Goal: Task Accomplishment & Management: Complete application form

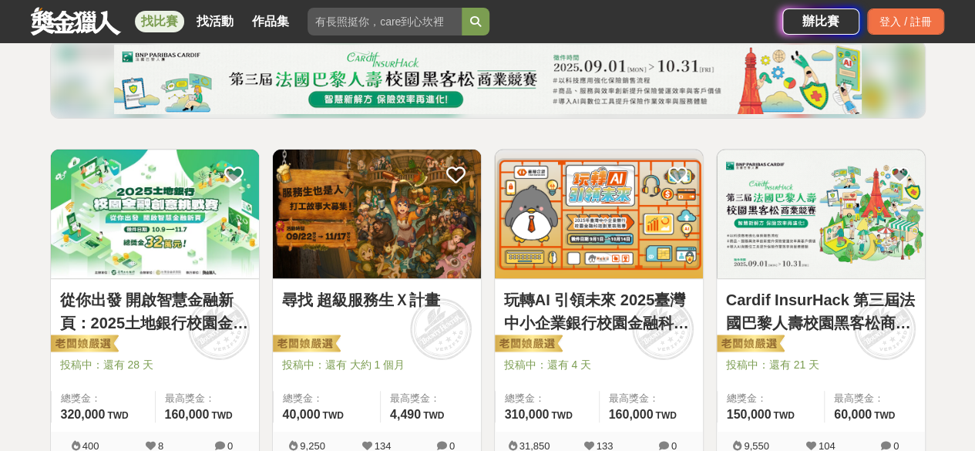
scroll to position [385, 0]
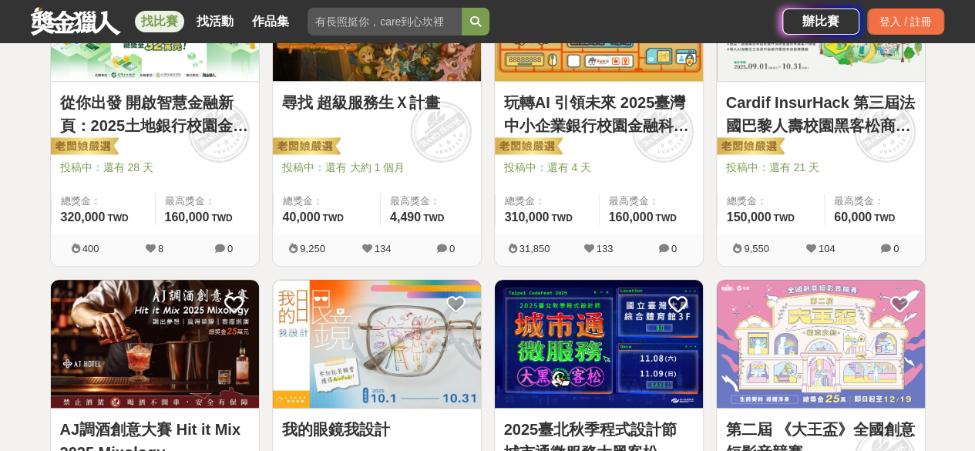
click at [604, 127] on link "玩轉AI 引領未來 2025臺灣中小企業銀行校園金融科技創意挑戰賽" at bounding box center [599, 114] width 190 height 46
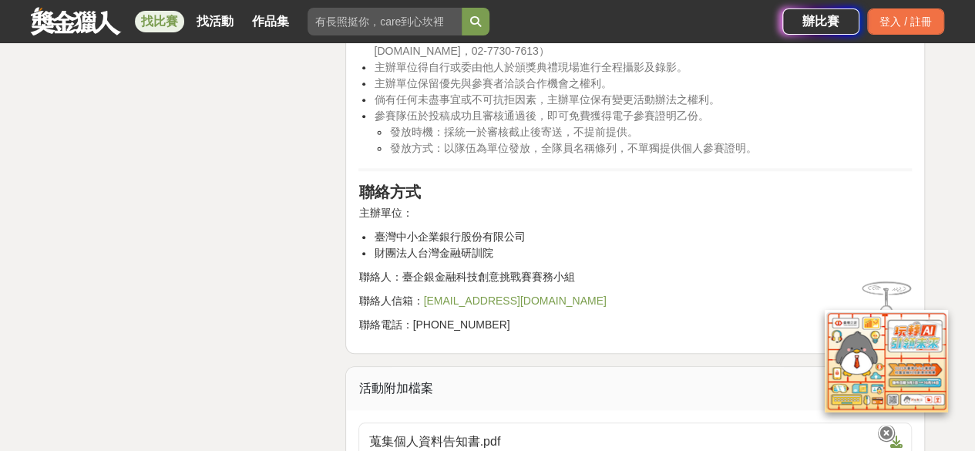
scroll to position [3700, 0]
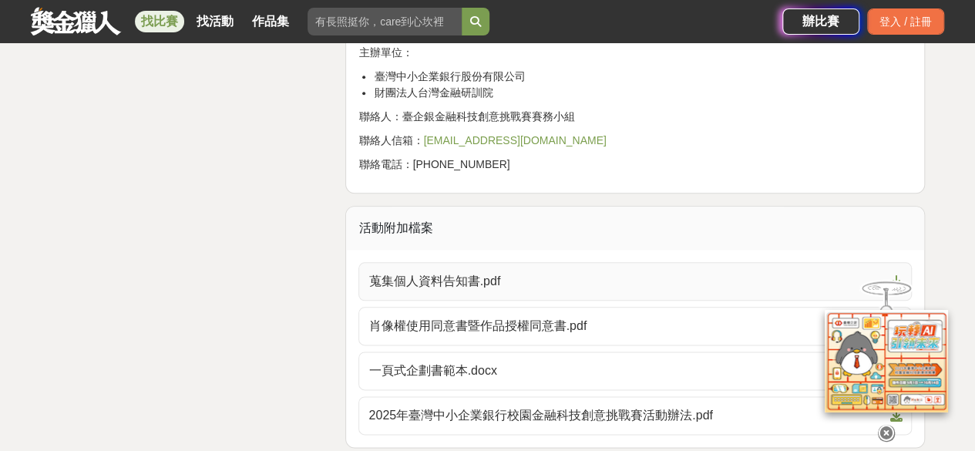
click at [635, 289] on link "蒐集個人資料告知書.pdf" at bounding box center [634, 281] width 553 height 39
click at [540, 321] on span "肖像權使用同意書暨作品授權同意書.pdf" at bounding box center [625, 326] width 515 height 19
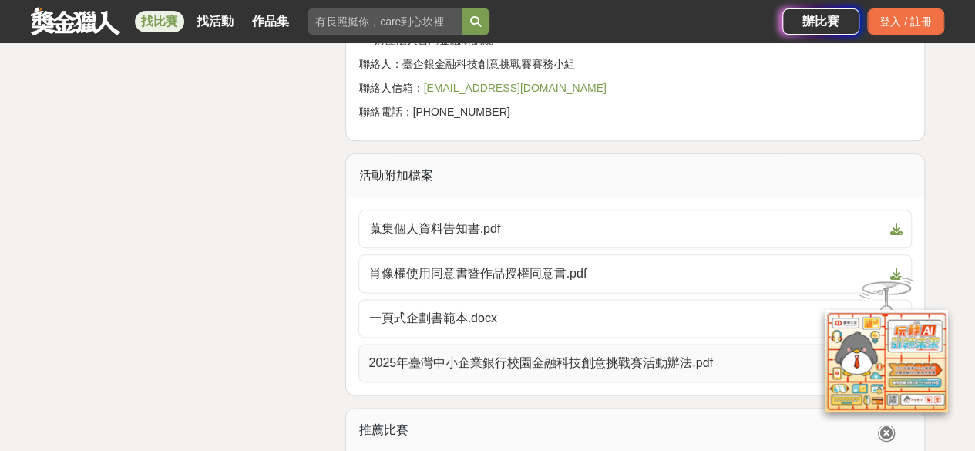
scroll to position [3777, 0]
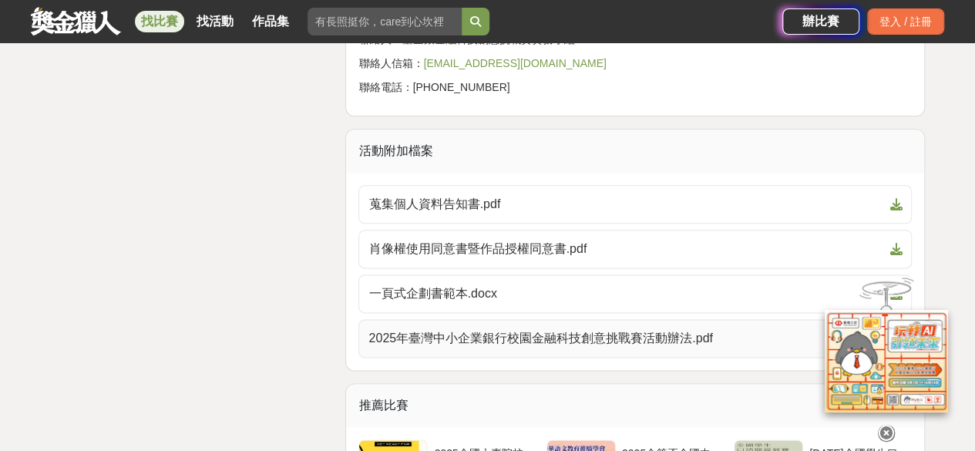
click at [471, 329] on span "2025年臺灣中小企業銀行校園金融科技創意挑戰賽活動辦法.pdf" at bounding box center [625, 338] width 515 height 19
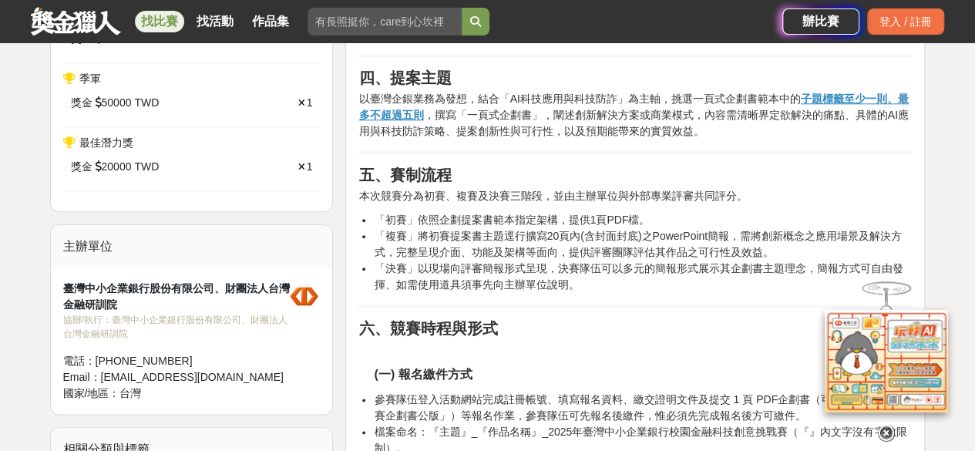
scroll to position [231, 0]
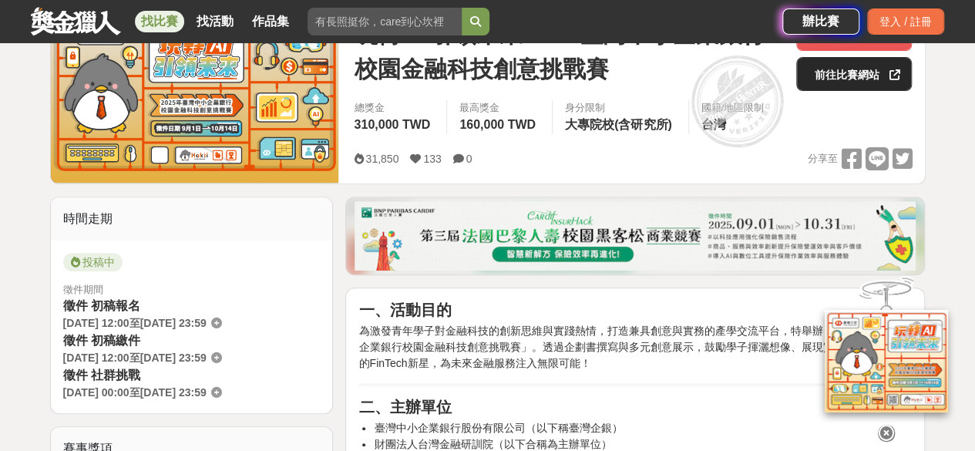
click at [853, 75] on link "前往比賽網站" at bounding box center [854, 74] width 116 height 34
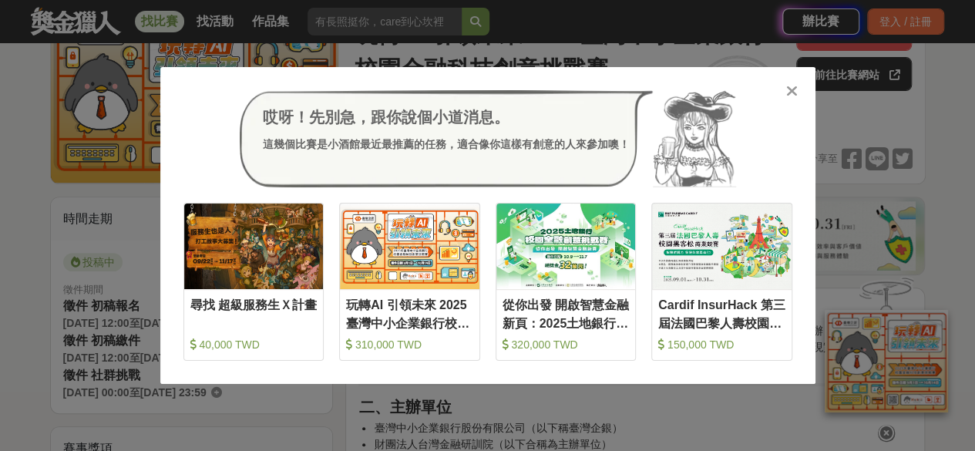
scroll to position [540, 0]
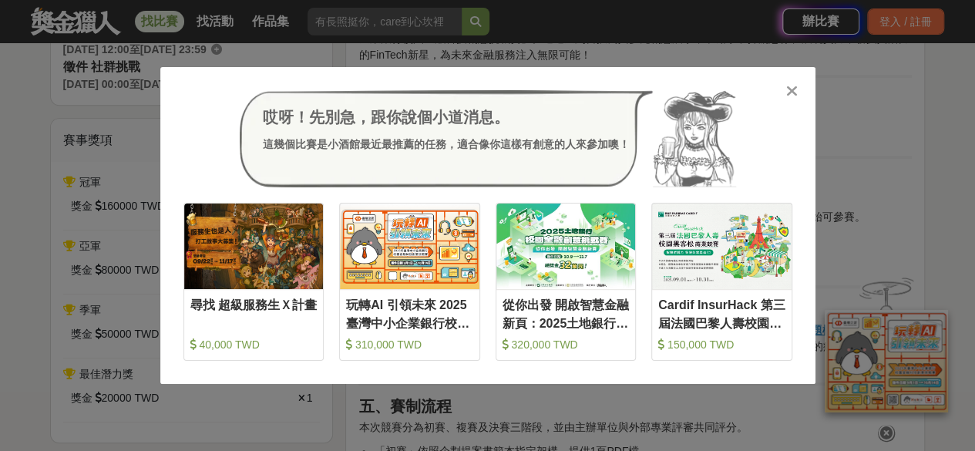
click at [806, 93] on div "哎呀！先別急，跟你說個小道消息。 這幾個比賽是小酒館最近最推薦的任務，適合像你這樣有創意的人來參加噢！ 收藏 尋找 超級服務生Ｘ計畫 40,000 TWD 收…" at bounding box center [487, 225] width 655 height 317
click at [797, 90] on icon at bounding box center [792, 90] width 12 height 15
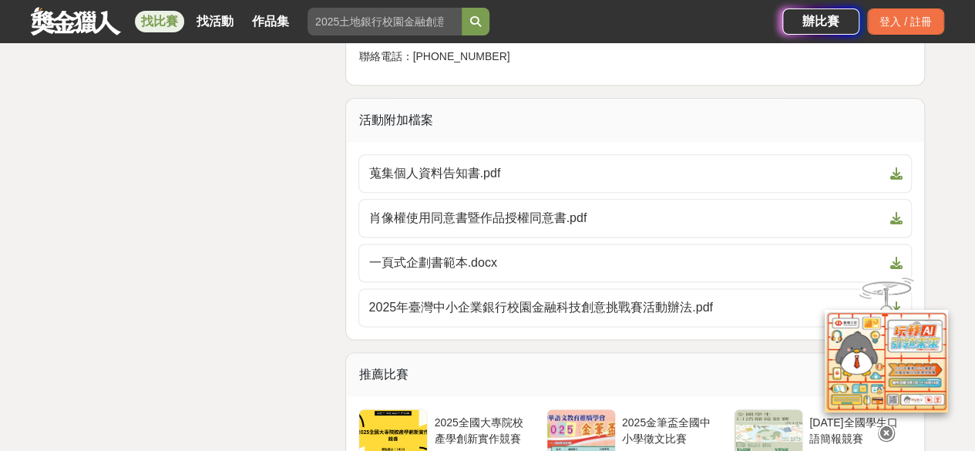
scroll to position [3700, 0]
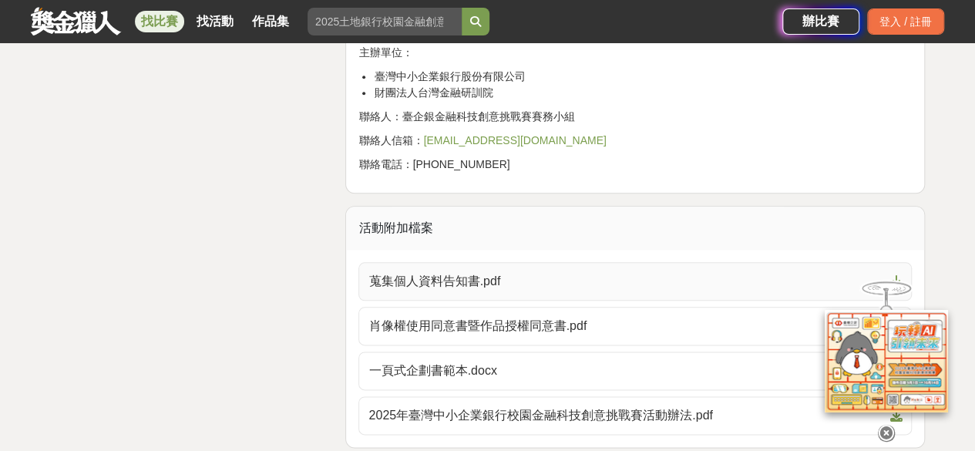
click at [576, 275] on span "蒐集個人資料告知書.pdf" at bounding box center [625, 281] width 515 height 19
click at [557, 321] on span "肖像權使用同意書暨作品授權同意書.pdf" at bounding box center [625, 326] width 515 height 19
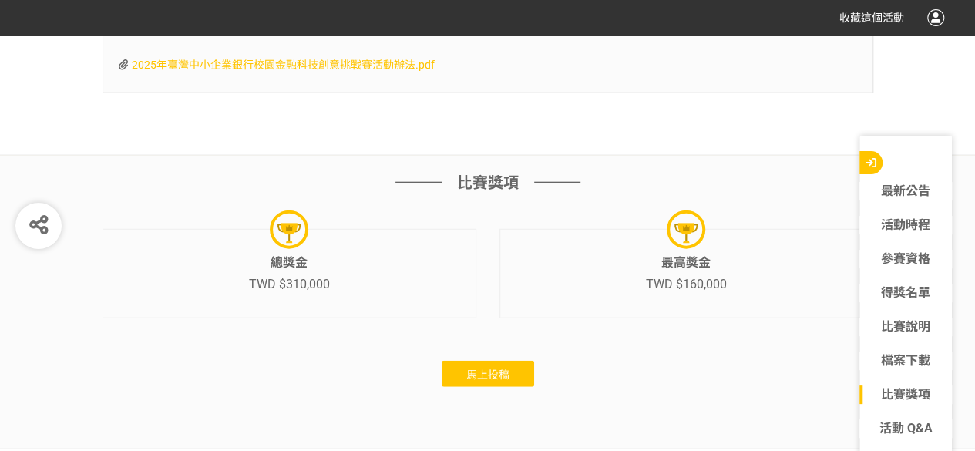
scroll to position [4702, 0]
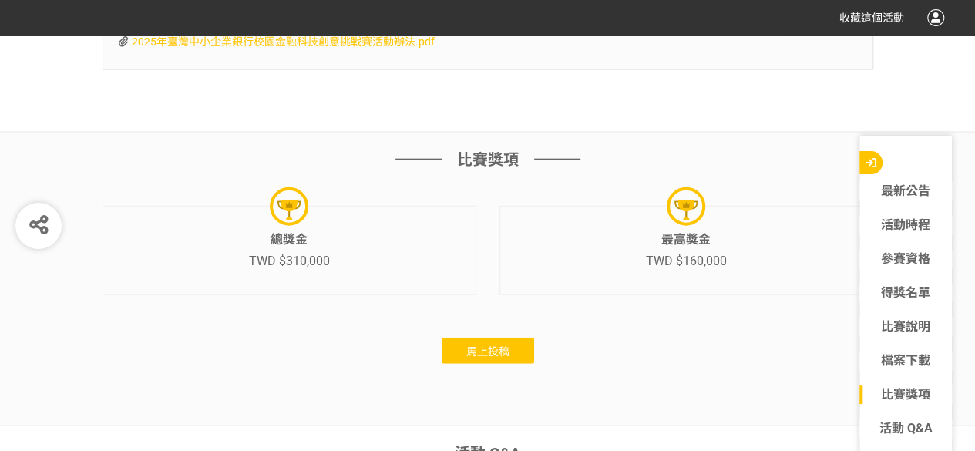
click at [482, 346] on span "馬上投稿" at bounding box center [487, 351] width 43 height 12
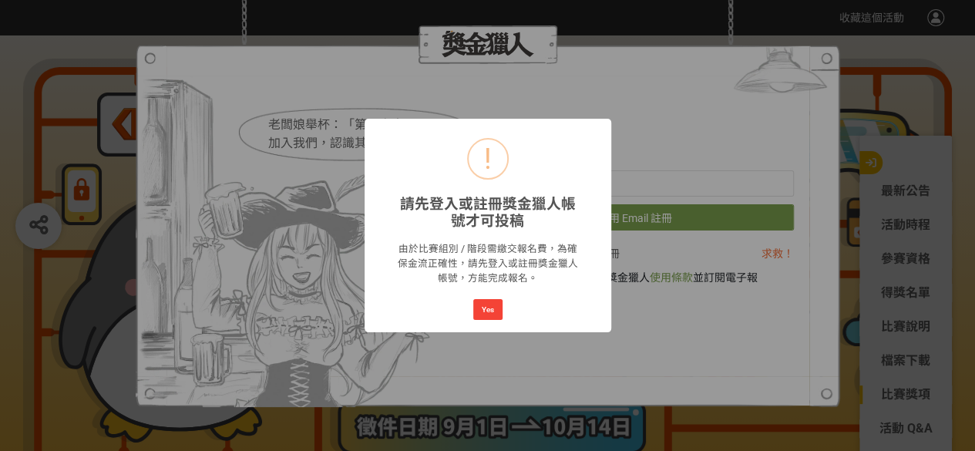
scroll to position [0, 0]
click at [486, 309] on button "Yes" at bounding box center [487, 310] width 29 height 22
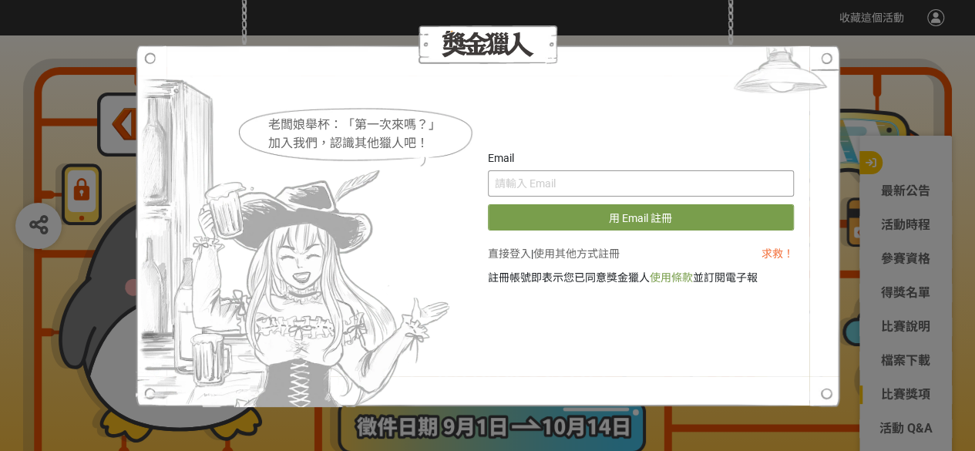
click at [540, 175] on input "text" at bounding box center [641, 183] width 306 height 26
type input "ㄍ"
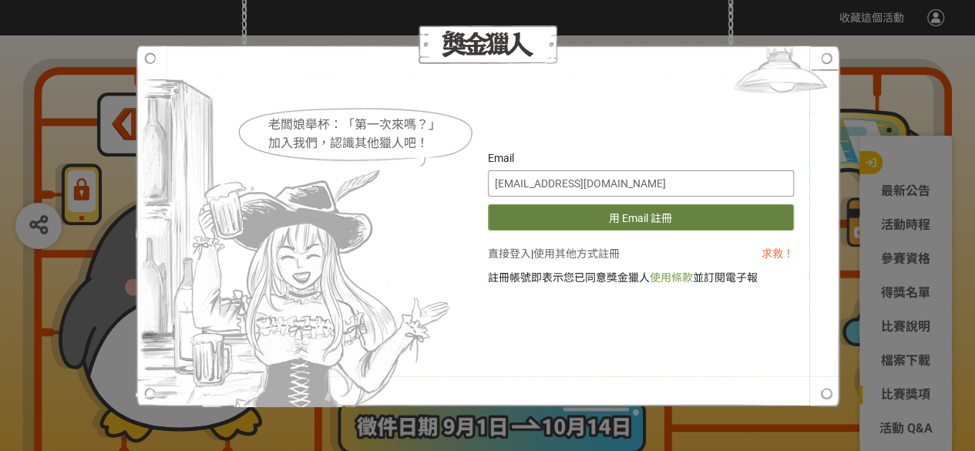
type input "saea53002@gmail.com"
click at [488, 204] on button "用 Email 註冊" at bounding box center [641, 217] width 306 height 26
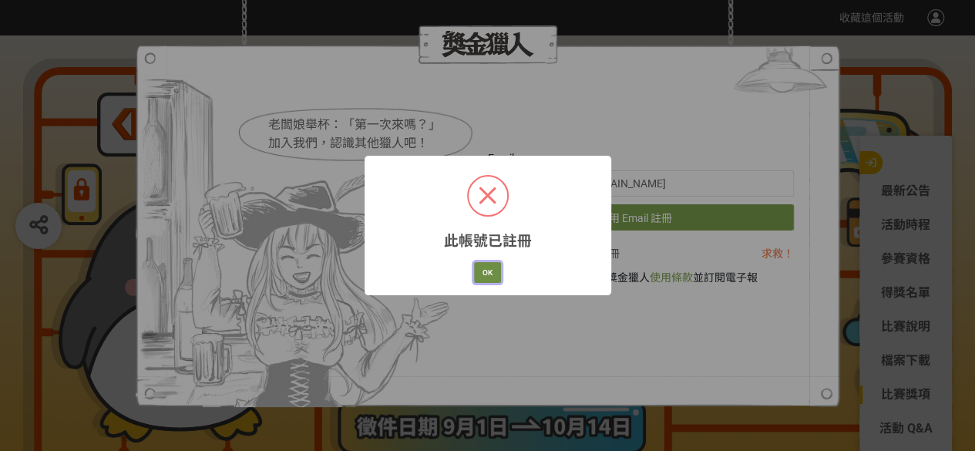
click at [493, 264] on button "OK" at bounding box center [487, 273] width 27 height 22
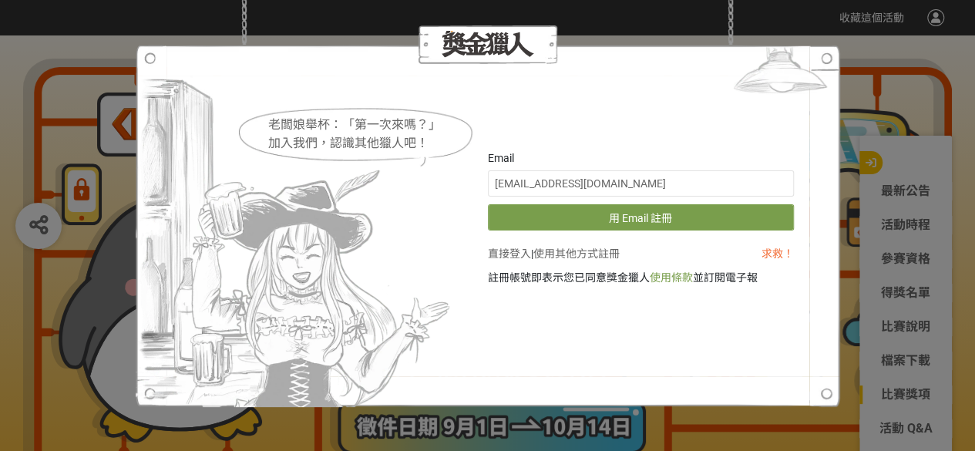
click at [830, 81] on img at bounding box center [780, 74] width 119 height 58
click at [691, 297] on div "Email saea53002@gmail.com 用 Email 註冊 直接登入 | 使用其他方式註冊 求救！ 註冊帳號即表示您已同意獎金獵人 使用條款 並…" at bounding box center [641, 225] width 306 height 151
drag, startPoint x: 28, startPoint y: 204, endPoint x: 25, endPoint y: 197, distance: 8.3
click at [29, 204] on div "老闆娘舉杯：「第一次來嗎？」 加入我們，認識其他獵人吧！ Email saea53002@gmail.com 用 Email 註冊 直接登入 | 使用其他方式…" at bounding box center [487, 225] width 975 height 451
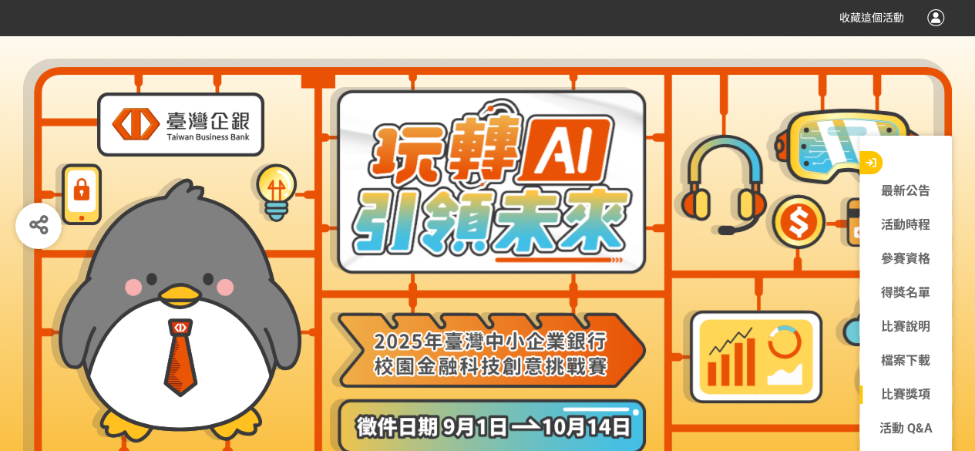
click at [945, 17] on div "收藏這個活動" at bounding box center [487, 17] width 975 height 35
click at [927, 19] on div at bounding box center [935, 17] width 17 height 17
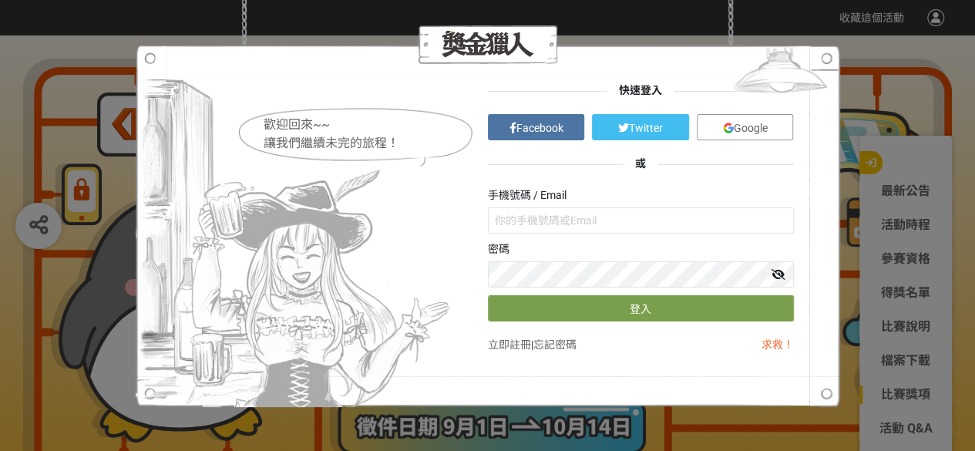
click at [715, 121] on link "Google" at bounding box center [745, 127] width 97 height 26
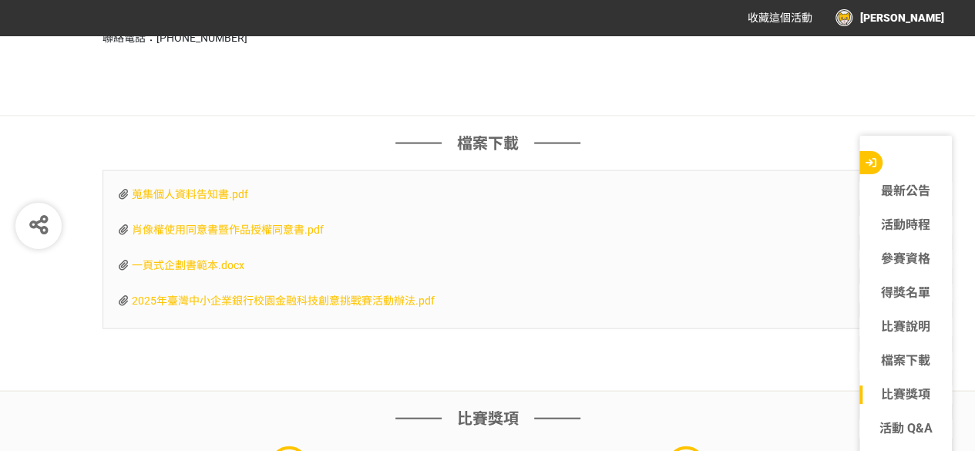
scroll to position [4625, 0]
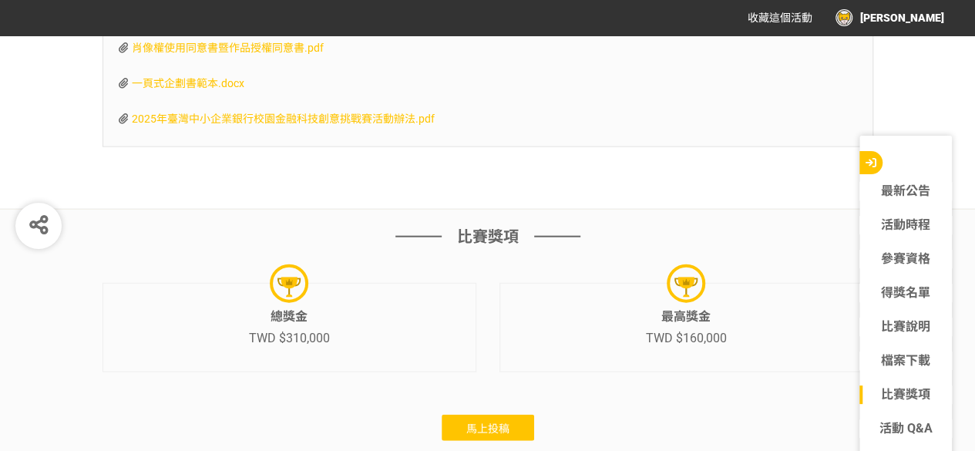
click at [524, 415] on button "馬上投稿" at bounding box center [488, 428] width 93 height 26
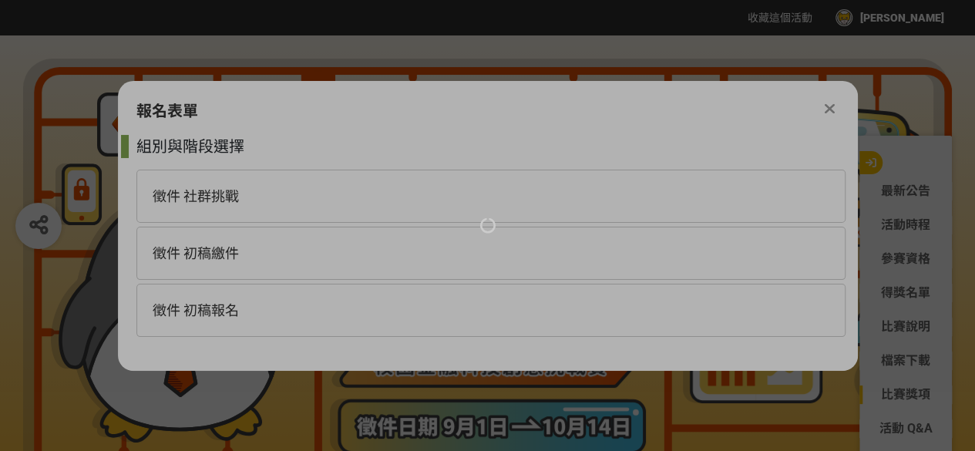
scroll to position [0, 0]
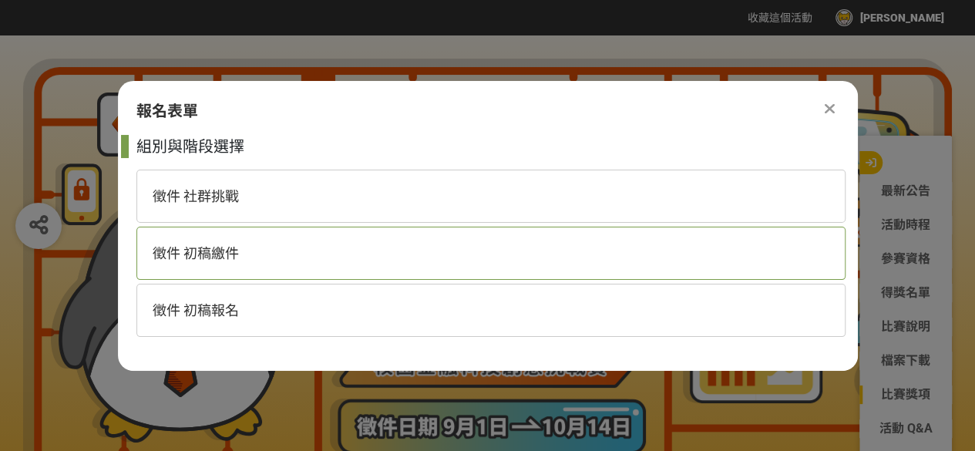
click at [271, 267] on div "徵件 初稿繳件" at bounding box center [490, 253] width 709 height 53
select select "185368:185627"
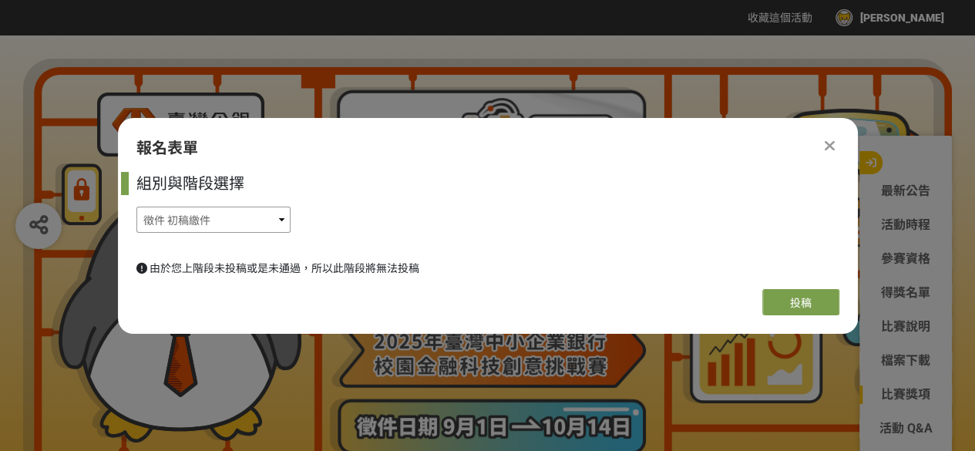
click at [234, 214] on select "徵件 社群挑戰 徵件 初稿繳件 徵件 初稿報名" at bounding box center [213, 220] width 154 height 26
click at [136, 207] on select "徵件 社群挑戰 徵件 初稿繳件 徵件 初稿報名" at bounding box center [213, 220] width 154 height 26
click at [836, 144] on div at bounding box center [830, 145] width 19 height 19
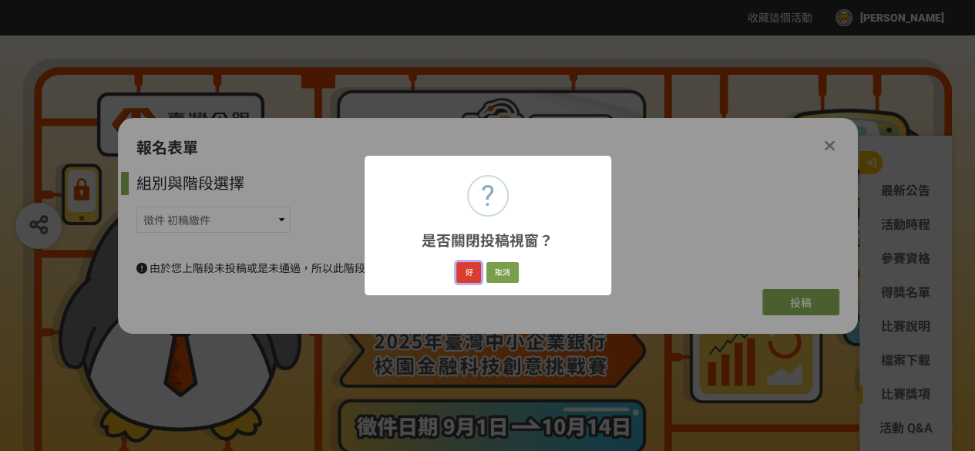
click at [461, 267] on button "好" at bounding box center [468, 273] width 25 height 22
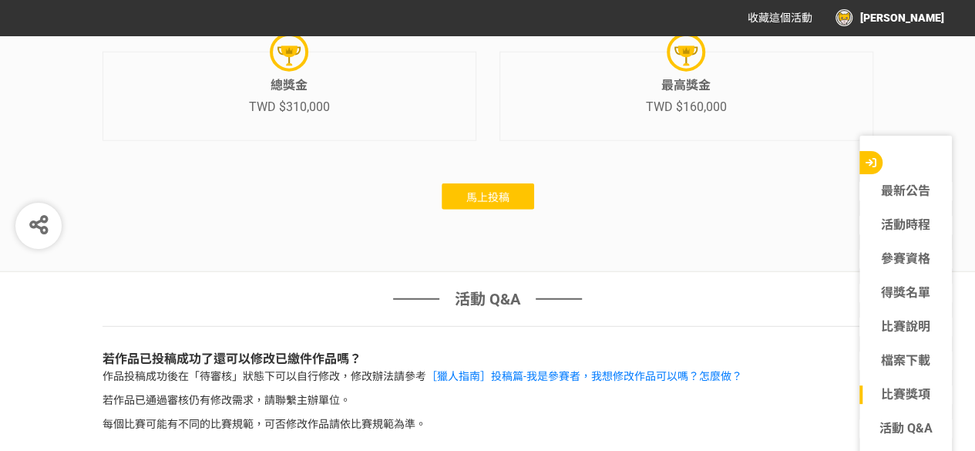
scroll to position [4760, 0]
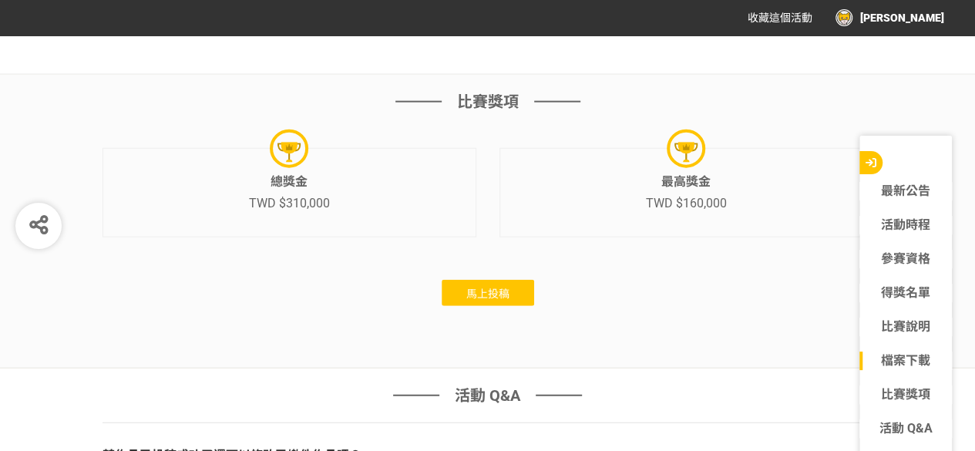
click at [490, 288] on span "馬上投稿" at bounding box center [487, 294] width 43 height 12
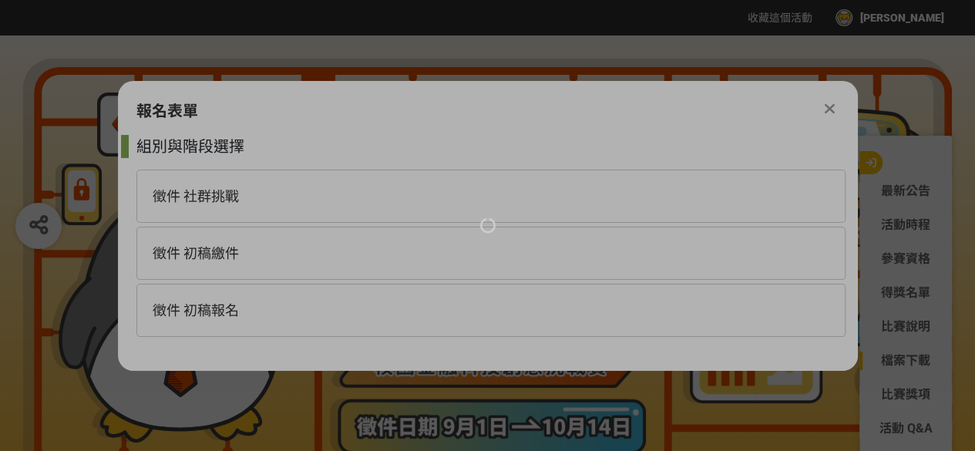
scroll to position [0, 0]
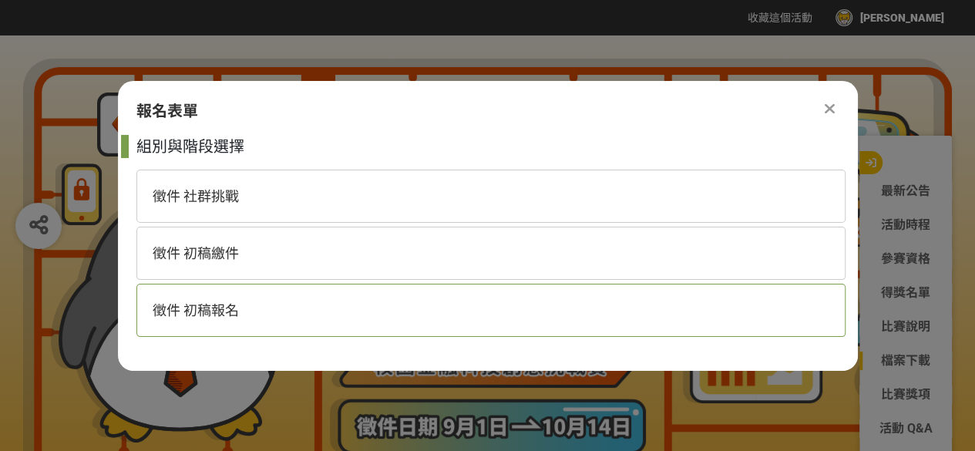
click at [251, 294] on div "徵件 初稿報名" at bounding box center [490, 310] width 709 height 53
select select "185368:185625"
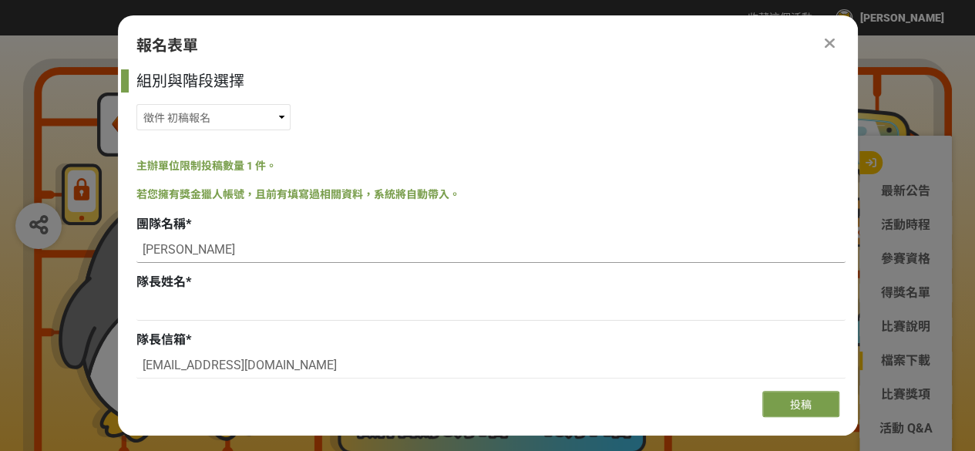
drag, startPoint x: 136, startPoint y: 247, endPoint x: 108, endPoint y: 244, distance: 28.0
paste input "理財不月光"
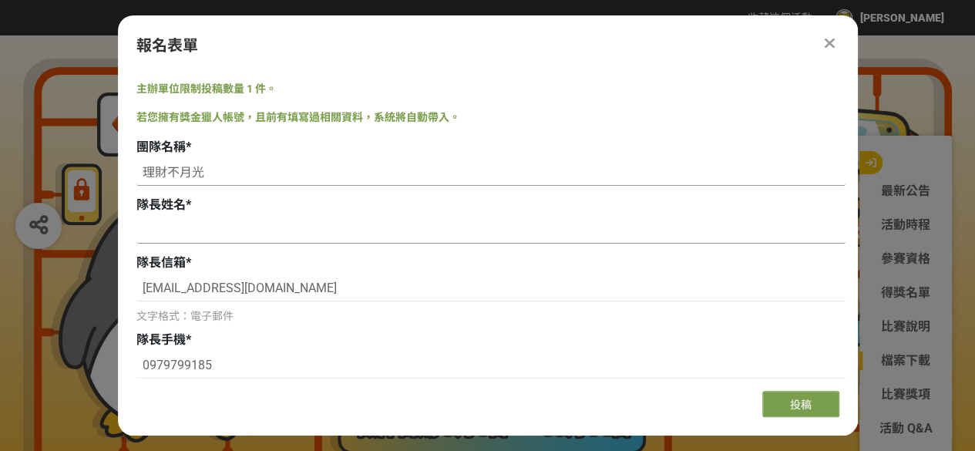
type input "理財不月光"
click at [248, 234] on input at bounding box center [490, 230] width 709 height 26
type input "n"
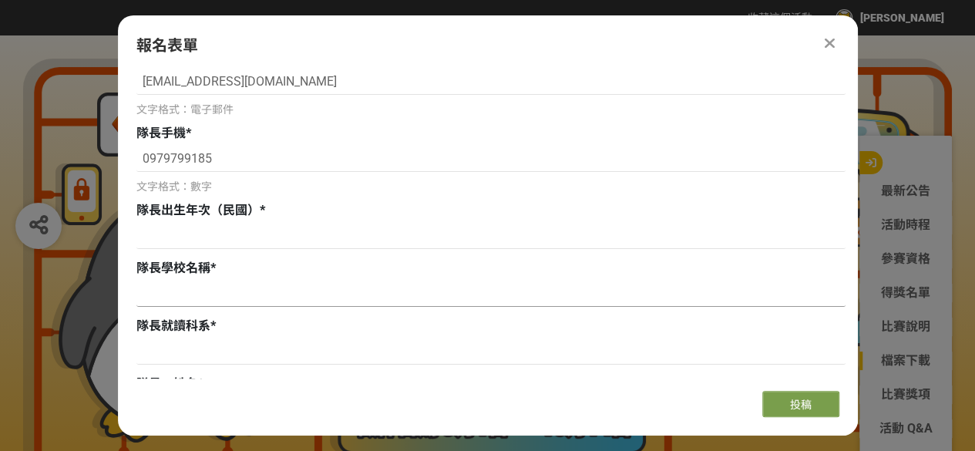
scroll to position [308, 0]
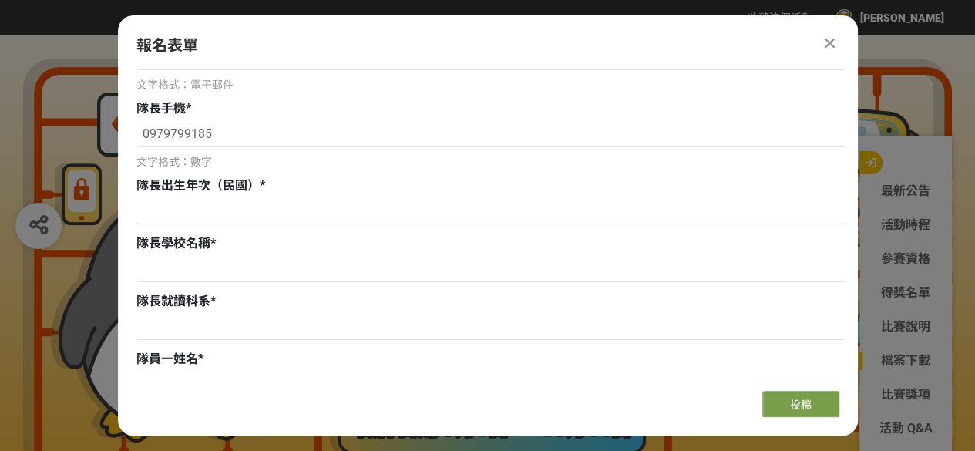
type input "宋亦祥"
click at [239, 204] on input at bounding box center [490, 211] width 709 height 26
type input "矮"
type input "93/01/16"
click at [215, 264] on input at bounding box center [490, 269] width 709 height 26
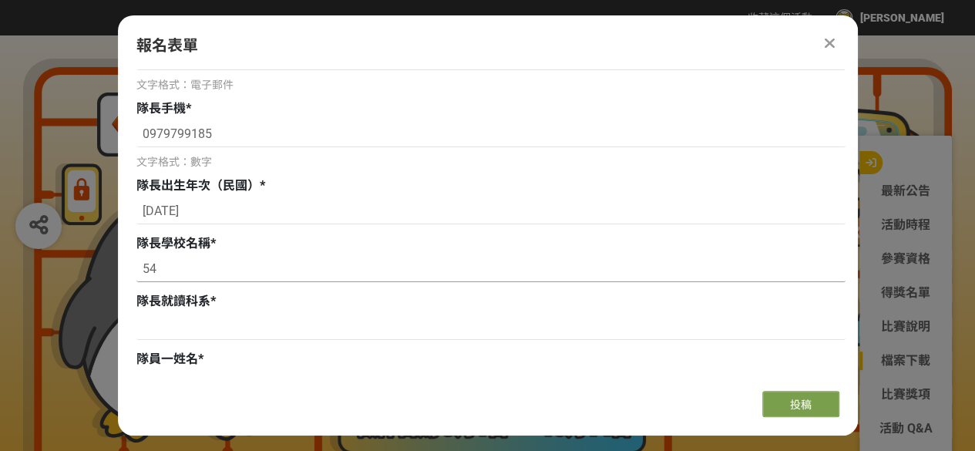
type input "5"
type input "治理科技大學"
click at [156, 337] on input at bounding box center [490, 327] width 709 height 26
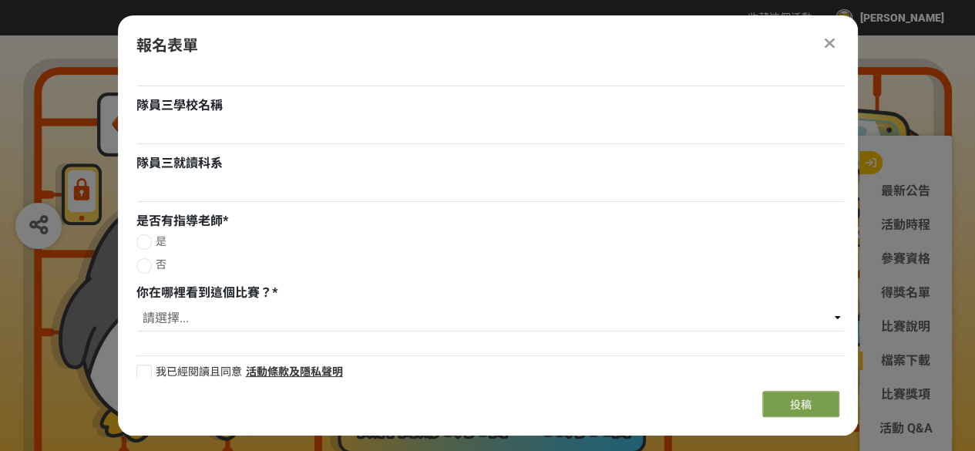
scroll to position [1500, 0]
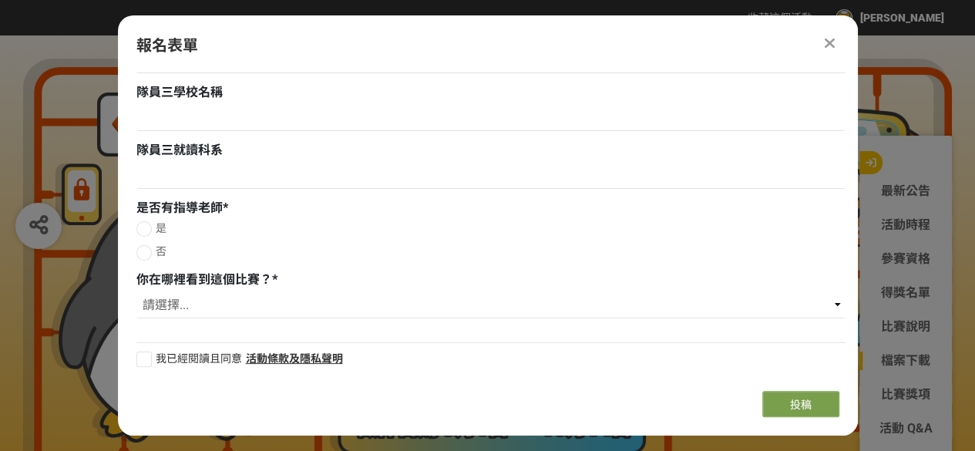
type input "行銷與流通管理系"
click at [143, 227] on div at bounding box center [143, 228] width 15 height 15
radio input "true"
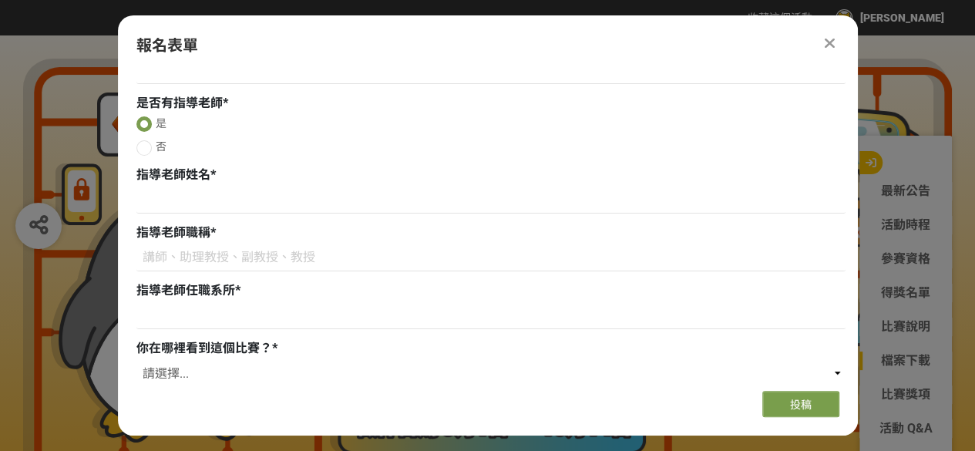
scroll to position [1654, 0]
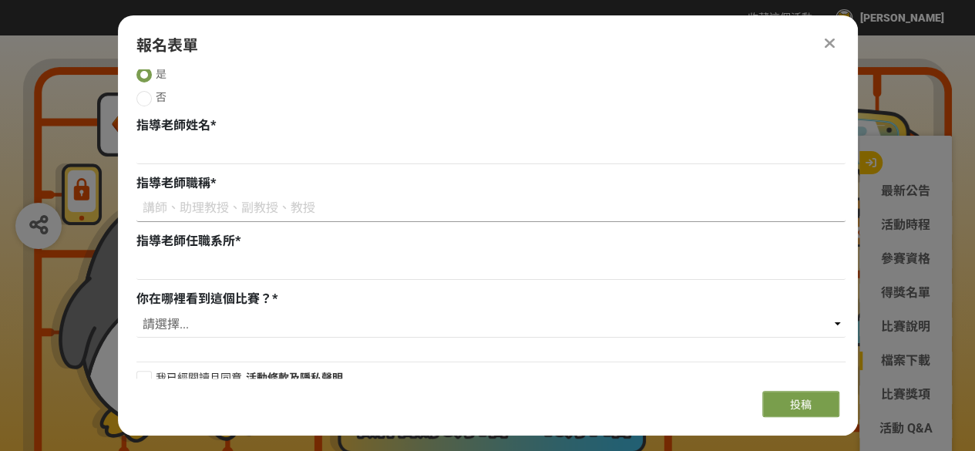
click at [214, 207] on input at bounding box center [490, 209] width 709 height 26
type input "教授"
click at [194, 271] on input at bounding box center [490, 267] width 709 height 26
type input "行銷與流通管理系"
click at [196, 156] on input at bounding box center [490, 151] width 709 height 26
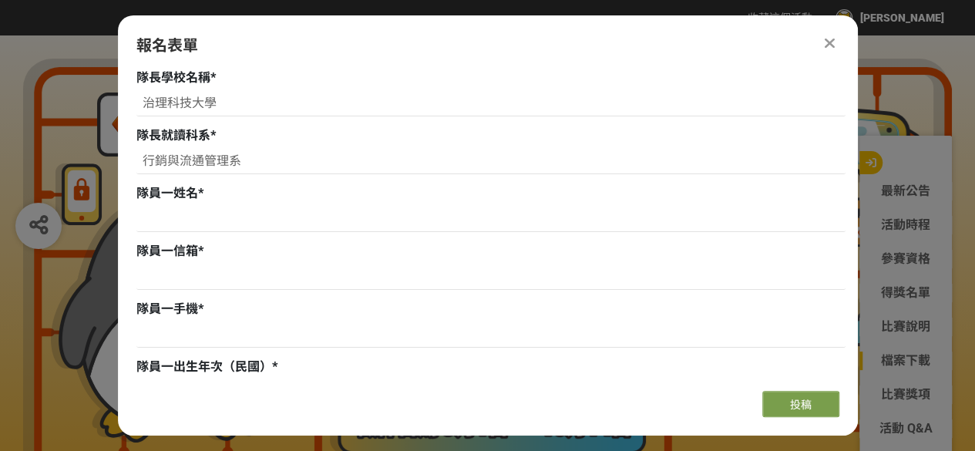
scroll to position [498, 0]
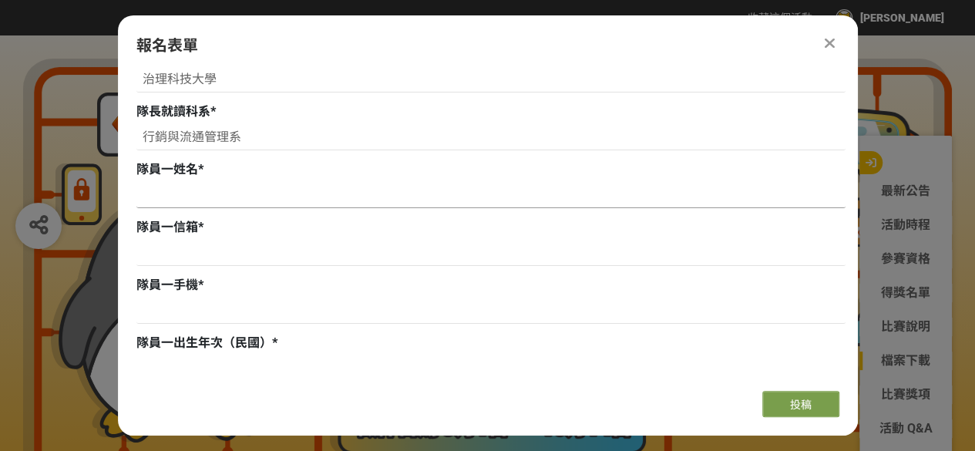
type input "呂崇富"
click at [238, 199] on input at bounding box center [490, 195] width 709 height 26
drag, startPoint x: 295, startPoint y: 198, endPoint x: 6, endPoint y: 166, distance: 290.9
paste input "氏"
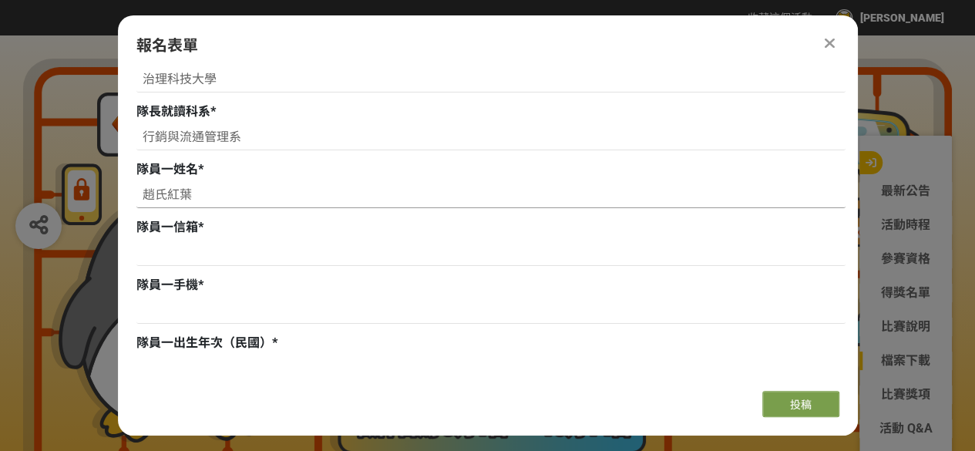
type input "趙氏紅葉"
click at [174, 252] on input at bounding box center [490, 253] width 709 height 26
click at [200, 318] on input at bounding box center [490, 311] width 709 height 26
paste input "F901015801"
type input "F901015801"
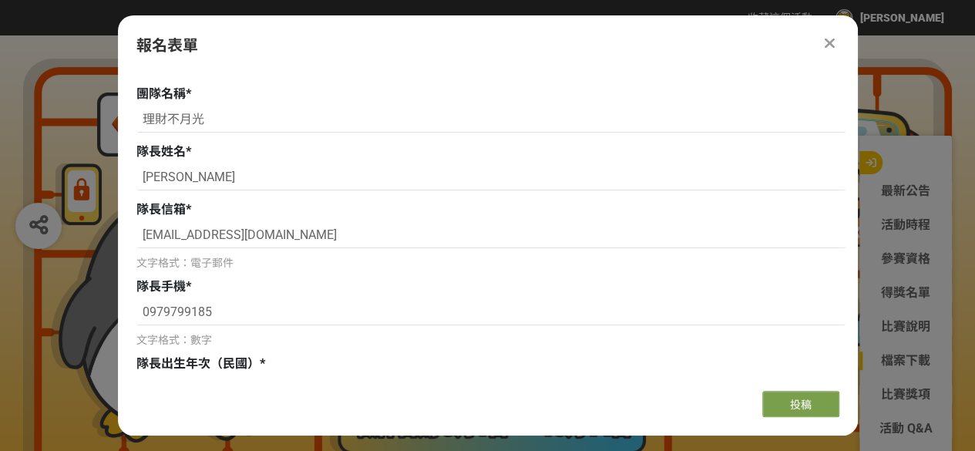
scroll to position [0, 0]
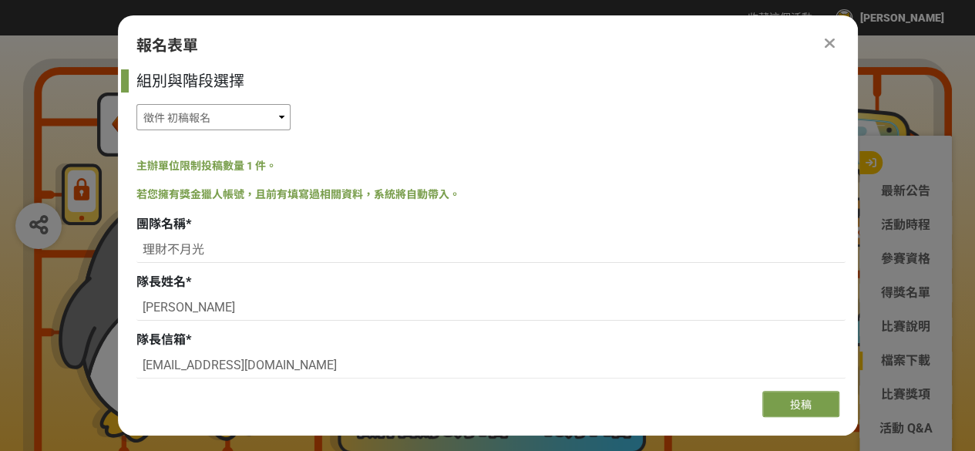
click at [285, 115] on select "徵件 社群挑戰 徵件 初稿繳件 徵件 初稿報名" at bounding box center [213, 117] width 154 height 26
click at [136, 104] on select "徵件 社群挑戰 徵件 初稿繳件 徵件 初稿報名" at bounding box center [213, 117] width 154 height 26
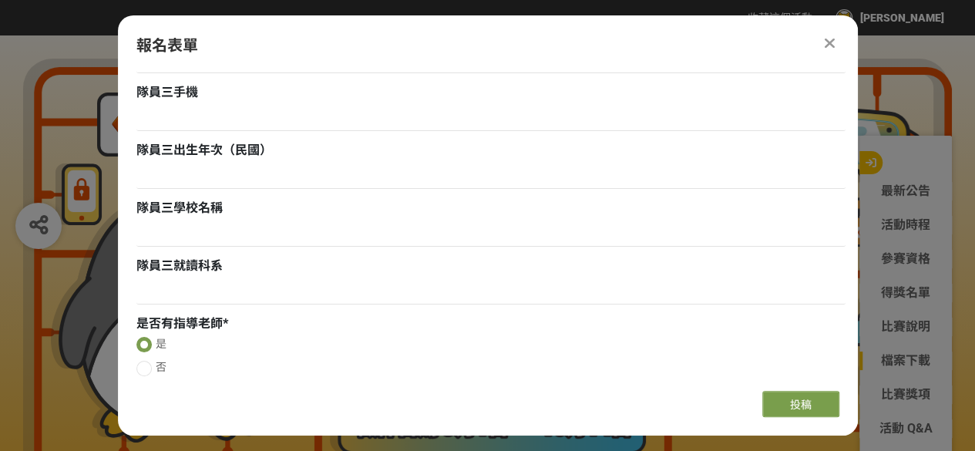
scroll to position [1674, 0]
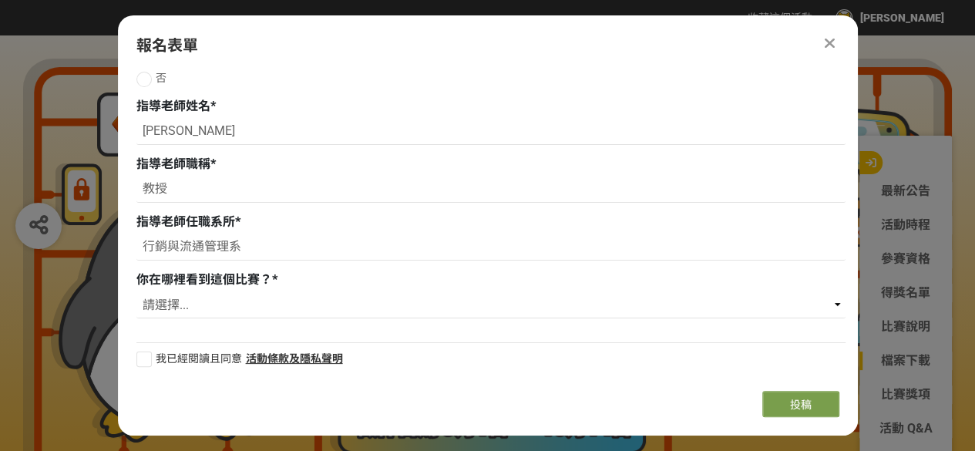
click at [140, 354] on div at bounding box center [143, 359] width 15 height 15
checkbox input "true"
click at [167, 304] on select "請選擇... 獎金獵人網站 Facebook / Instagram 校園講座 / 老師系上推薦 電子郵件 海報 其他" at bounding box center [490, 305] width 709 height 26
select select "獎金獵人網站"
click at [136, 292] on select "請選擇... 獎金獵人網站 Facebook / Instagram 校園講座 / 老師系上推薦 電子郵件 海報 其他" at bounding box center [490, 305] width 709 height 26
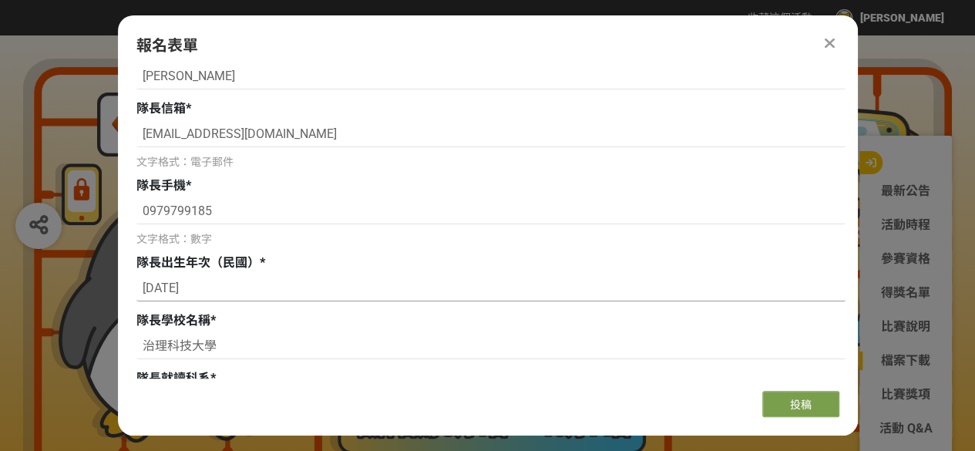
scroll to position [308, 0]
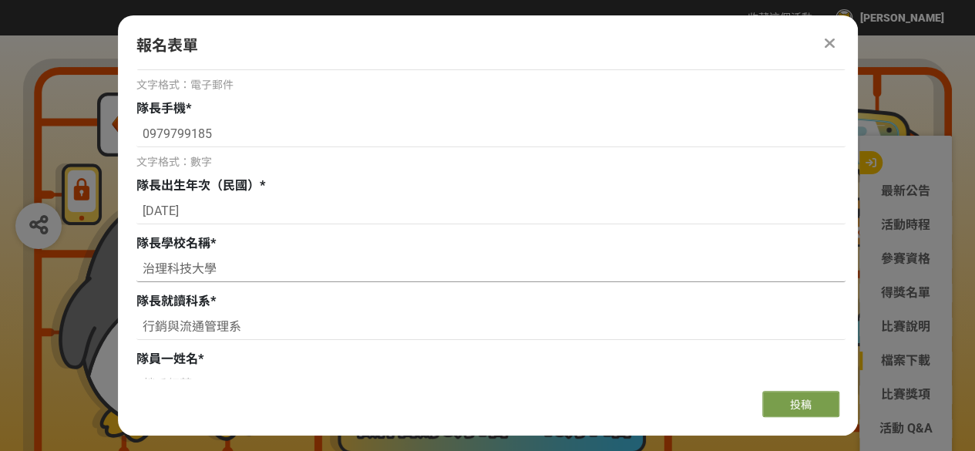
click at [153, 269] on input "治理科技大學" at bounding box center [490, 269] width 709 height 26
click at [231, 271] on input "致理科技大學" at bounding box center [490, 269] width 709 height 26
drag, startPoint x: 227, startPoint y: 269, endPoint x: 92, endPoint y: 269, distance: 134.9
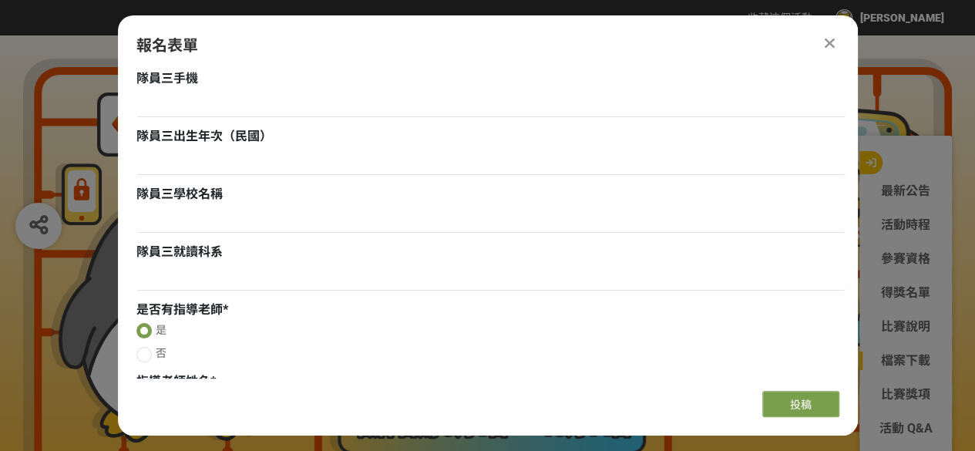
scroll to position [1365, 0]
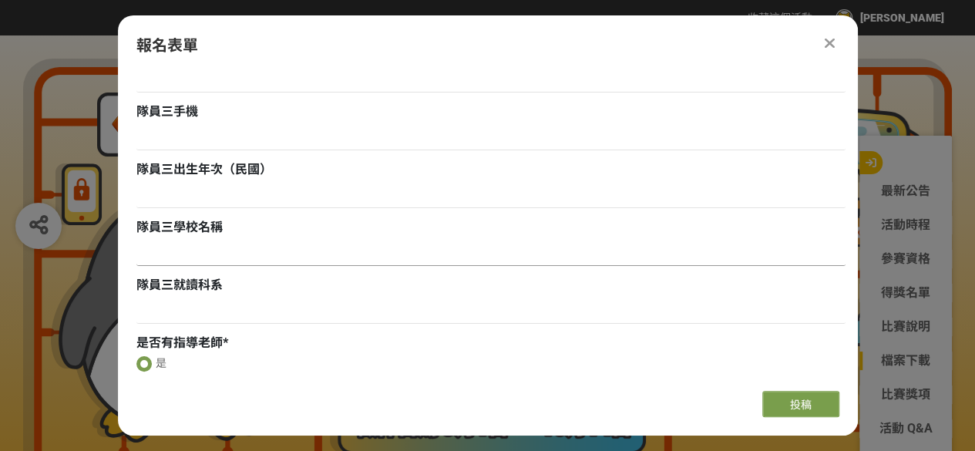
type input "致理科技大學"
click at [222, 261] on input at bounding box center [490, 253] width 709 height 26
paste input "致理科技大學"
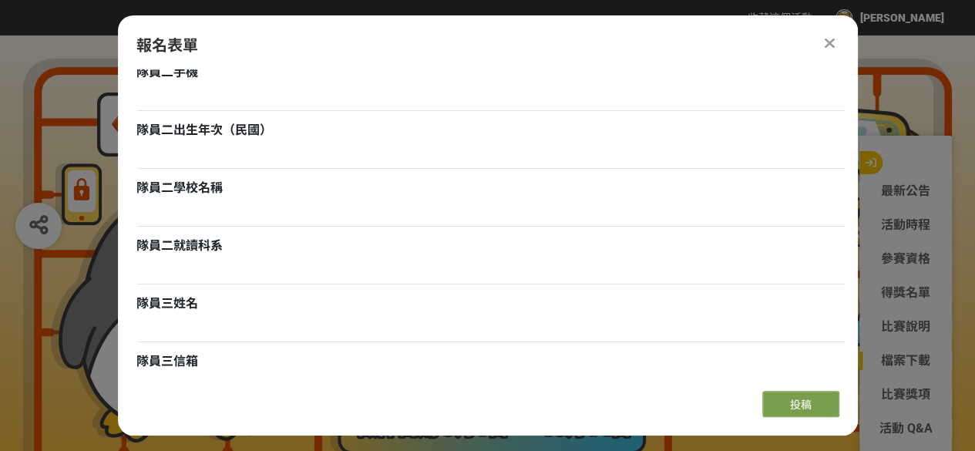
scroll to position [1057, 0]
type input "致理科技大學"
click at [193, 217] on input at bounding box center [490, 214] width 709 height 26
paste input "致理科技大學"
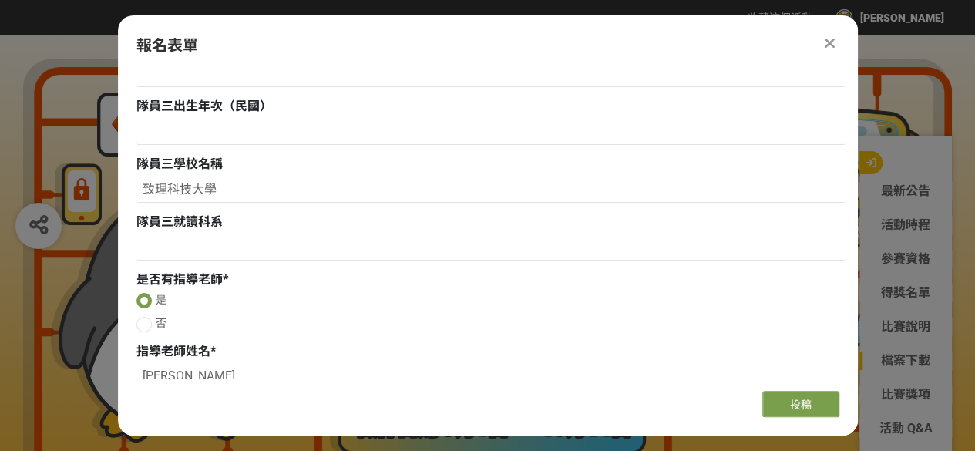
scroll to position [1674, 0]
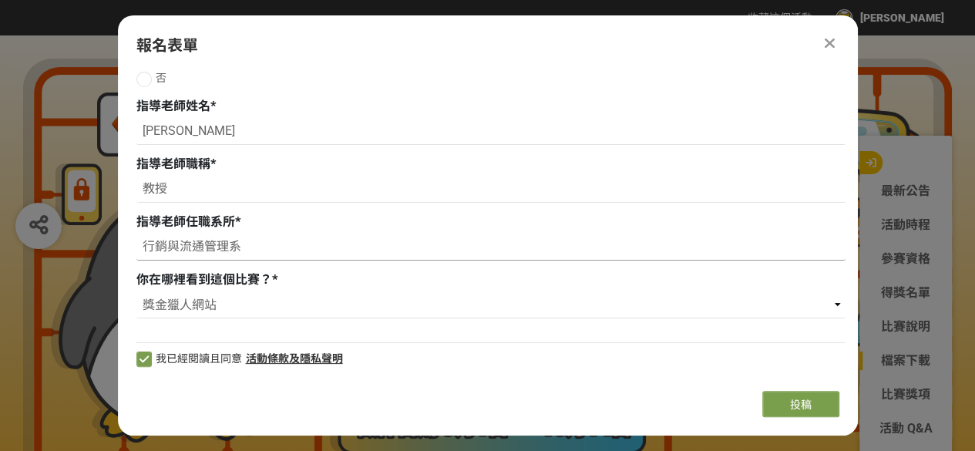
type input "致理科技大學"
drag, startPoint x: 201, startPoint y: 249, endPoint x: 113, endPoint y: 254, distance: 88.8
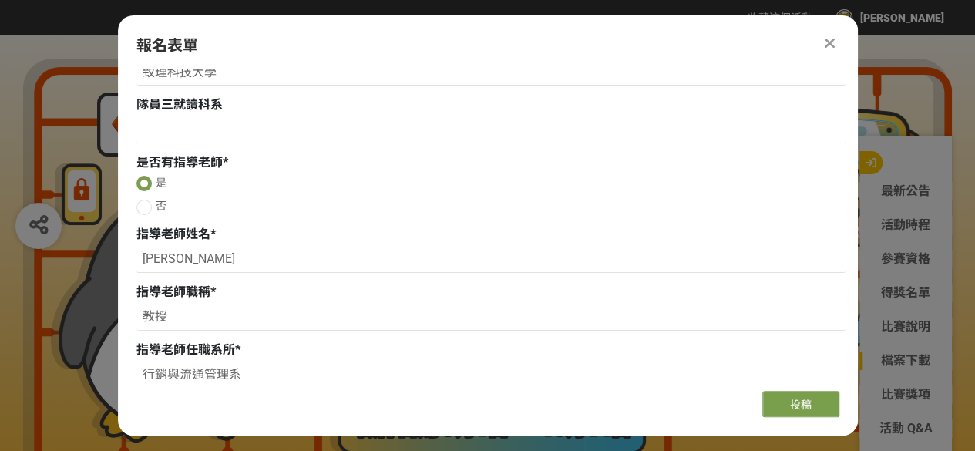
scroll to position [1442, 0]
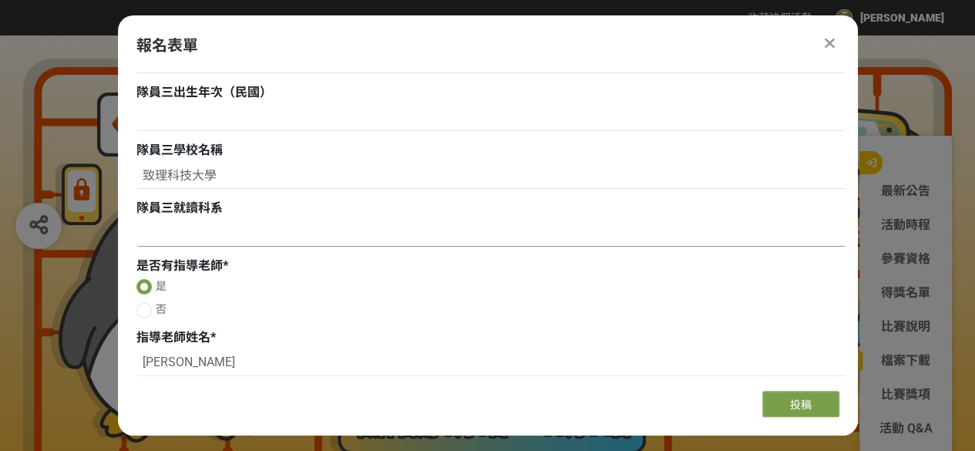
click at [169, 236] on input at bounding box center [490, 233] width 709 height 26
paste input "行銷與流通管理系"
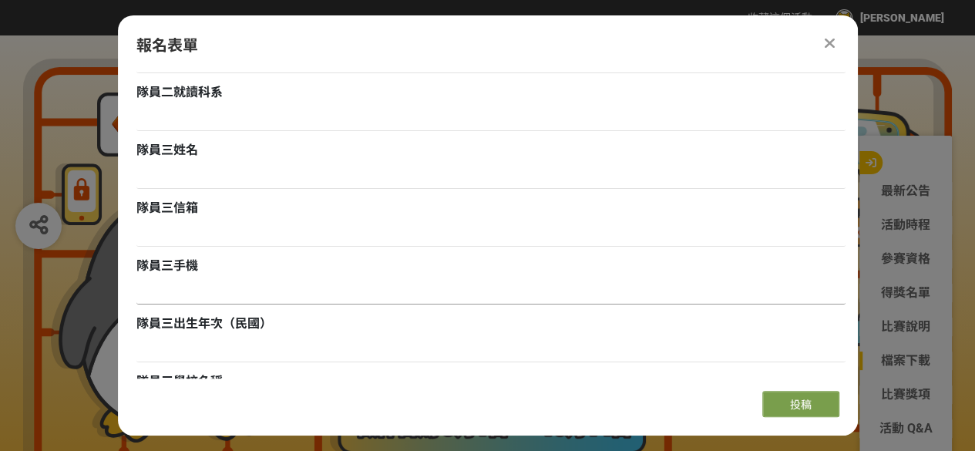
scroll to position [1134, 0]
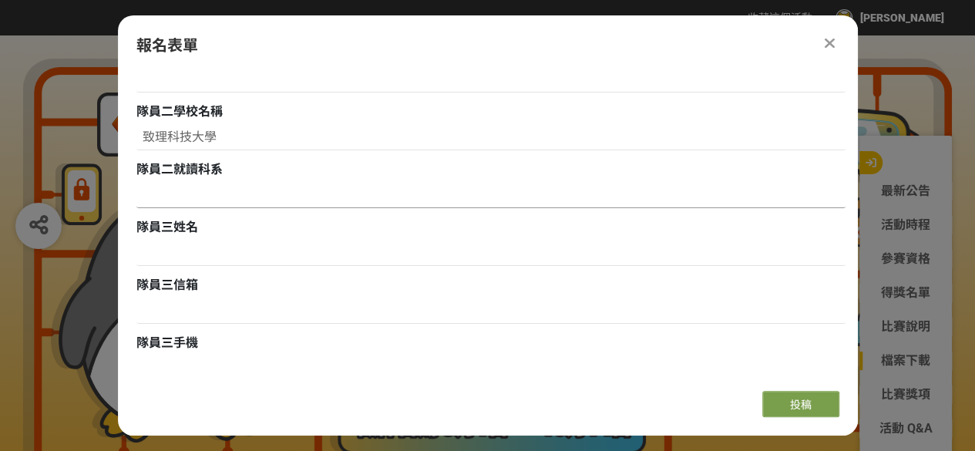
type input "行銷與流通管理系"
click at [177, 192] on input at bounding box center [490, 195] width 709 height 26
paste input "行銷與流通管理系"
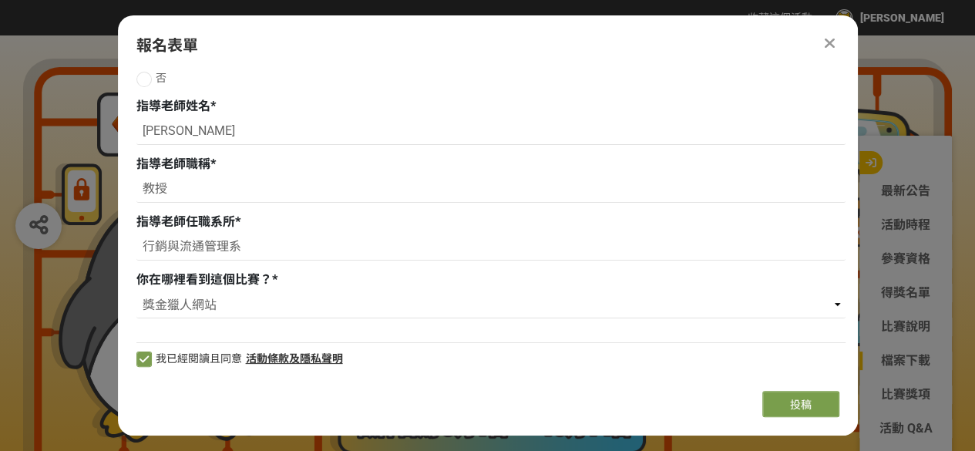
scroll to position [1442, 0]
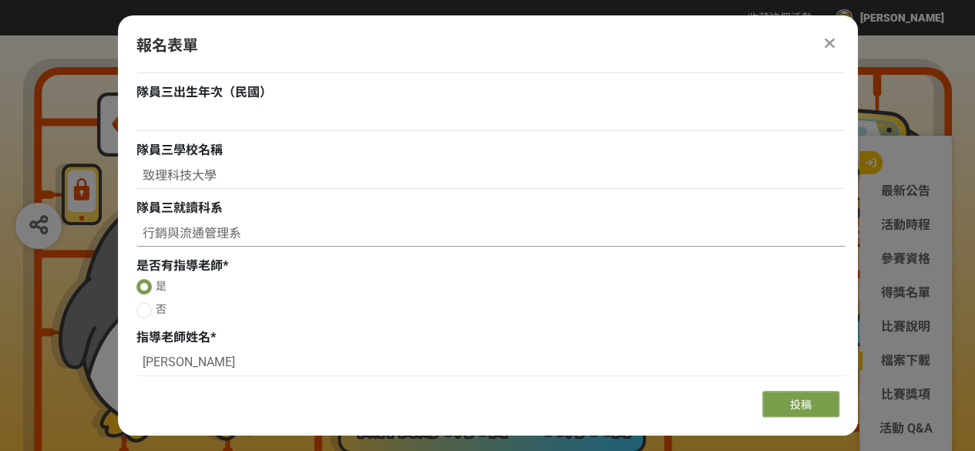
type input "行銷與流通管理系"
drag, startPoint x: 253, startPoint y: 236, endPoint x: 120, endPoint y: 237, distance: 132.6
click at [120, 237] on div "組別與階段選擇 徵件 社群挑戰 徵件 初稿繳件 徵件 初稿報名 主辦單位限制投稿數量 1 件。 若您擁有獎金獵人帳號，且前有填寫過相關資料，系統將自動帶入。 …" at bounding box center [488, 223] width 740 height 309
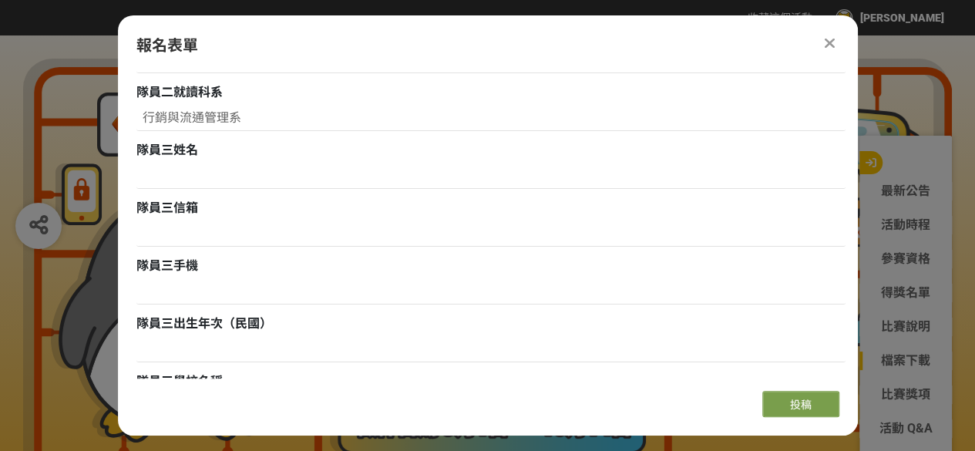
scroll to position [1365, 0]
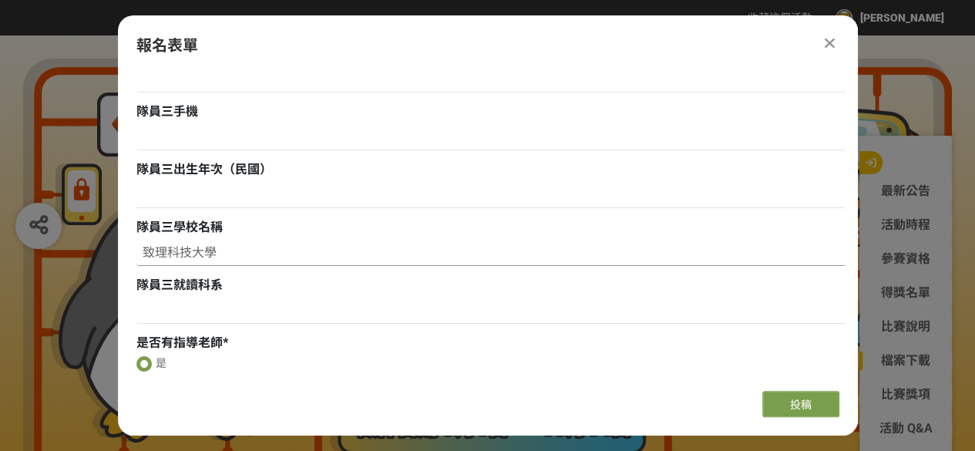
drag, startPoint x: 183, startPoint y: 247, endPoint x: 80, endPoint y: 257, distance: 103.7
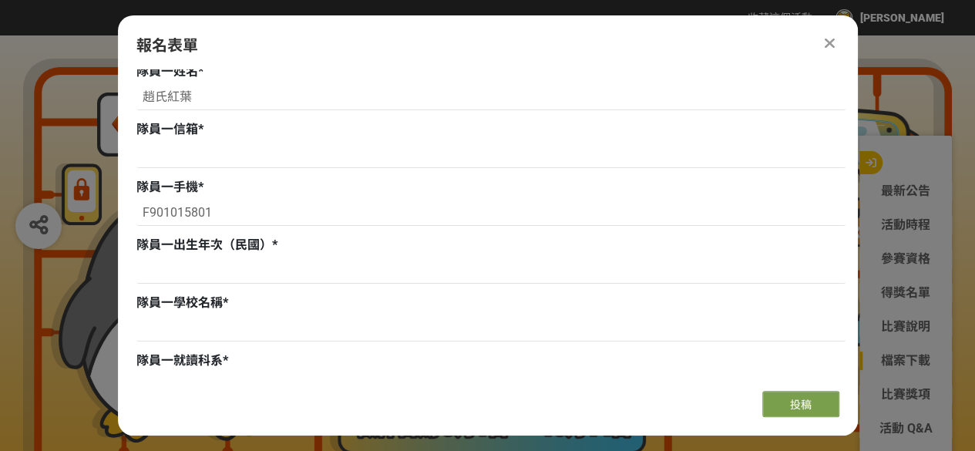
scroll to position [463, 0]
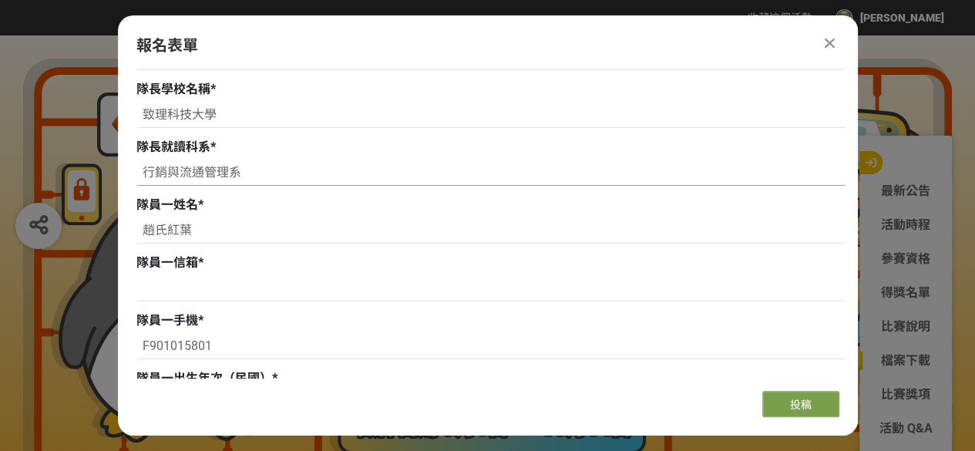
drag, startPoint x: 142, startPoint y: 174, endPoint x: 279, endPoint y: 187, distance: 137.8
click at [279, 187] on div "行銷與流通管理系" at bounding box center [490, 175] width 709 height 30
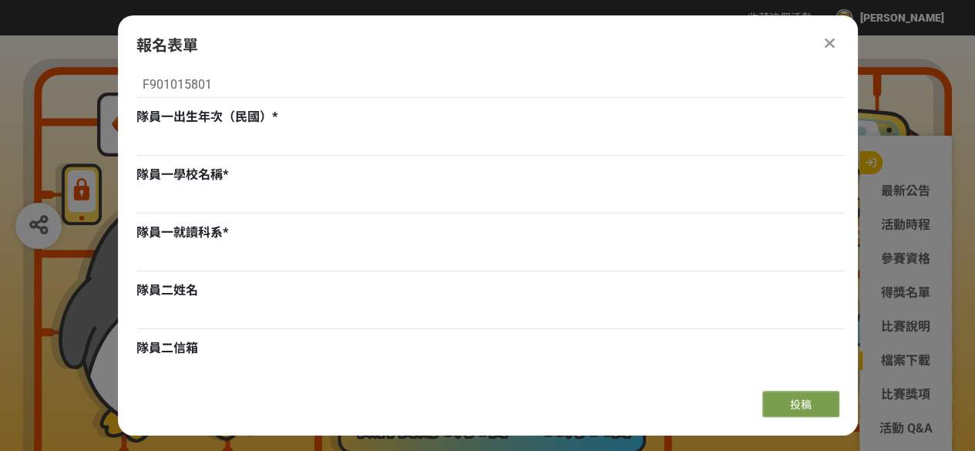
scroll to position [771, 0]
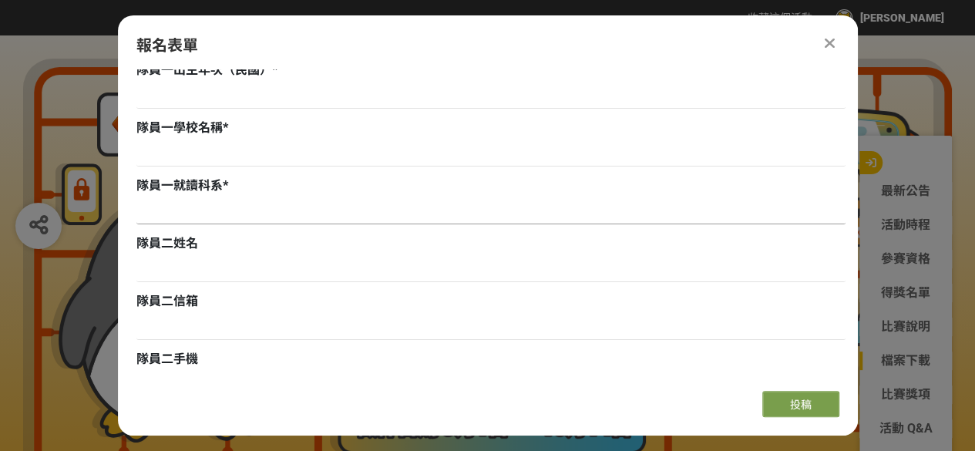
click at [229, 218] on input at bounding box center [490, 211] width 709 height 26
paste input "行銷與流通管理系"
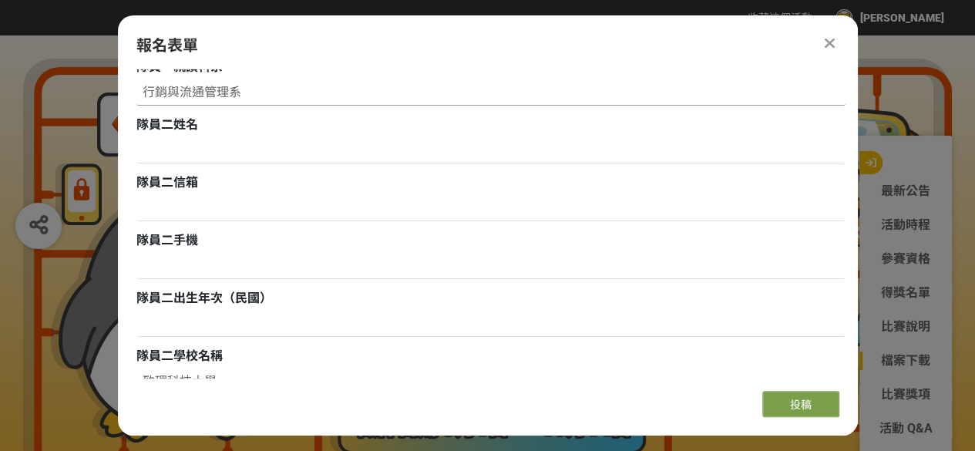
scroll to position [1002, 0]
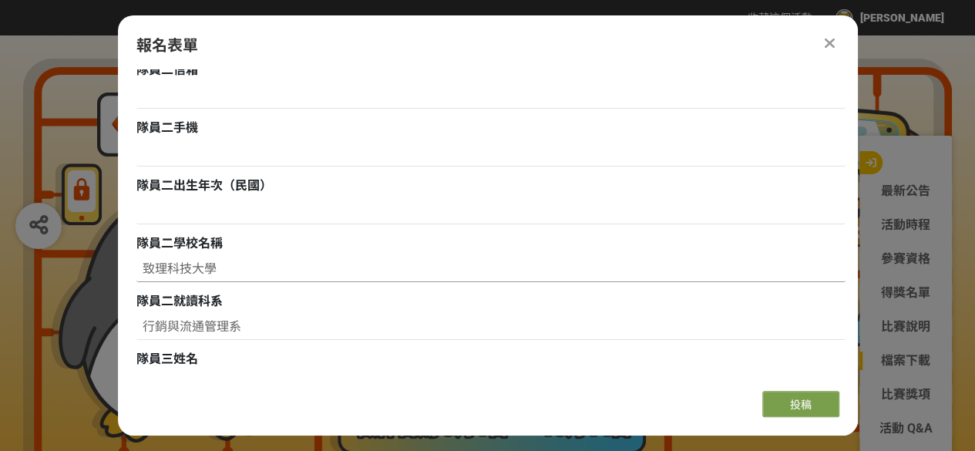
type input "行銷與流通管理系"
drag, startPoint x: 210, startPoint y: 258, endPoint x: 51, endPoint y: 258, distance: 158.8
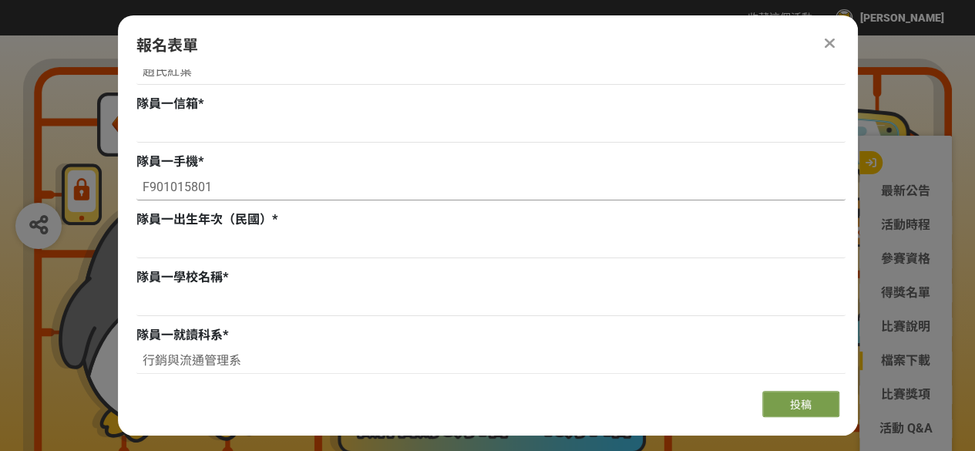
scroll to position [771, 0]
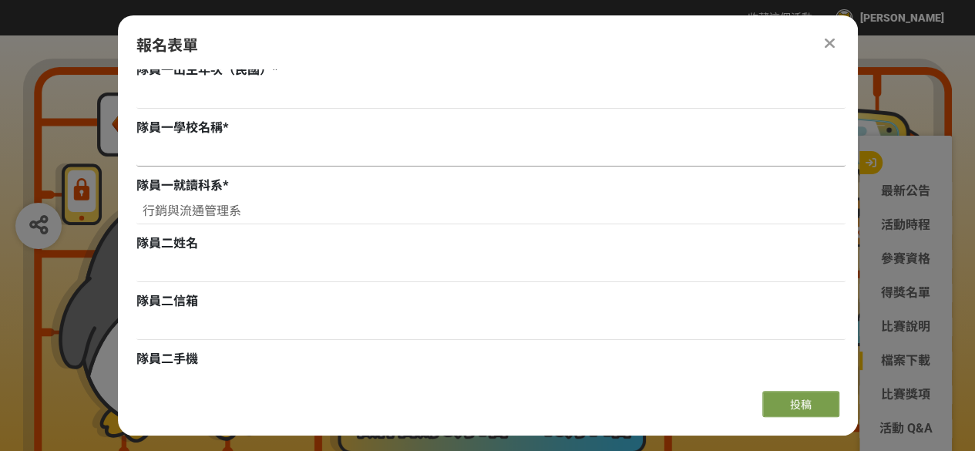
click at [170, 156] on input at bounding box center [490, 153] width 709 height 26
paste input "致理科技大學"
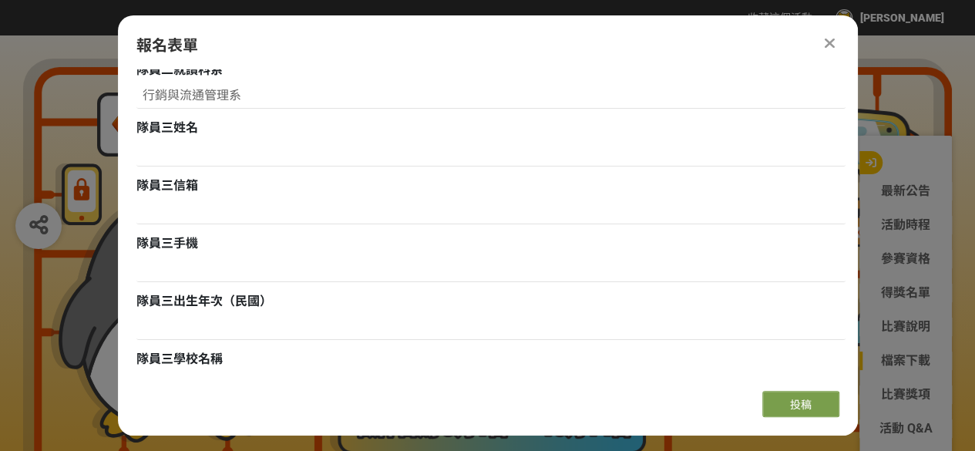
scroll to position [1674, 0]
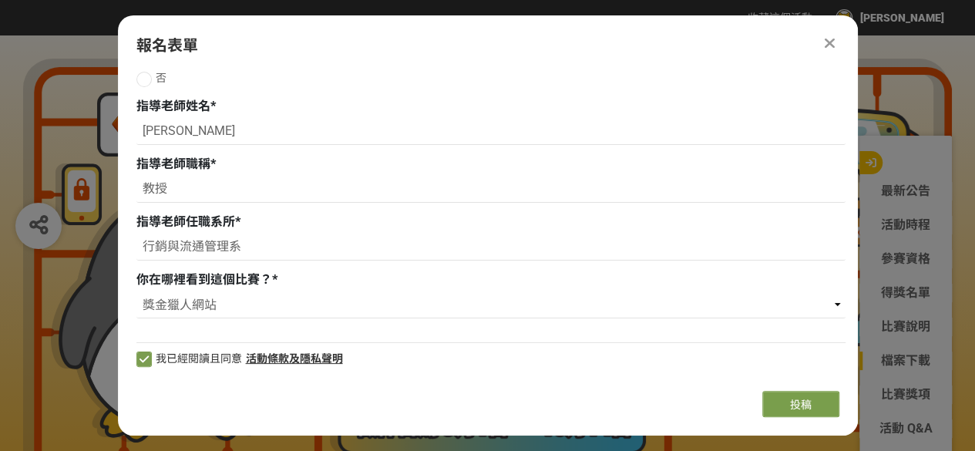
type input "致理科技大學"
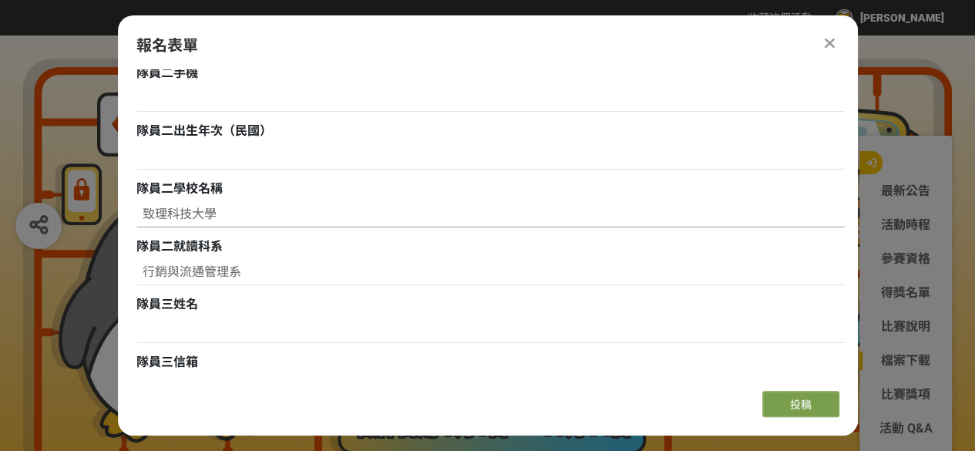
scroll to position [980, 0]
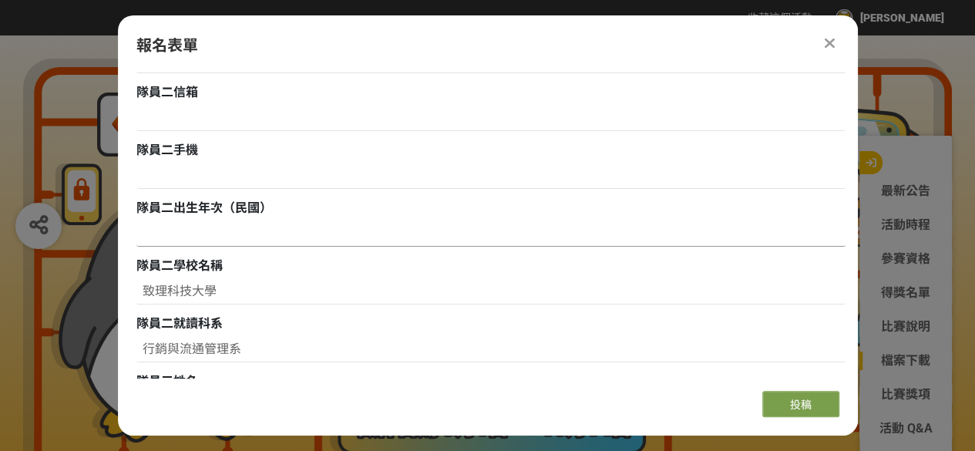
click at [205, 230] on input at bounding box center [490, 233] width 709 height 26
paste input "2002/02/13"
type input "2002/02/13"
paste input "0966356213"
click at [184, 177] on input at bounding box center [490, 176] width 709 height 26
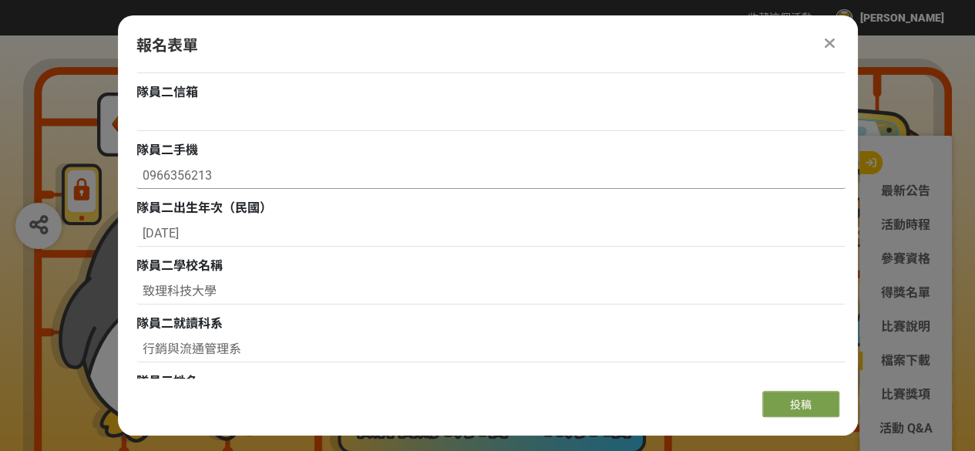
type input "0966356213"
click at [220, 111] on input at bounding box center [490, 118] width 709 height 26
paste input "pt13022002@gmail.com"
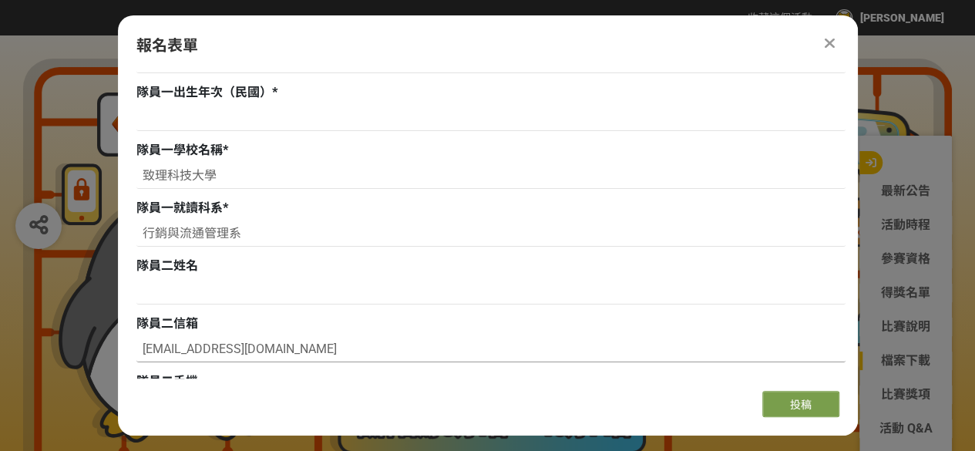
type input "pt13022002@gmail.com"
click at [267, 275] on div "隊員二姓名" at bounding box center [490, 283] width 709 height 52
click at [263, 284] on input at bounding box center [490, 291] width 709 height 26
paste input "陳氏芳草"
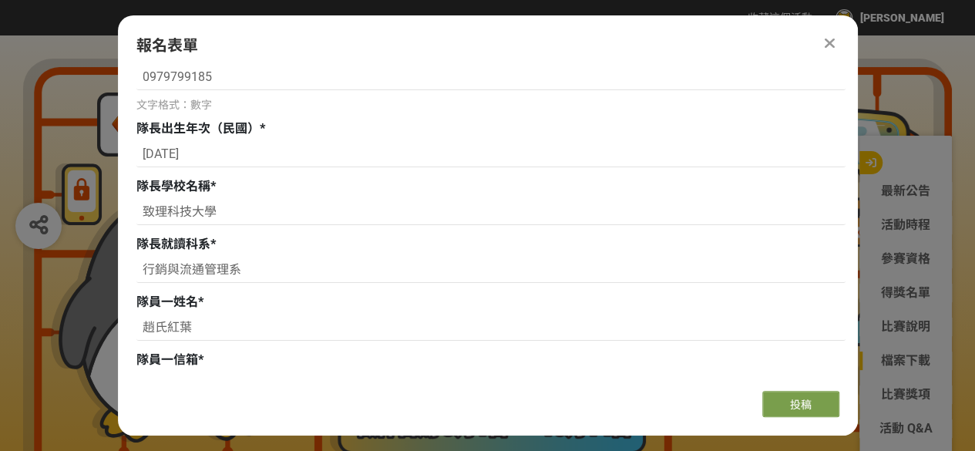
scroll to position [363, 0]
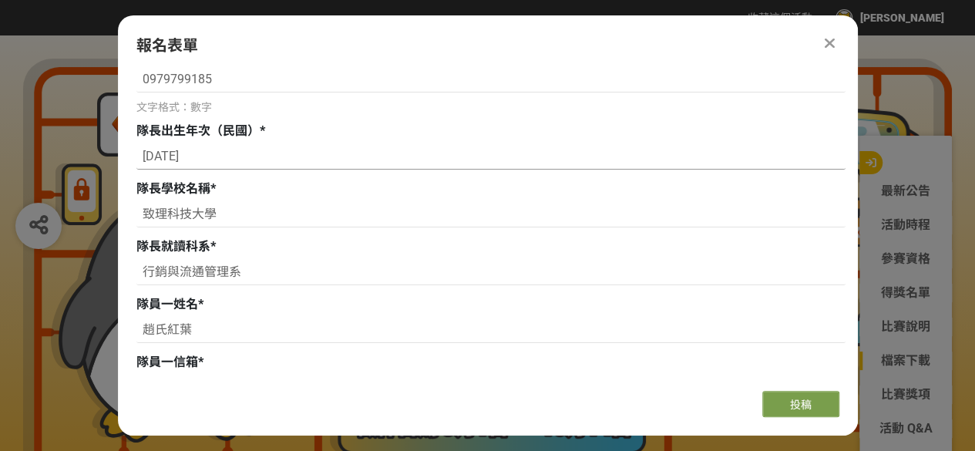
type input "陳氏芳草"
click at [198, 163] on input "93/01/16" at bounding box center [490, 156] width 709 height 26
click at [156, 153] on input "93/01/16" at bounding box center [490, 156] width 709 height 26
type input "2004/01/16"
click at [364, 187] on div "隊長學校名稱 *" at bounding box center [490, 189] width 709 height 19
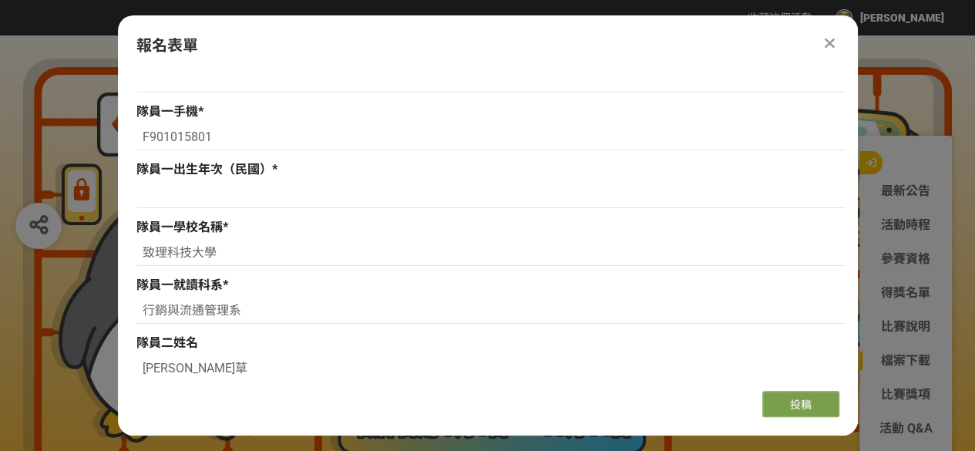
scroll to position [594, 0]
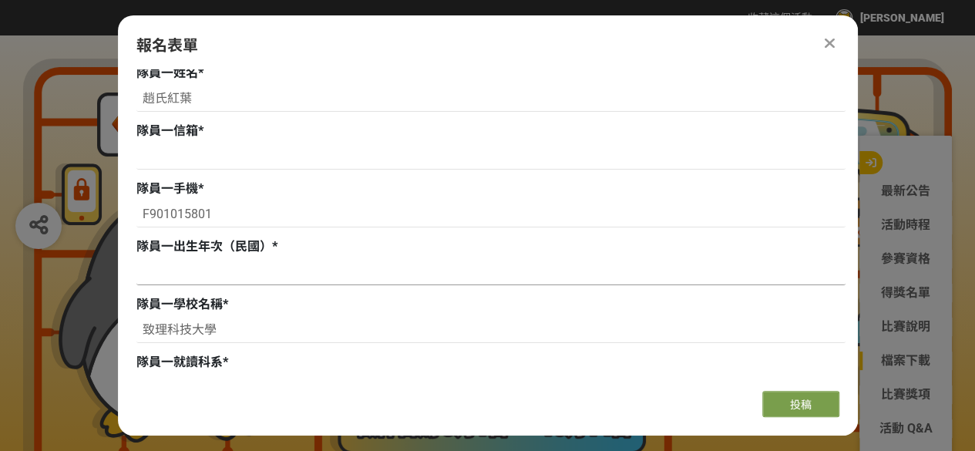
click at [170, 268] on input at bounding box center [490, 272] width 709 height 26
paste input "2002/01/17"
type input "2002/01/17"
drag, startPoint x: 276, startPoint y: 217, endPoint x: 0, endPoint y: 189, distance: 277.4
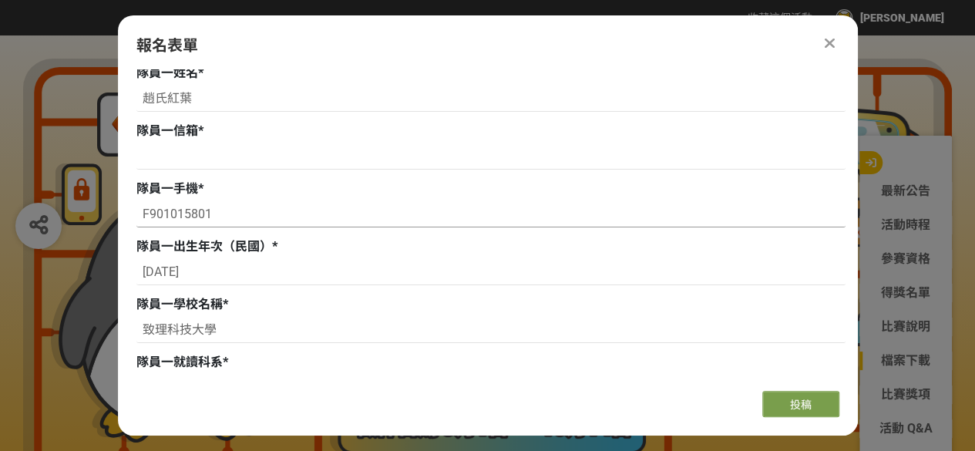
paste input "0900218485"
type input "0900218485"
click at [253, 155] on input at bounding box center [490, 156] width 709 height 26
paste input "Trieuhongdiepatk@gmail.com"
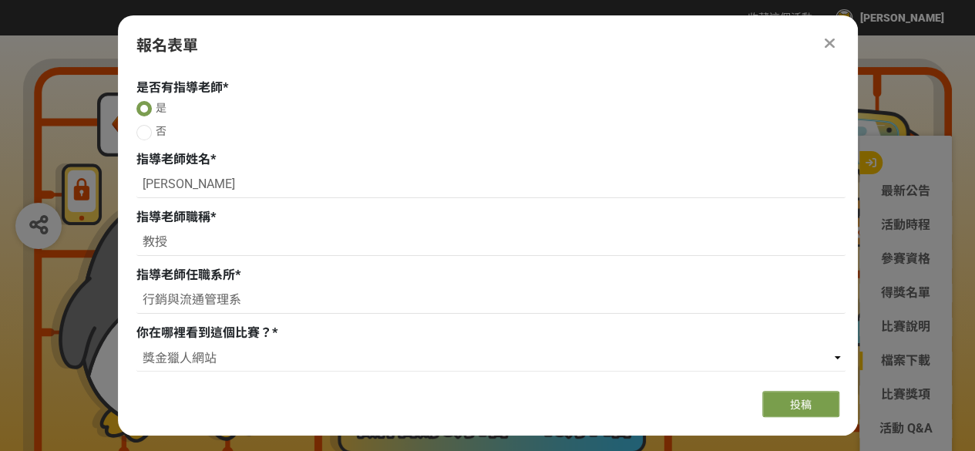
scroll to position [1674, 0]
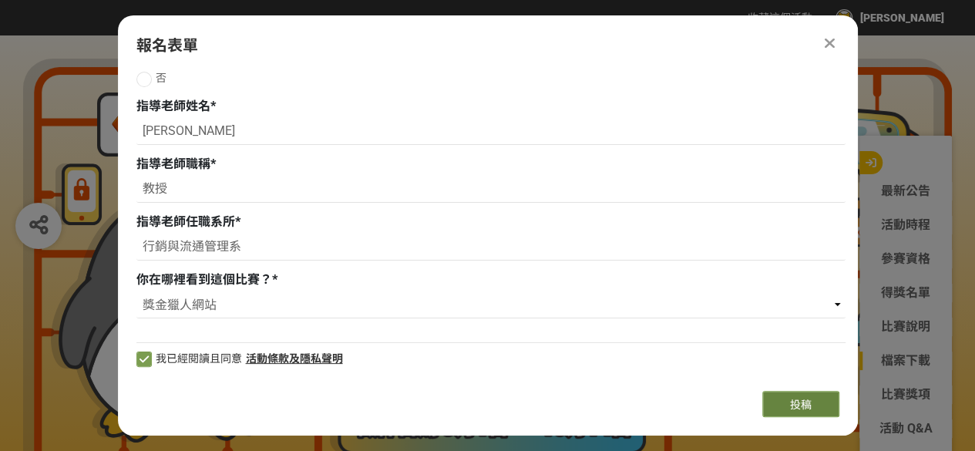
type input "Trieuhongdiepatk@gmail.com"
click at [783, 402] on button "投稿" at bounding box center [800, 404] width 77 height 26
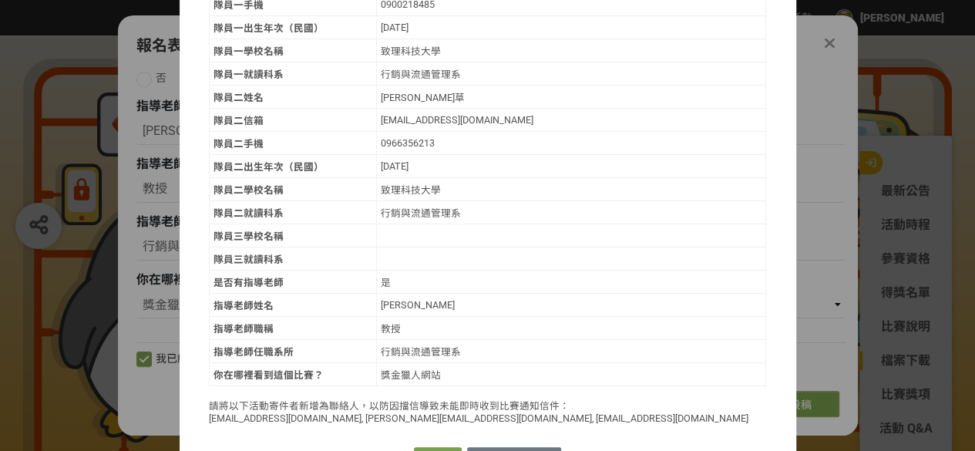
scroll to position [352, 0]
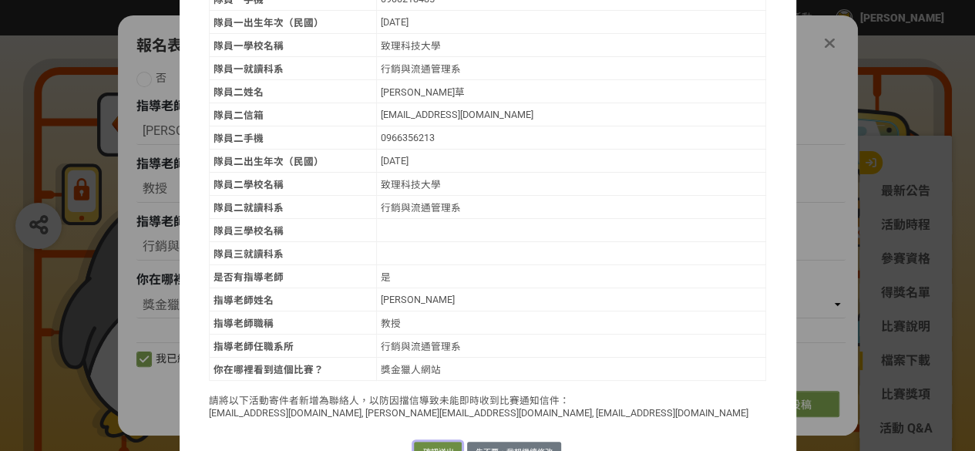
click at [440, 442] on button "確認送出" at bounding box center [438, 453] width 48 height 22
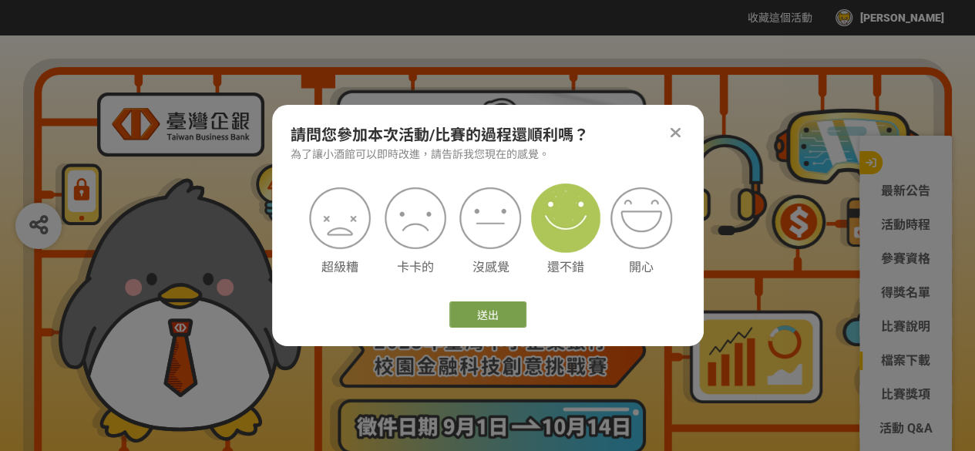
click at [550, 226] on img at bounding box center [565, 217] width 69 height 69
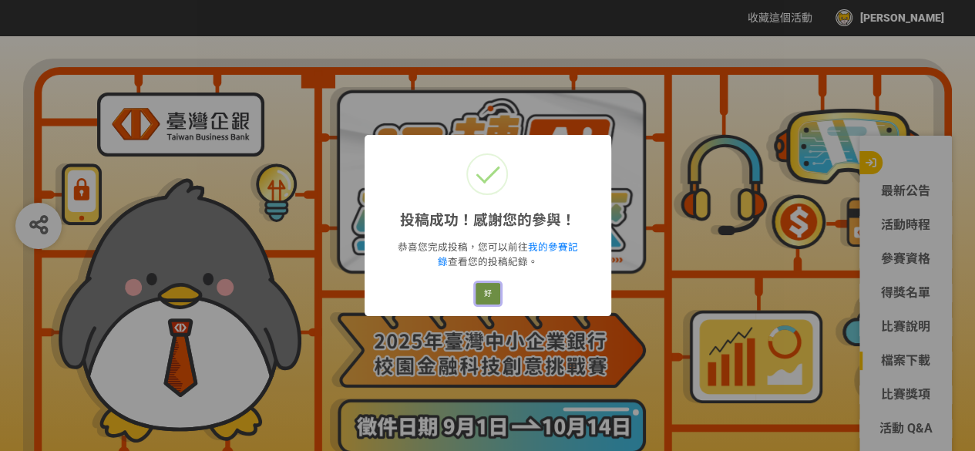
click at [488, 291] on button "好" at bounding box center [488, 294] width 25 height 22
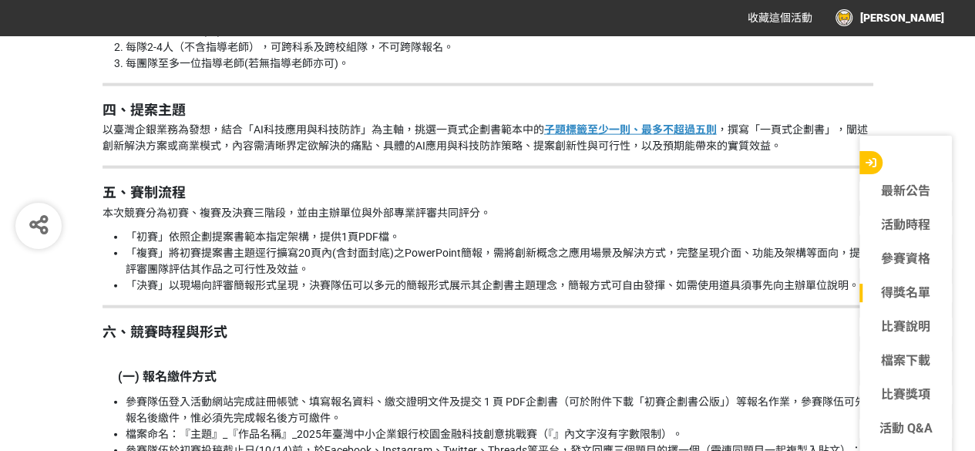
scroll to position [1696, 0]
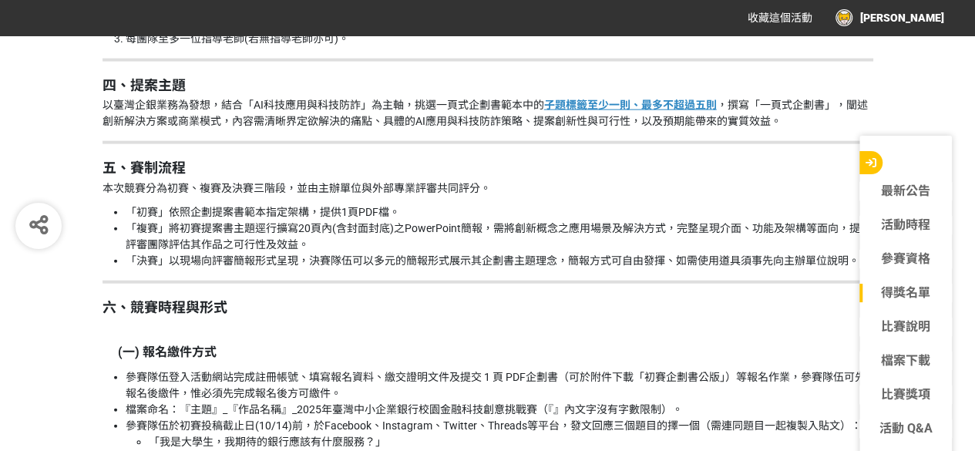
click at [660, 106] on u "子題標籤至少一則、最多不超過五則" at bounding box center [630, 105] width 173 height 12
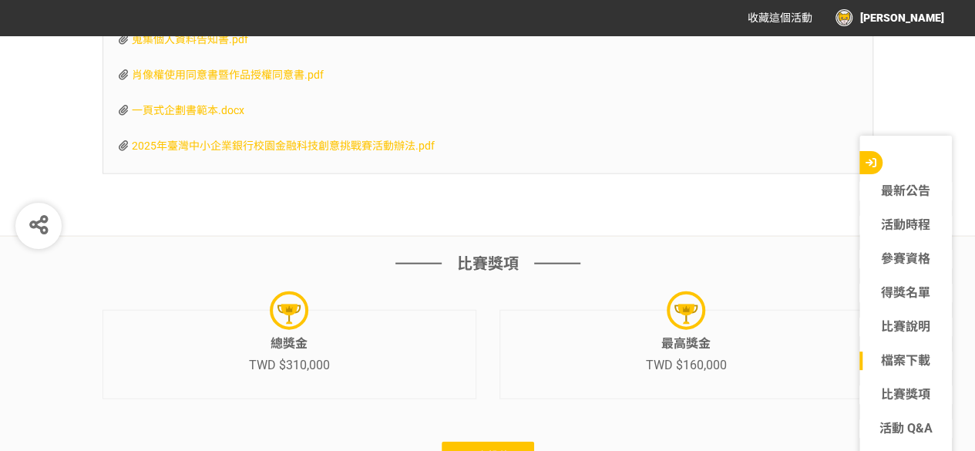
scroll to position [4394, 0]
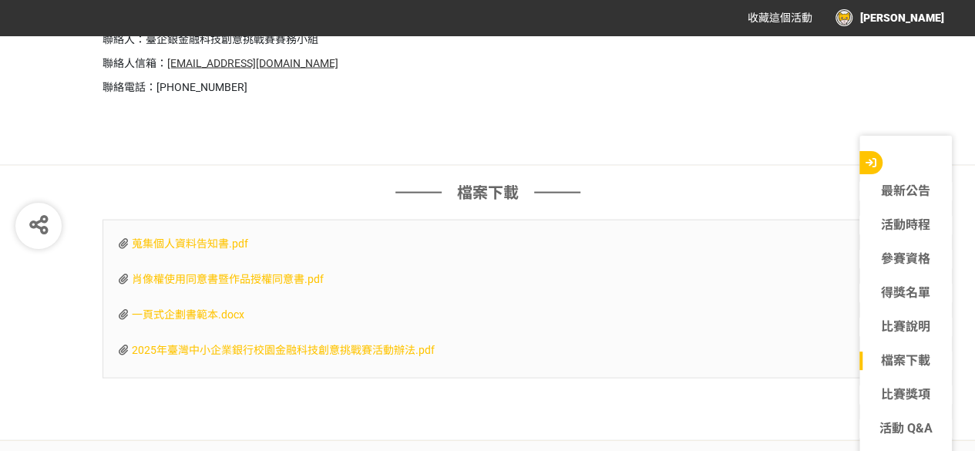
click at [193, 308] on span "一頁式企劃書範本.docx" at bounding box center [188, 314] width 113 height 12
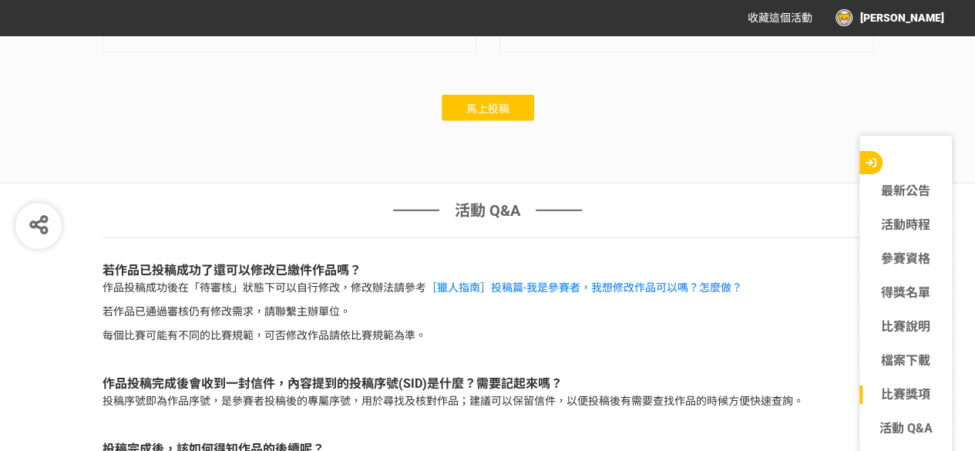
scroll to position [4818, 0]
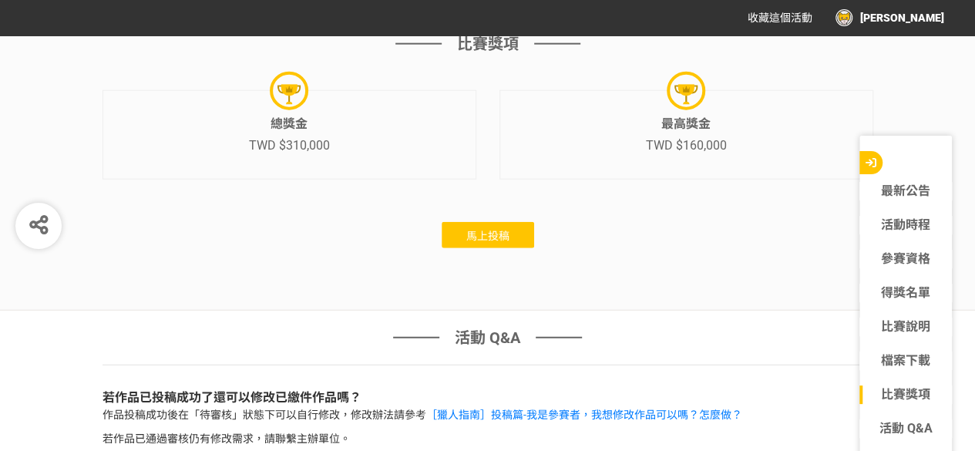
click at [494, 234] on span "馬上投稿" at bounding box center [487, 236] width 43 height 12
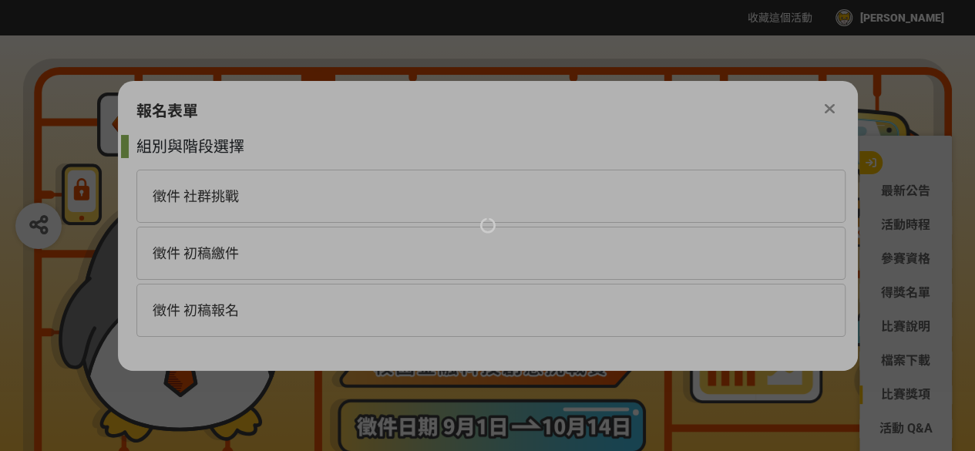
scroll to position [0, 0]
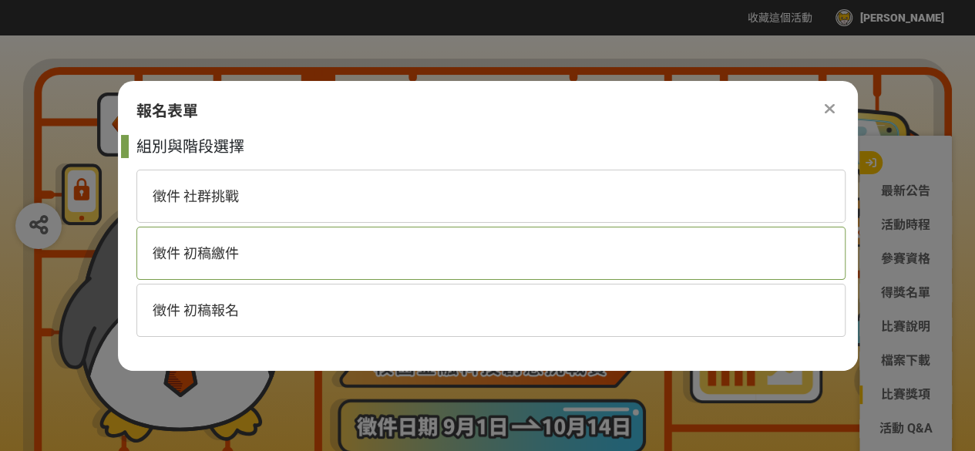
click at [421, 264] on div "徵件 初稿繳件" at bounding box center [490, 253] width 709 height 53
select select "185368:185627"
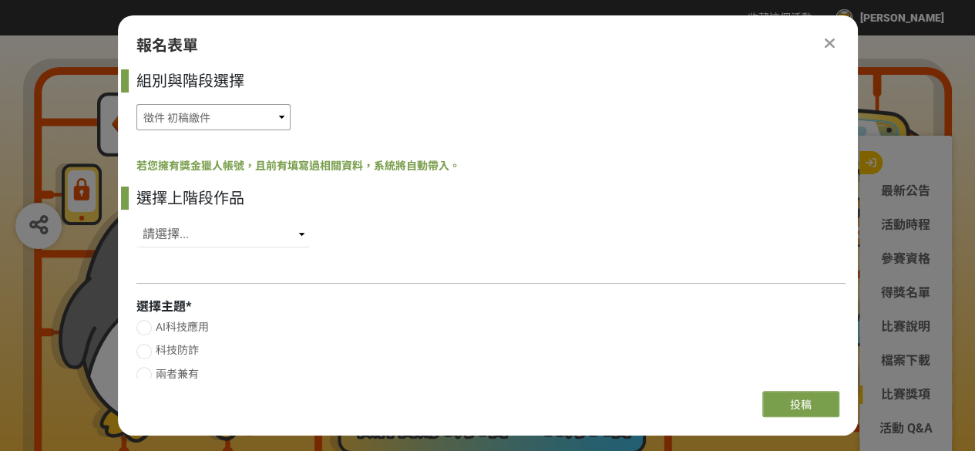
click at [257, 124] on select "徵件 社群挑戰 徵件 初稿繳件 徵件 初稿報名" at bounding box center [213, 117] width 154 height 26
click at [136, 104] on select "徵件 社群挑戰 徵件 初稿繳件 徵件 初稿報名" at bounding box center [213, 117] width 154 height 26
click at [309, 233] on div "選擇上階段作品 請選擇... SID: 350389, 標題: (未知標題)" at bounding box center [490, 221] width 709 height 69
click at [290, 230] on select "請選擇... SID: 350389, 標題: (未知標題)" at bounding box center [222, 234] width 173 height 26
click at [136, 221] on select "請選擇... SID: 350389, 標題: (未知標題)" at bounding box center [222, 234] width 173 height 26
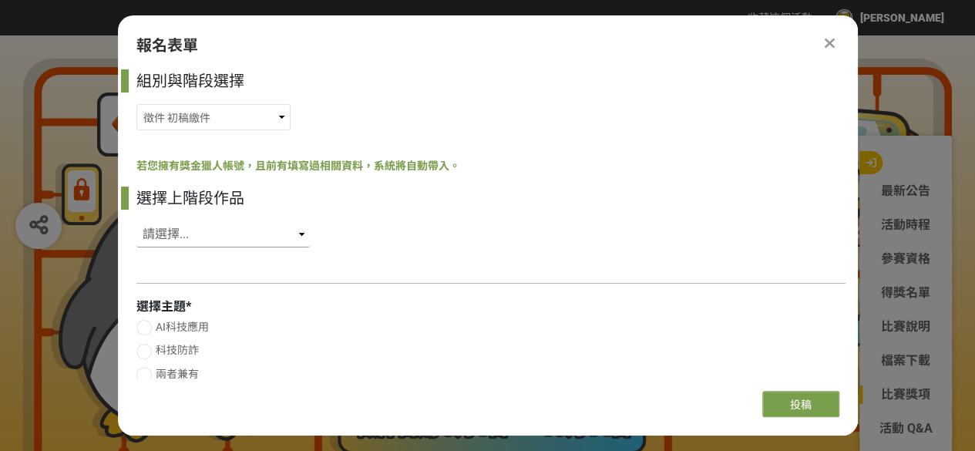
click at [254, 241] on select "請選擇... SID: 350389, 標題: (未知標題)" at bounding box center [222, 234] width 173 height 26
select select "350389"
click at [136, 221] on select "請選擇... SID: 350389, 標題: (未知標題)" at bounding box center [222, 234] width 173 height 26
click at [148, 327] on div at bounding box center [143, 327] width 15 height 15
radio input "true"
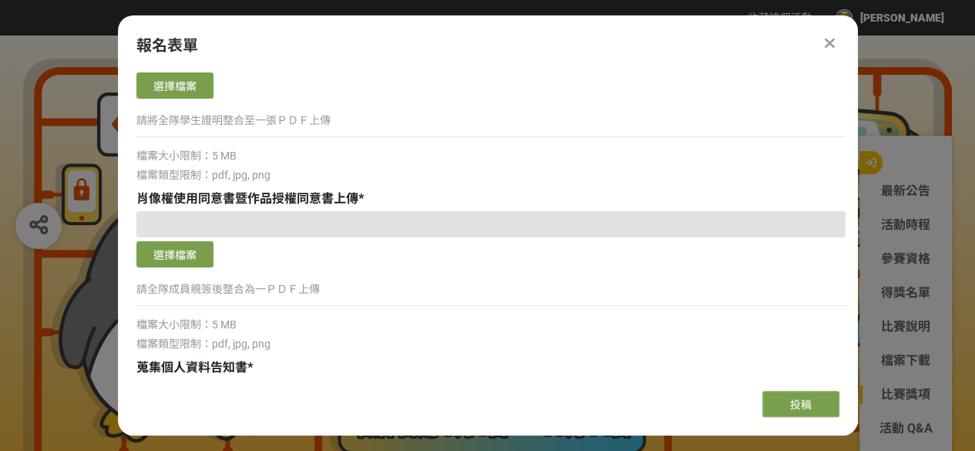
scroll to position [874, 0]
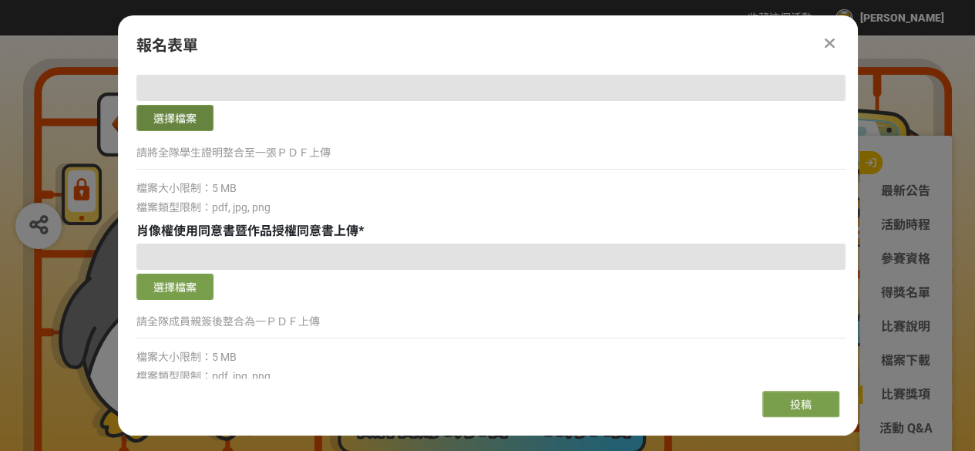
click at [170, 122] on button "選擇檔案" at bounding box center [174, 118] width 77 height 26
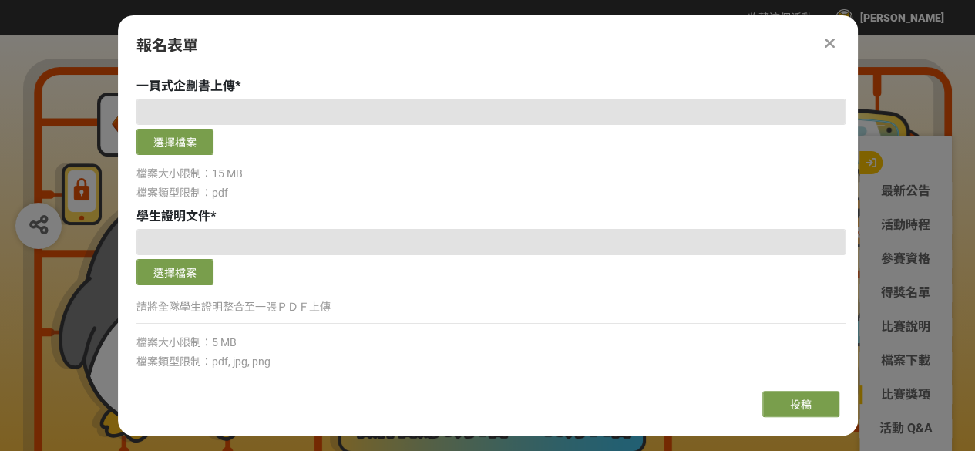
scroll to position [566, 0]
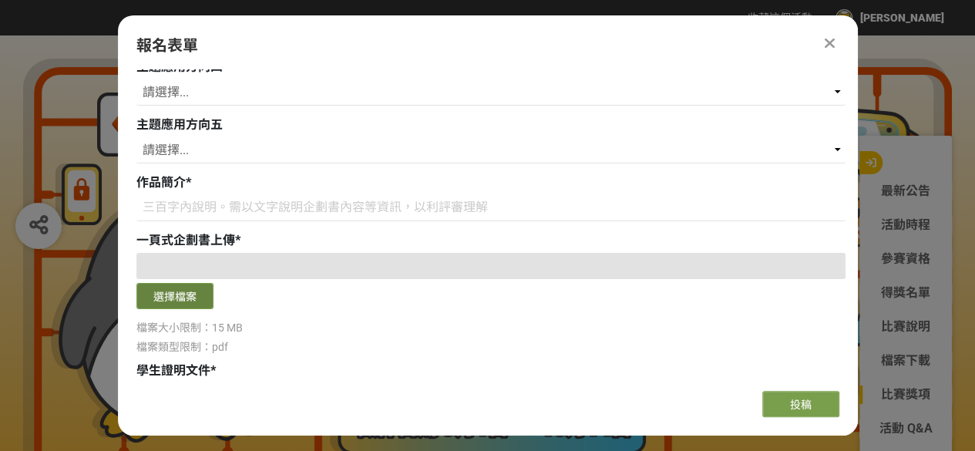
click at [196, 297] on button "選擇檔案" at bounding box center [174, 296] width 77 height 26
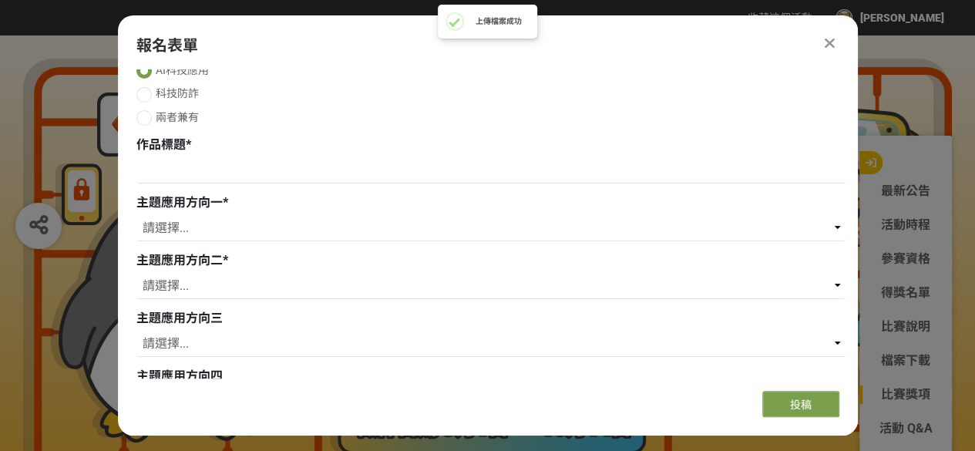
scroll to position [257, 0]
click at [307, 243] on div "請選擇... 存款 個人金融 企業金融 外匯 理財 電子支付 個人網路銀行 企業網路銀行 行動銀行APP 風控法遵 信用卡 內部管理 流程優化 內部訓練 保險…" at bounding box center [490, 229] width 709 height 30
click at [307, 235] on select "請選擇... 存款 個人金融 企業金融 外匯 理財 電子支付 個人網路銀行 企業網路銀行 行動銀行APP 風控法遵 信用卡 內部管理 流程優化 內部訓練 保險…" at bounding box center [490, 227] width 709 height 26
click at [136, 214] on select "請選擇... 存款 個人金融 企業金融 外匯 理財 電子支付 個人網路銀行 企業網路銀行 行動銀行APP 風控法遵 信用卡 內部管理 流程優化 內部訓練 保險…" at bounding box center [490, 227] width 709 height 26
click at [334, 281] on select "請選擇... 存款 個人金融 企業金融 外匯 理財 電子支付 個人網路銀行 企業網路銀行 行動銀行APP 風控法遵 信用卡 內部管理 流程優化 內部訓練 保險…" at bounding box center [490, 285] width 709 height 26
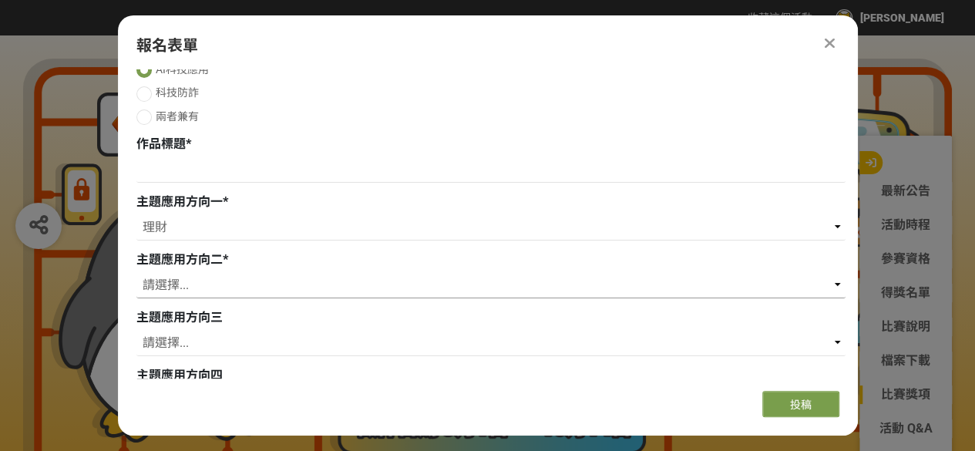
click at [136, 272] on select "請選擇... 存款 個人金融 企業金融 外匯 理財 電子支付 個人網路銀行 企業網路銀行 行動銀行APP 風控法遵 信用卡 內部管理 流程優化 內部訓練 保險…" at bounding box center [490, 285] width 709 height 26
click at [191, 298] on select "請選擇... 存款 個人金融 企業金融 外匯 理財 電子支付 個人網路銀行 企業網路銀行 行動銀行APP 風控法遵 信用卡 內部管理 流程優化 內部訓練 保險…" at bounding box center [490, 285] width 709 height 26
click at [176, 227] on select "請選擇... 存款 個人金融 企業金融 外匯 理財 電子支付 個人網路銀行 企業網路銀行 行動銀行APP 風控法遵 信用卡 內部管理 流程優化 內部訓練 保險…" at bounding box center [490, 227] width 709 height 26
select select "行動銀行APP"
click at [136, 214] on select "請選擇... 存款 個人金融 企業金融 外匯 理財 電子支付 個人網路銀行 企業網路銀行 行動銀行APP 風控法遵 信用卡 內部管理 流程優化 內部訓練 保險…" at bounding box center [490, 227] width 709 height 26
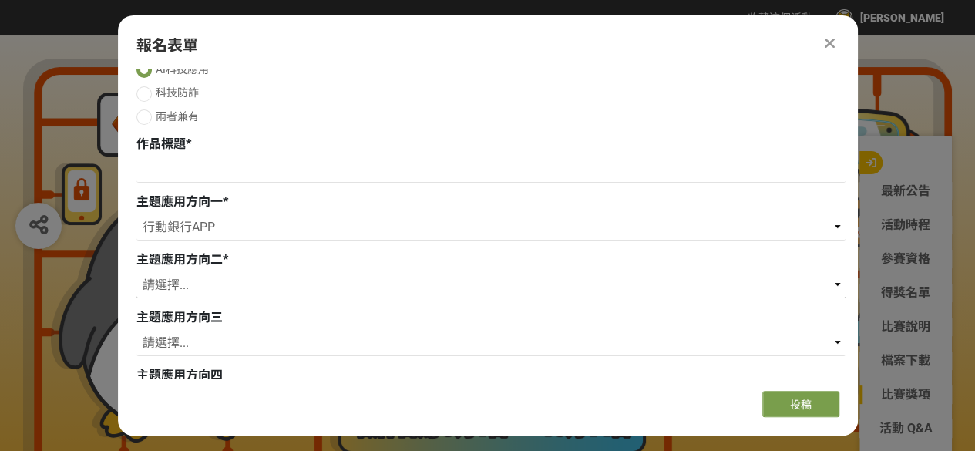
click at [185, 284] on select "請選擇... 存款 個人金融 企業金融 外匯 理財 電子支付 個人網路銀行 企業網路銀行 行動銀行APP 風控法遵 信用卡 內部管理 流程優化 內部訓練 保險…" at bounding box center [490, 285] width 709 height 26
select select "風控法遵"
click at [136, 272] on select "請選擇... 存款 個人金融 企業金融 外匯 理財 電子支付 個人網路銀行 企業網路銀行 行動銀行APP 風控法遵 信用卡 內部管理 流程優化 內部訓練 保險…" at bounding box center [490, 285] width 709 height 26
click at [204, 352] on select "請選擇... 存款 個人金融 企業金融 外匯 理財 電子支付 個人網路銀行 企業網路銀行 行動銀行APP 風控法遵 信用卡 內部管理 流程優化 內部訓練 保險…" at bounding box center [490, 343] width 709 height 26
select select "電子支付"
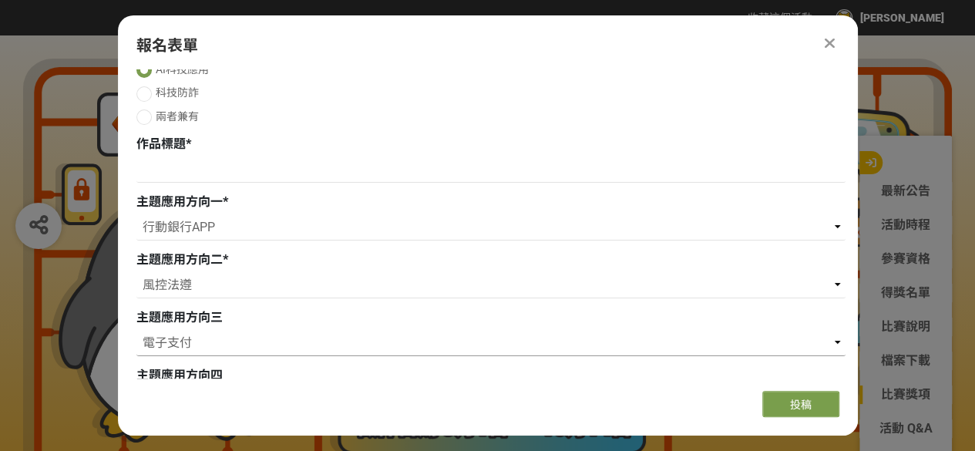
click at [136, 330] on select "請選擇... 存款 個人金融 企業金融 外匯 理財 電子支付 個人網路銀行 企業網路銀行 行動銀行APP 風控法遵 信用卡 內部管理 流程優化 內部訓練 保險…" at bounding box center [490, 343] width 709 height 26
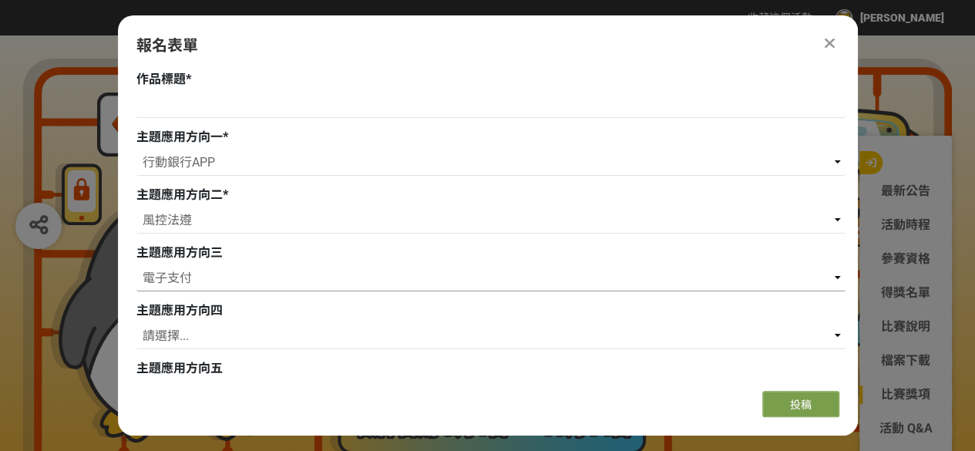
scroll to position [412, 0]
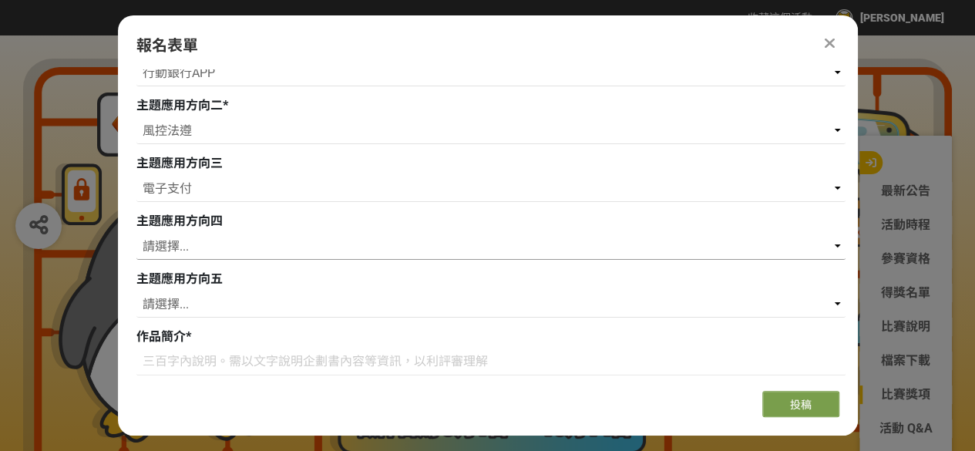
click at [230, 243] on select "請選擇... 存款 個人金融 企業金融 外匯 理財 電子支付 個人網路銀行 企業網路銀行 行動銀行APP 風控法遵 信用卡 內部管理 流程優化 內部訓練 保險…" at bounding box center [490, 247] width 709 height 26
select select "理財"
click at [136, 234] on select "請選擇... 存款 個人金融 企業金融 外匯 理財 電子支付 個人網路銀行 企業網路銀行 行動銀行APP 風控法遵 信用卡 內部管理 流程優化 內部訓練 保險…" at bounding box center [490, 247] width 709 height 26
click at [167, 308] on select "請選擇... 存款 個人金融 企業金融 外匯 理財 電子支付 個人網路銀行 企業網路銀行 行動銀行APP 風控法遵 信用卡 內部管理 流程優化 內部訓練 保險…" at bounding box center [490, 304] width 709 height 26
select select "數據整合"
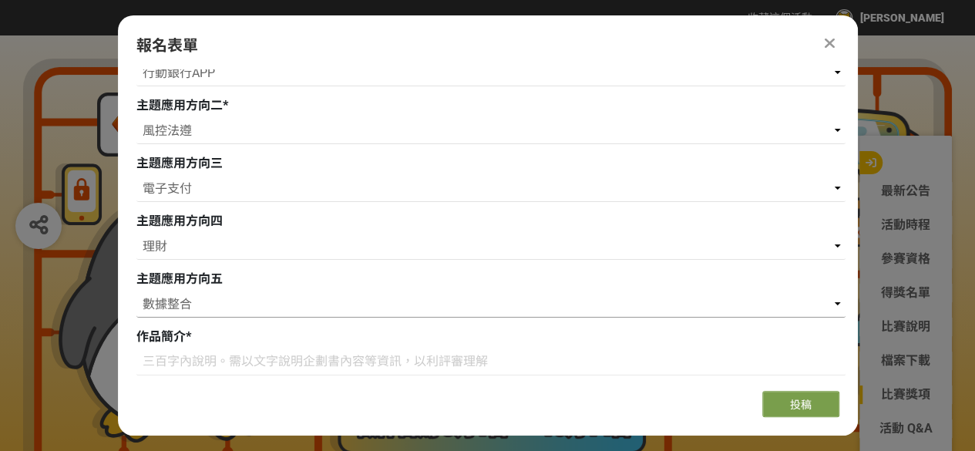
click at [136, 291] on select "請選擇... 存款 個人金融 企業金融 外匯 理財 電子支付 個人網路銀行 企業網路銀行 行動銀行APP 風控法遵 信用卡 內部管理 流程優化 內部訓練 保險…" at bounding box center [490, 304] width 709 height 26
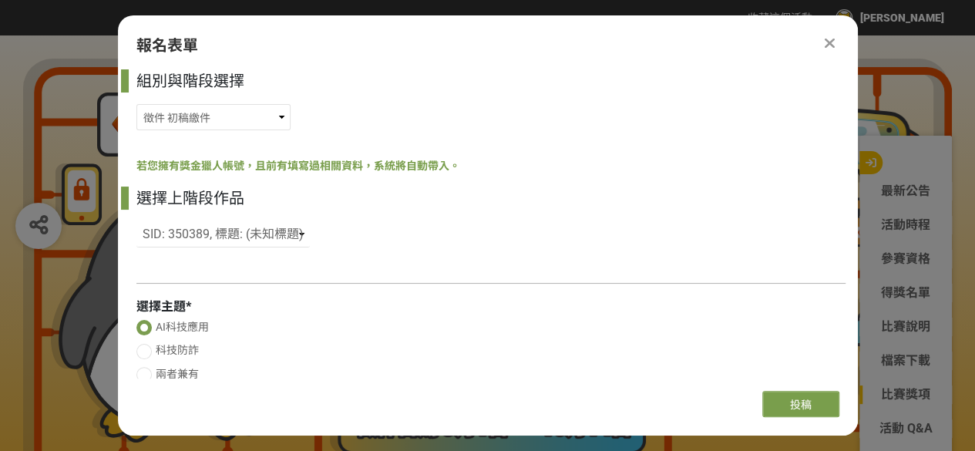
scroll to position [0, 0]
click at [269, 272] on div "組別與階段選擇 徵件 社群挑戰 徵件 初稿繳件 徵件 初稿報名 若您擁有獎金獵人帳號，且前有填寫過相關資料，系統將自動帶入。 選擇上階段作品 請選擇... S…" at bounding box center [488, 223] width 740 height 309
click at [225, 281] on div at bounding box center [490, 283] width 709 height 16
click at [254, 233] on select "請選擇... SID: 350389, 標題: (未知標題)" at bounding box center [222, 234] width 173 height 26
click at [136, 221] on select "請選擇... SID: 350389, 標題: (未知標題)" at bounding box center [222, 234] width 173 height 26
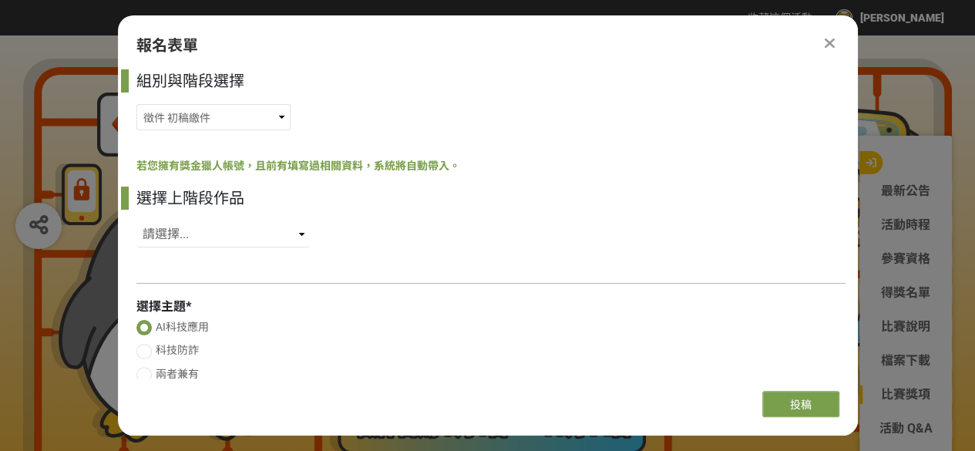
click at [259, 266] on div "組別與階段選擇 徵件 社群挑戰 徵件 初稿繳件 徵件 初稿報名 若您擁有獎金獵人帳號，且前有填寫過相關資料，系統將自動帶入。 選擇上階段作品 請選擇... S…" at bounding box center [488, 223] width 740 height 309
click at [278, 238] on select "請選擇... SID: 350389, 標題: (未知標題)" at bounding box center [222, 234] width 173 height 26
select select "350389"
click at [136, 221] on select "請選擇... SID: 350389, 標題: (未知標題)" at bounding box center [222, 234] width 173 height 26
click at [254, 271] on div "組別與階段選擇 徵件 社群挑戰 徵件 初稿繳件 徵件 初稿報名 若您擁有獎金獵人帳號，且前有填寫過相關資料，系統將自動帶入。 選擇上階段作品 請選擇... S…" at bounding box center [488, 223] width 740 height 309
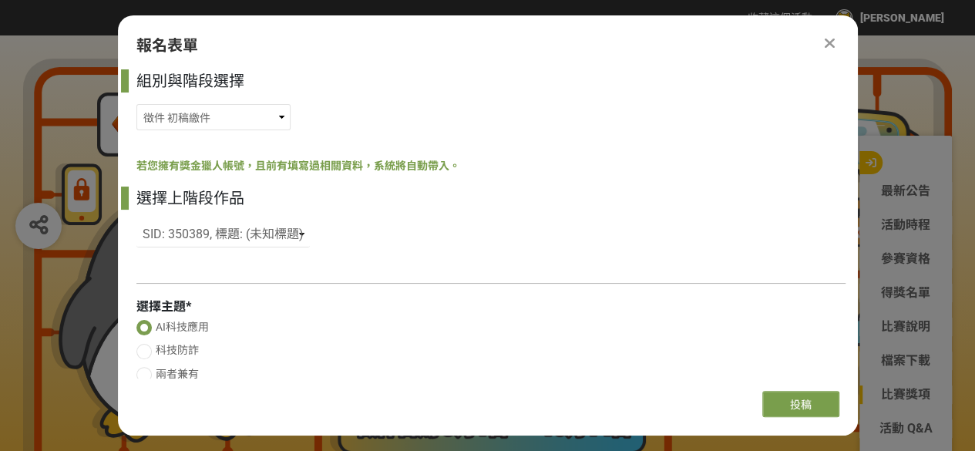
click at [241, 274] on div "組別與階段選擇 徵件 社群挑戰 徵件 初稿繳件 徵件 初稿報名 若您擁有獎金獵人帳號，且前有填寫過相關資料，系統將自動帶入。 選擇上階段作品 請選擇... S…" at bounding box center [488, 223] width 740 height 309
click at [259, 238] on select "請選擇... SID: 350389, 標題: (未知標題)" at bounding box center [222, 234] width 173 height 26
click at [136, 221] on select "請選擇... SID: 350389, 標題: (未知標題)" at bounding box center [222, 234] width 173 height 26
click at [231, 237] on select "請選擇... SID: 350389, 標題: (未知標題)" at bounding box center [222, 234] width 173 height 26
select select "350389"
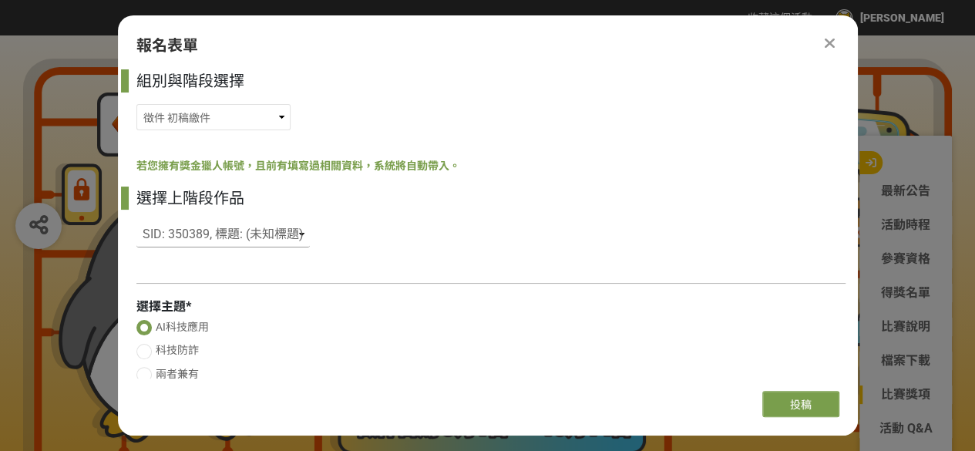
click at [136, 221] on select "請選擇... SID: 350389, 標題: (未知標題)" at bounding box center [222, 234] width 173 height 26
click at [246, 240] on select "請選擇... SID: 350389, 標題: (未知標題)" at bounding box center [222, 234] width 173 height 26
select select
click at [136, 221] on select "請選擇... SID: 350389, 標題: (未知標題)" at bounding box center [222, 234] width 173 height 26
click at [330, 321] on label "AI科技應用" at bounding box center [490, 327] width 709 height 16
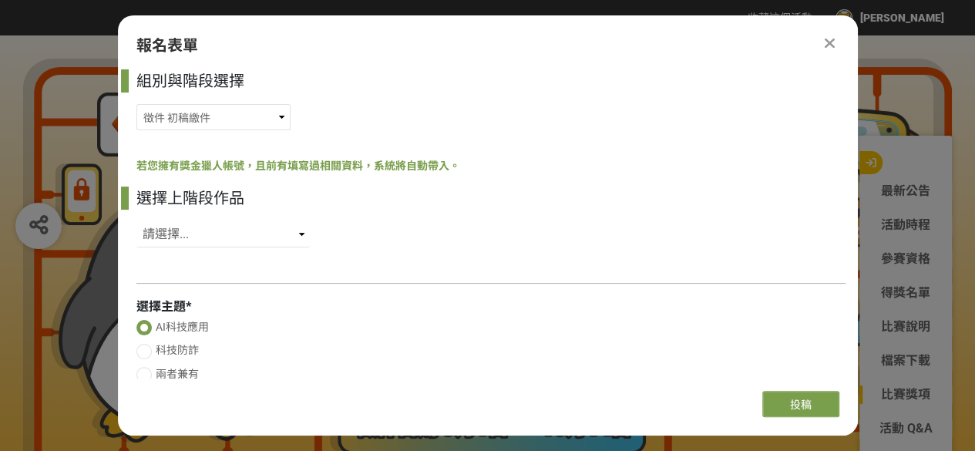
click at [150, 325] on input "AI科技應用" at bounding box center [145, 330] width 10 height 10
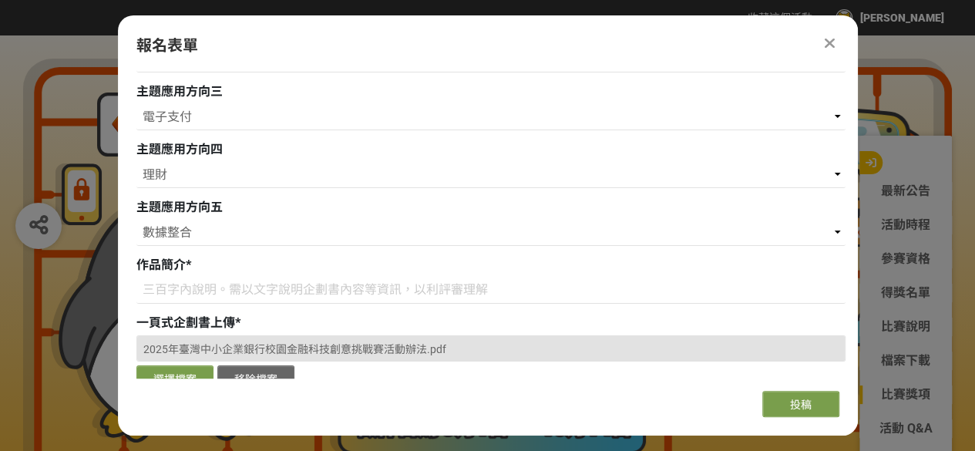
scroll to position [617, 0]
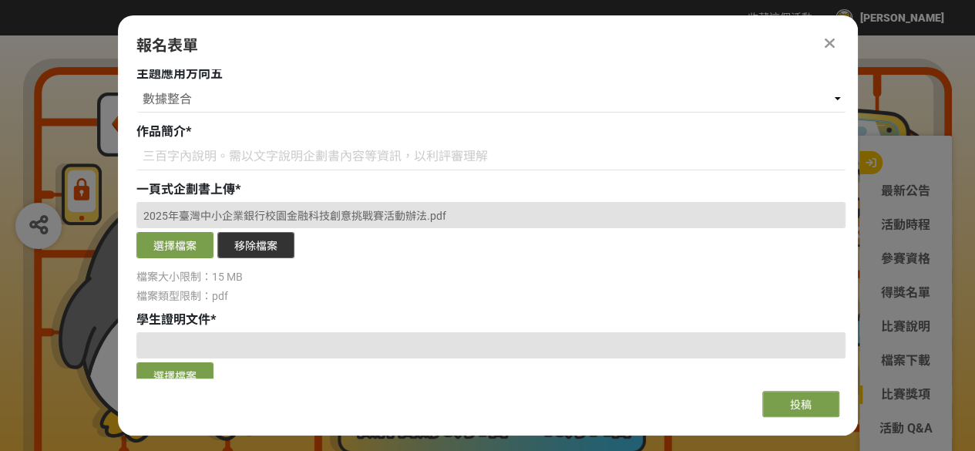
click at [261, 246] on button "移除檔案" at bounding box center [255, 245] width 77 height 26
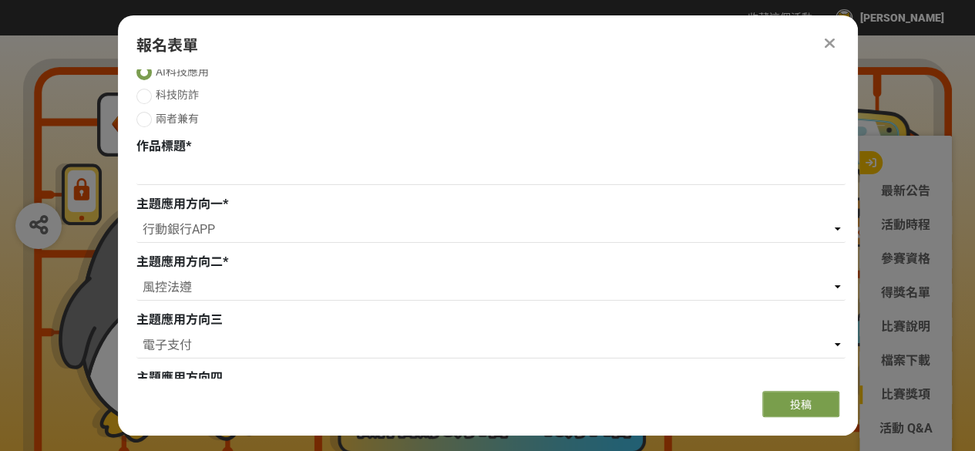
scroll to position [231, 0]
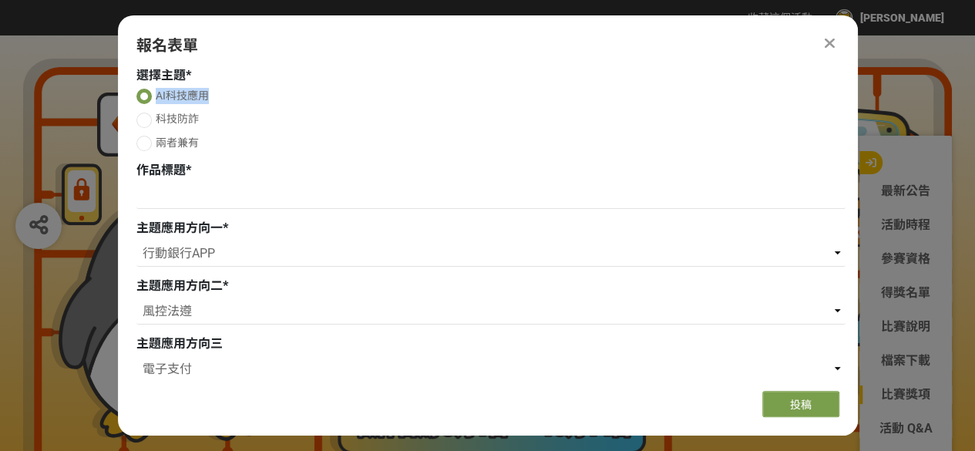
drag, startPoint x: 154, startPoint y: 95, endPoint x: 210, endPoint y: 95, distance: 55.5
click at [210, 95] on label "AI科技應用" at bounding box center [490, 96] width 709 height 16
copy span "AI科技應用"
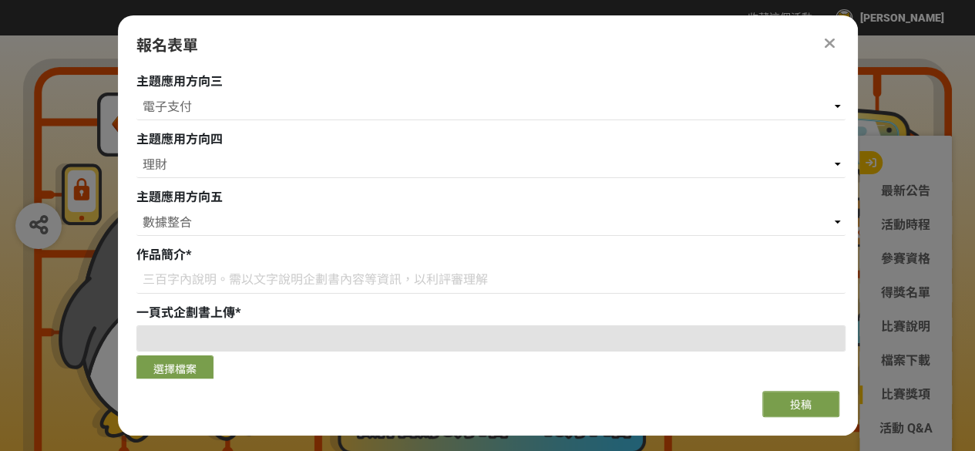
scroll to position [540, 0]
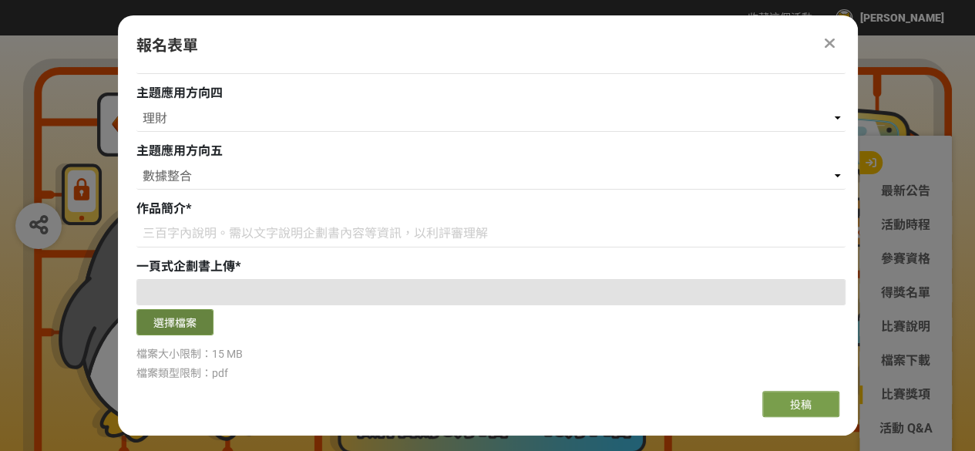
click at [168, 319] on button "選擇檔案" at bounding box center [174, 322] width 77 height 26
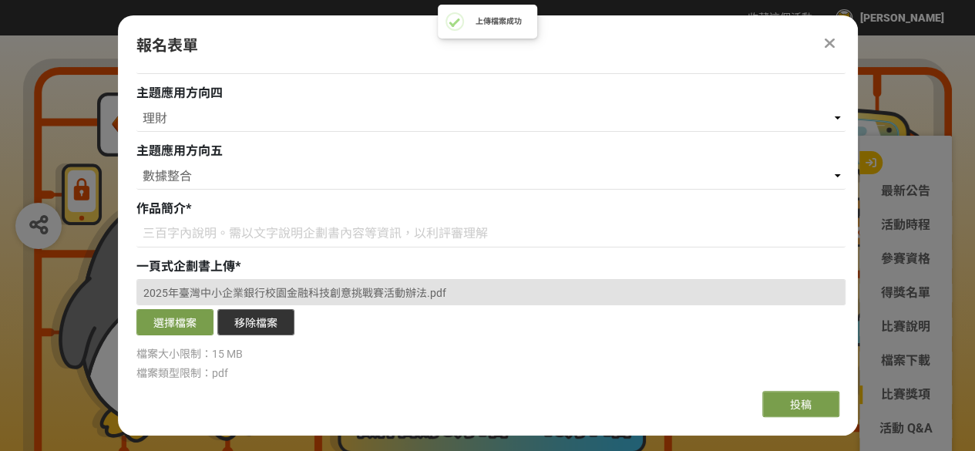
click at [280, 332] on button "移除檔案" at bounding box center [255, 322] width 77 height 26
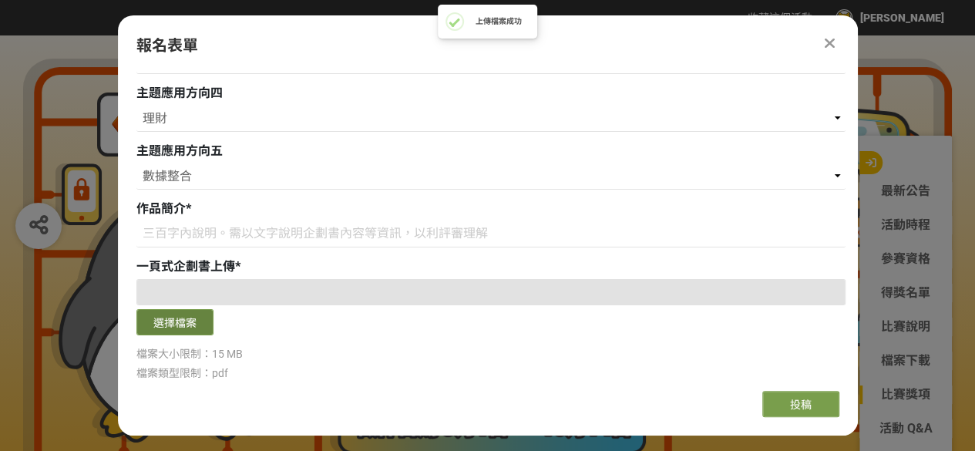
click at [186, 327] on button "選擇檔案" at bounding box center [174, 322] width 77 height 26
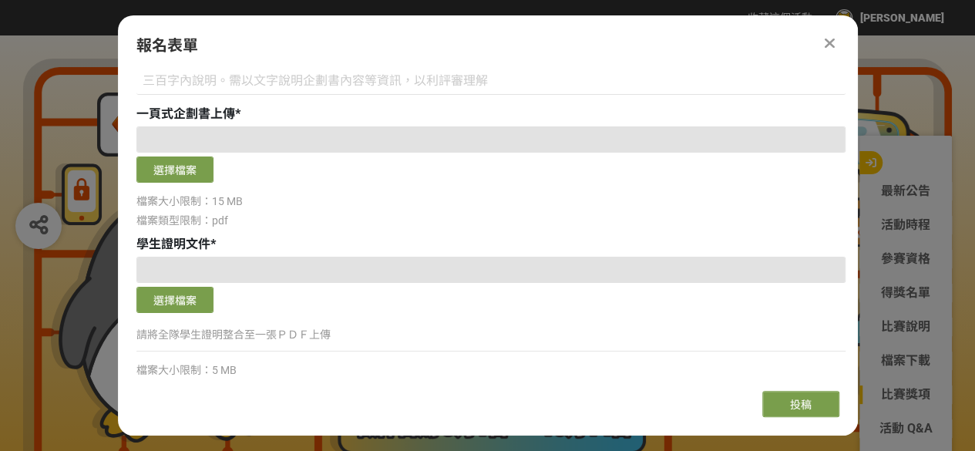
scroll to position [694, 0]
click at [187, 166] on button "選擇檔案" at bounding box center [174, 168] width 77 height 26
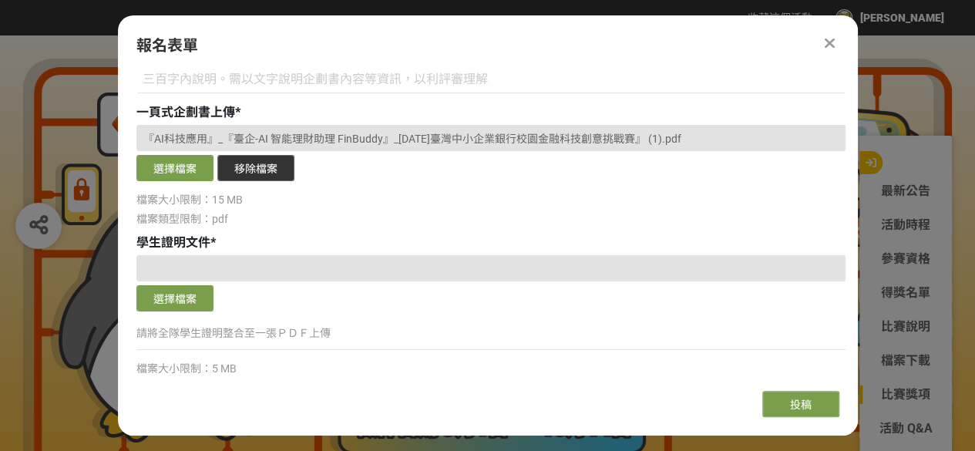
click at [256, 170] on button "移除檔案" at bounding box center [255, 168] width 77 height 26
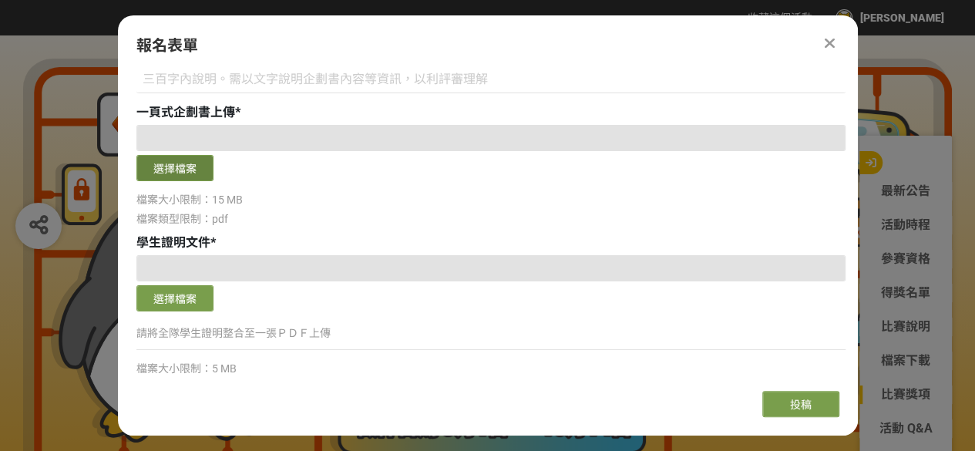
click at [196, 171] on button "選擇檔案" at bounding box center [174, 168] width 77 height 26
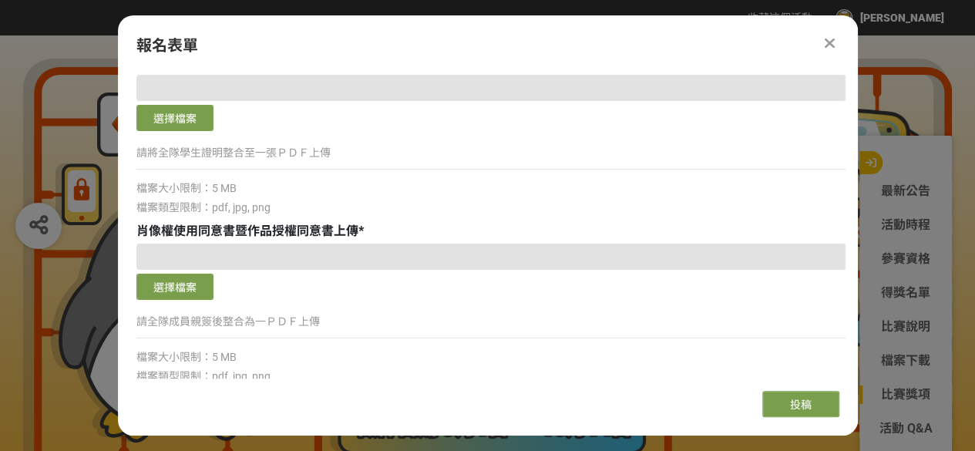
scroll to position [797, 0]
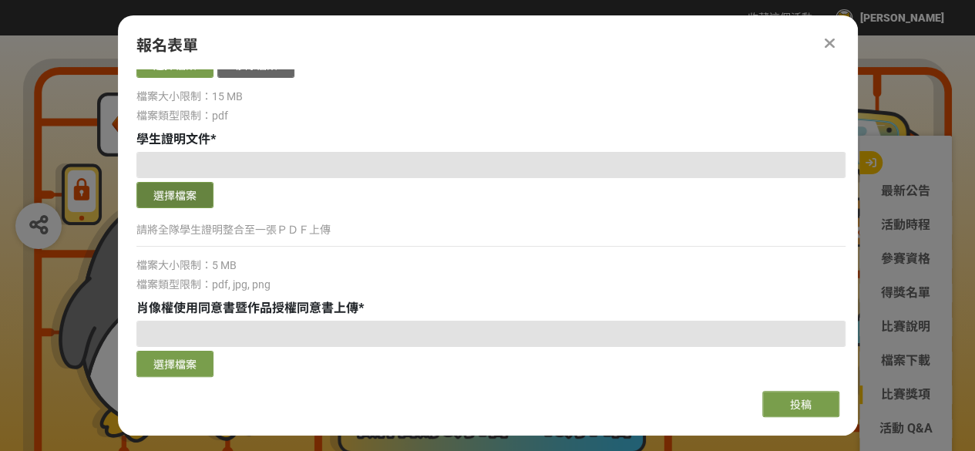
click at [191, 198] on button "選擇檔案" at bounding box center [174, 195] width 77 height 26
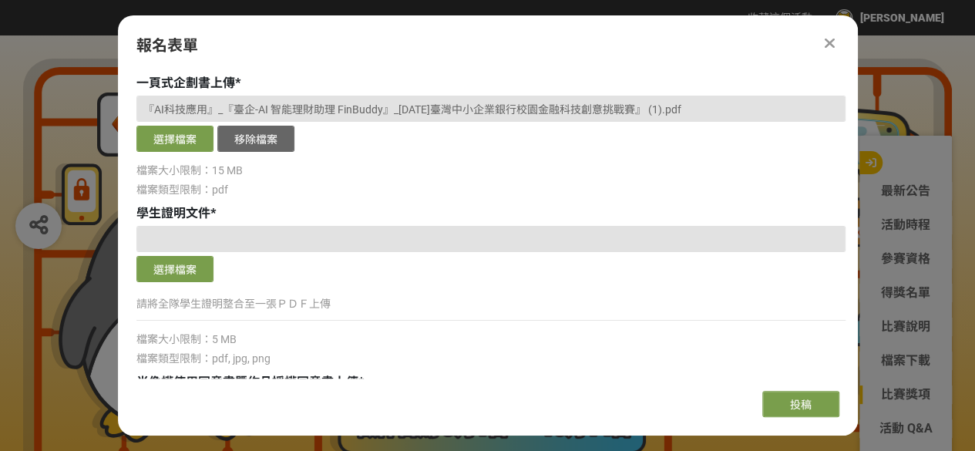
scroll to position [720, 0]
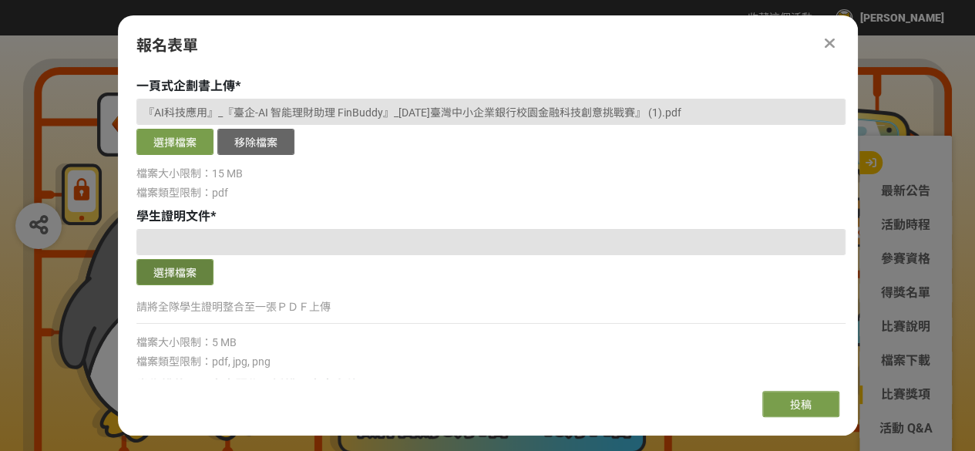
click at [176, 272] on button "選擇檔案" at bounding box center [174, 272] width 77 height 26
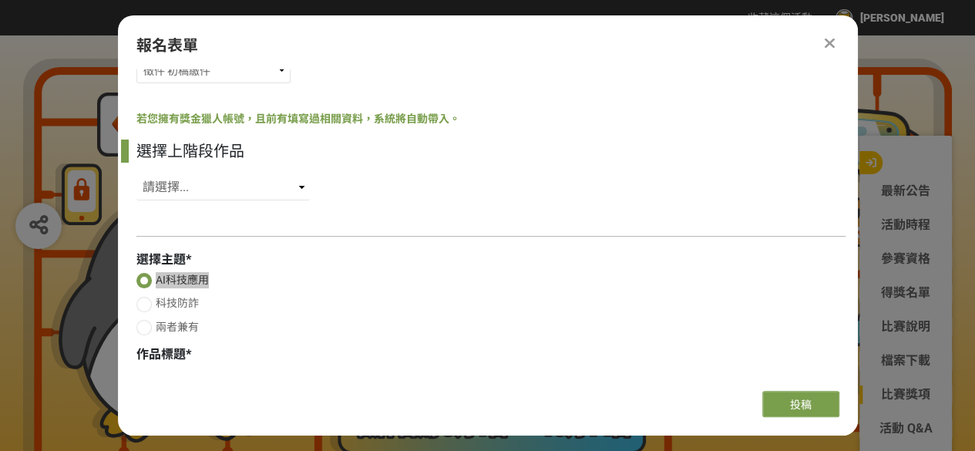
scroll to position [26, 0]
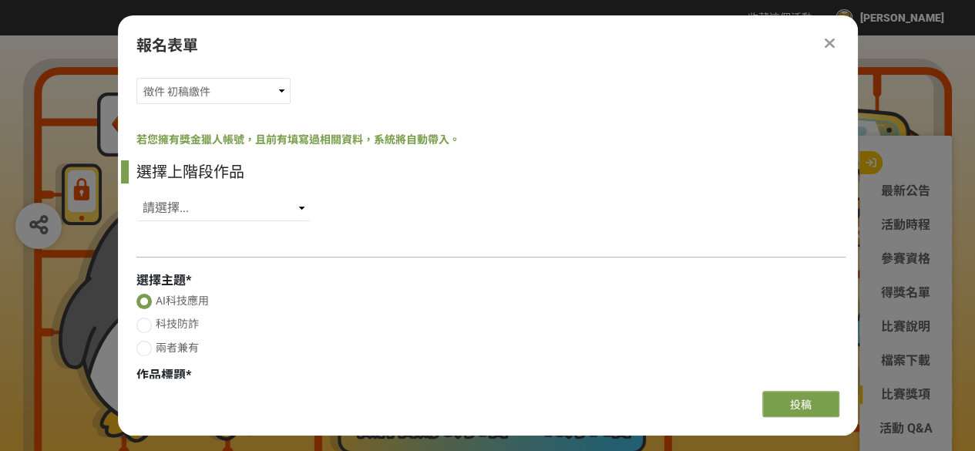
click at [266, 241] on div "組別與階段選擇 徵件 社群挑戰 徵件 初稿繳件 徵件 初稿報名 若您擁有獎金獵人帳號，且前有填寫過相關資料，系統將自動帶入。 選擇上階段作品 請選擇... S…" at bounding box center [488, 223] width 740 height 309
click at [274, 253] on div at bounding box center [490, 257] width 709 height 16
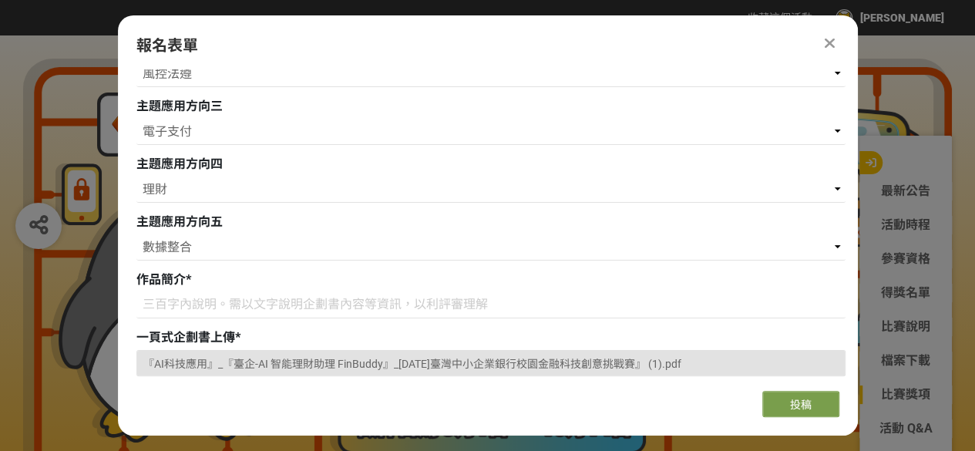
scroll to position [489, 0]
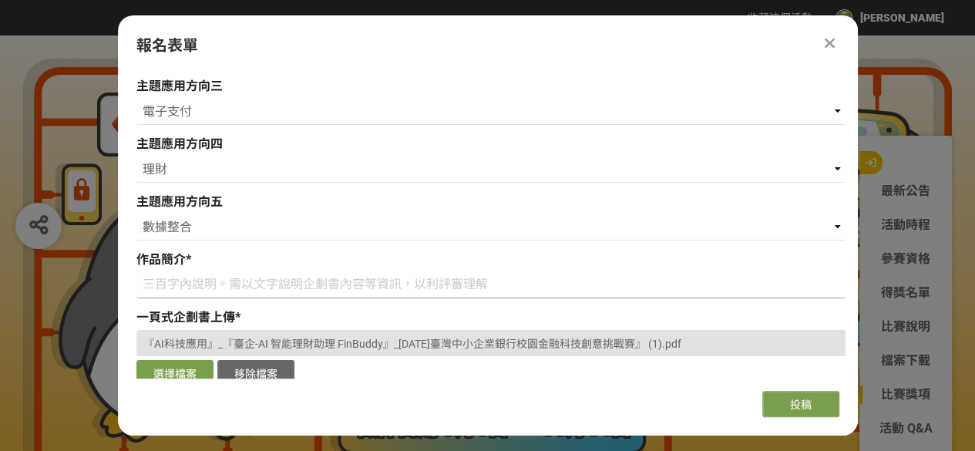
drag, startPoint x: 144, startPoint y: 284, endPoint x: 466, endPoint y: 292, distance: 322.3
click at [466, 292] on input at bounding box center [490, 285] width 709 height 26
click at [271, 283] on input at bounding box center [490, 285] width 709 height 26
paste input "「FinBuddy」是一款結合 AI 理財與防詐技術的智慧助理，整合於臺企銀行動銀行 App。透過生成式 AI 與自然語言互動，FinBuddy 能自動分析使…"
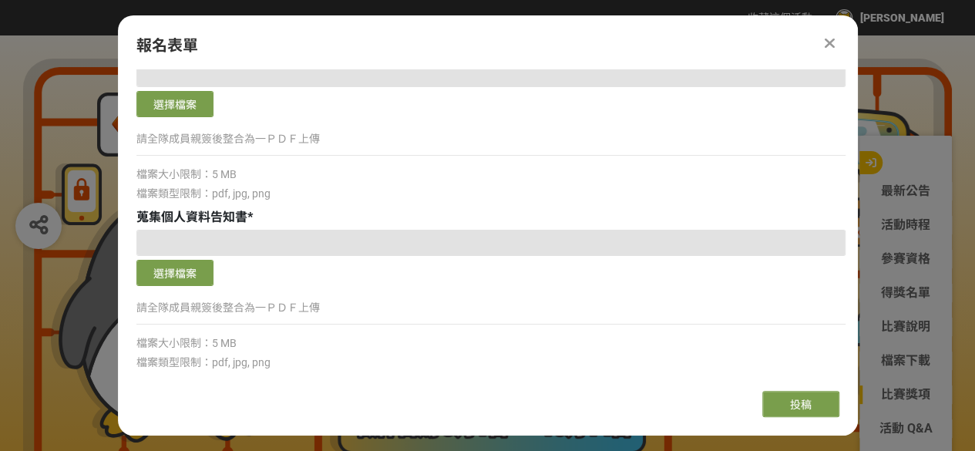
scroll to position [1105, 0]
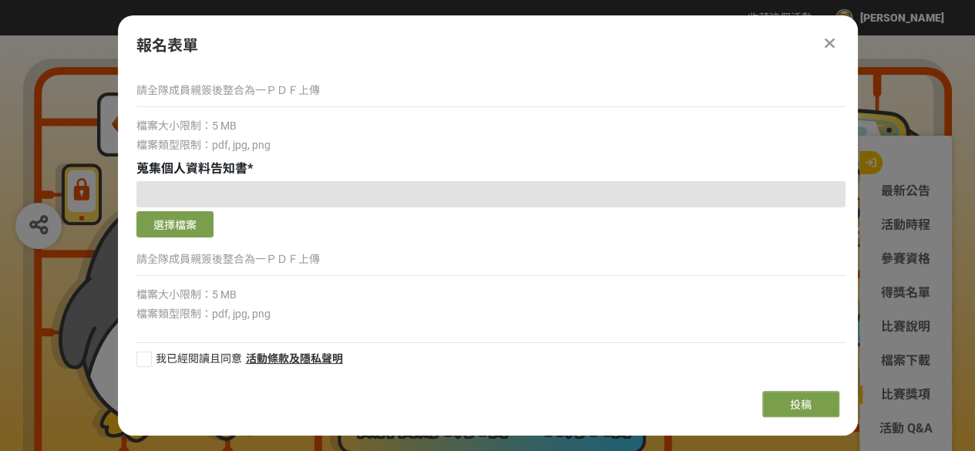
type input "「FinBuddy」是一款結合 AI 理財與防詐技術的智慧助理，整合於臺企銀行動銀行 App。透過生成式 AI 與自然語言互動，FinBuddy 能自動分析使…"
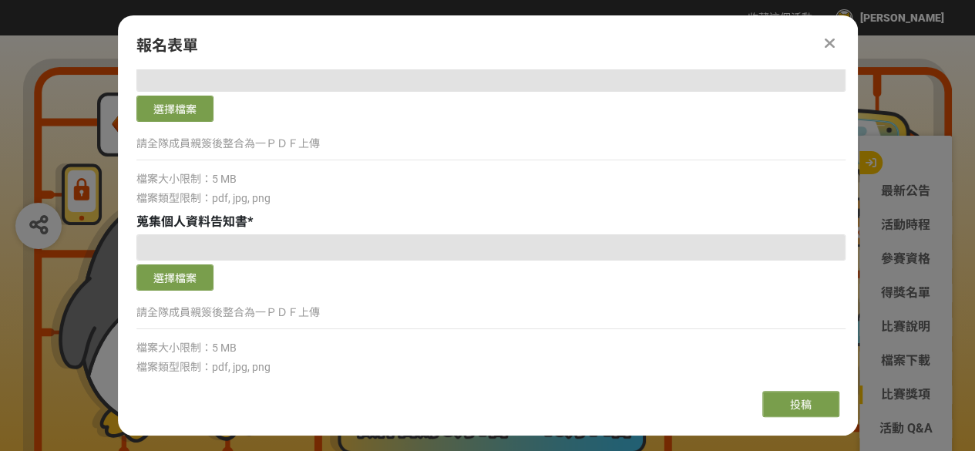
scroll to position [1028, 0]
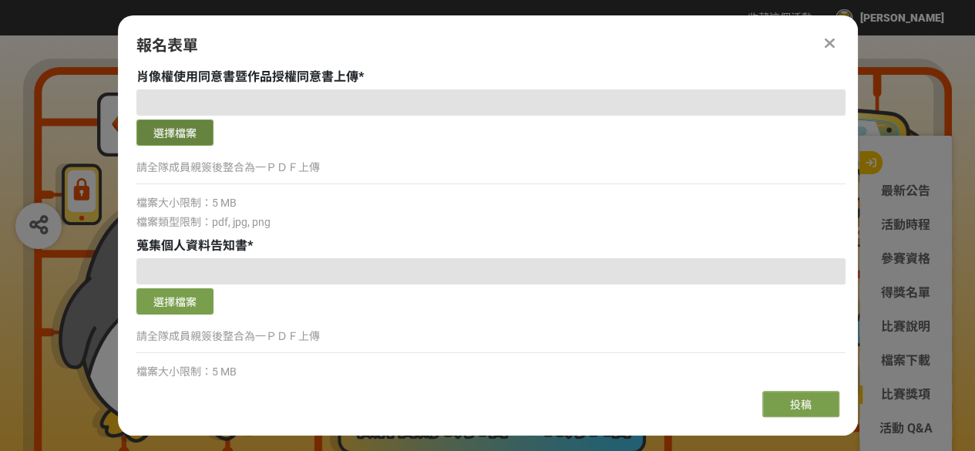
click at [200, 143] on button "選擇檔案" at bounding box center [174, 132] width 77 height 26
click at [452, 56] on div "報名表單" at bounding box center [487, 45] width 703 height 23
click at [186, 140] on button "選擇檔案" at bounding box center [174, 132] width 77 height 26
click at [190, 132] on button "選擇檔案" at bounding box center [174, 132] width 77 height 26
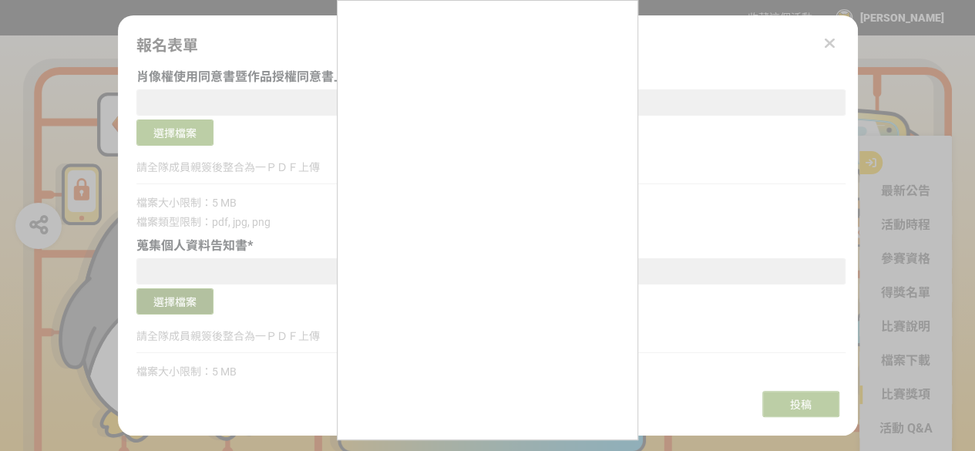
click at [208, 301] on button "選擇檔案" at bounding box center [174, 301] width 77 height 26
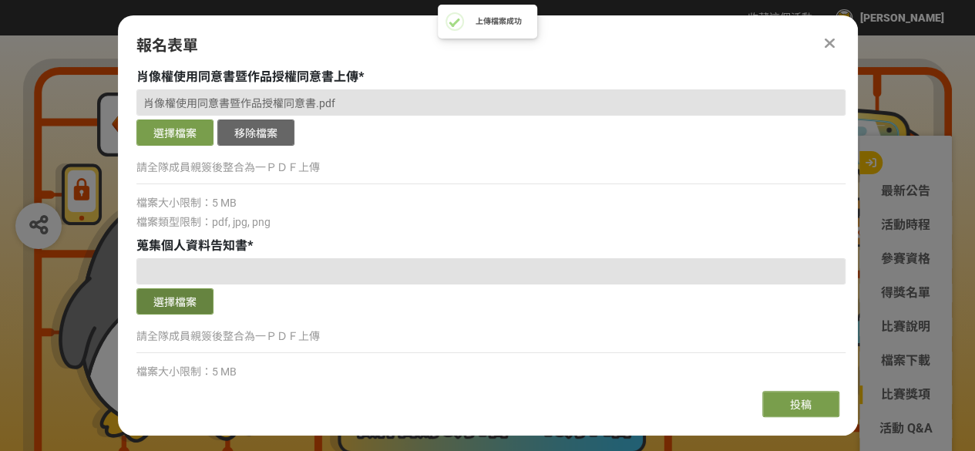
click at [176, 295] on button "選擇檔案" at bounding box center [174, 301] width 77 height 26
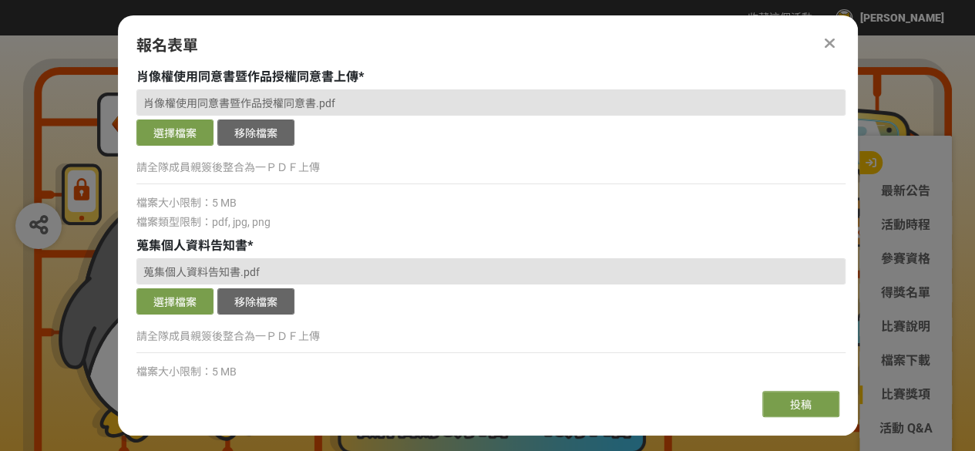
scroll to position [1105, 0]
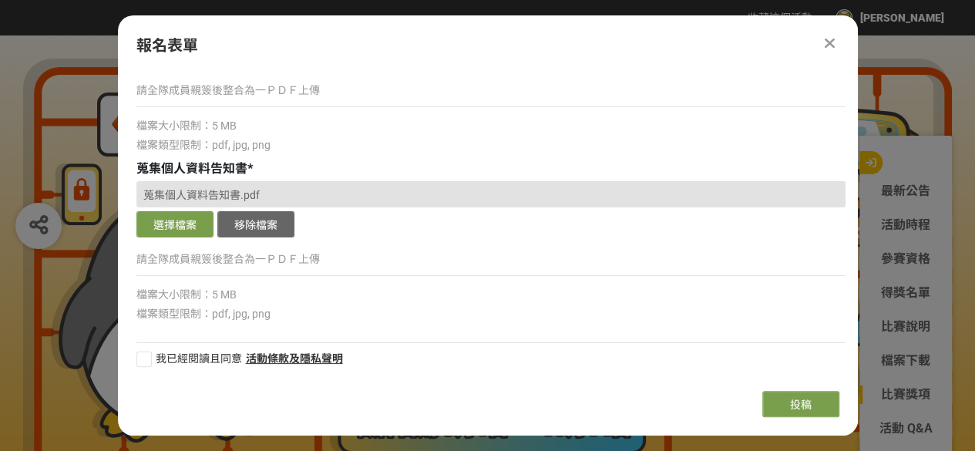
click at [142, 357] on div at bounding box center [143, 359] width 15 height 15
checkbox input "true"
click at [772, 400] on button "投稿" at bounding box center [800, 404] width 77 height 26
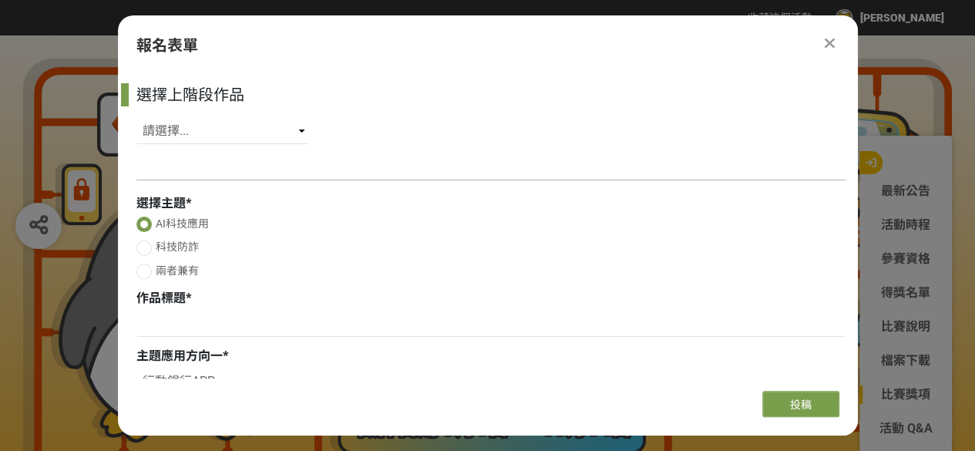
scroll to position [180, 0]
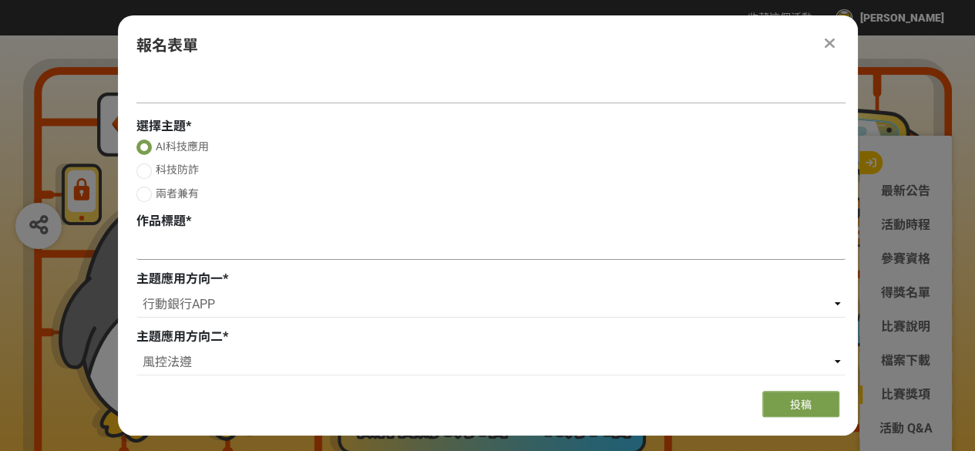
click at [176, 251] on input at bounding box center [490, 247] width 709 height 26
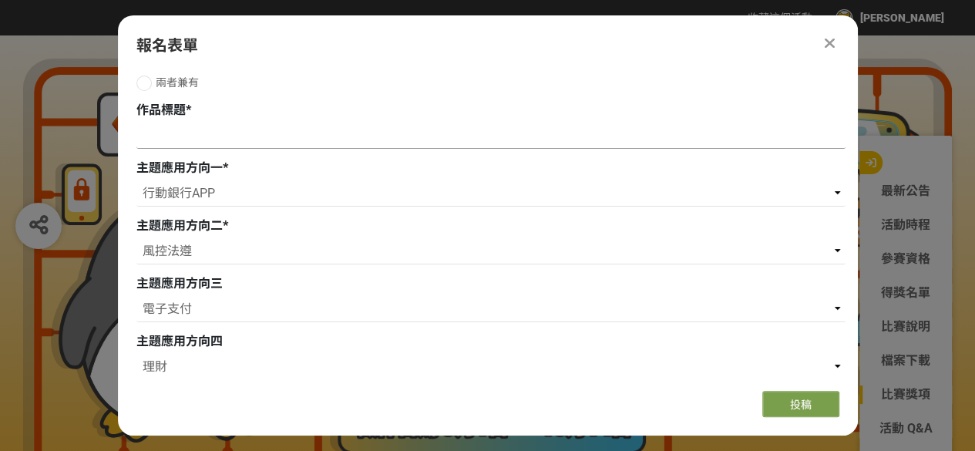
scroll to position [257, 0]
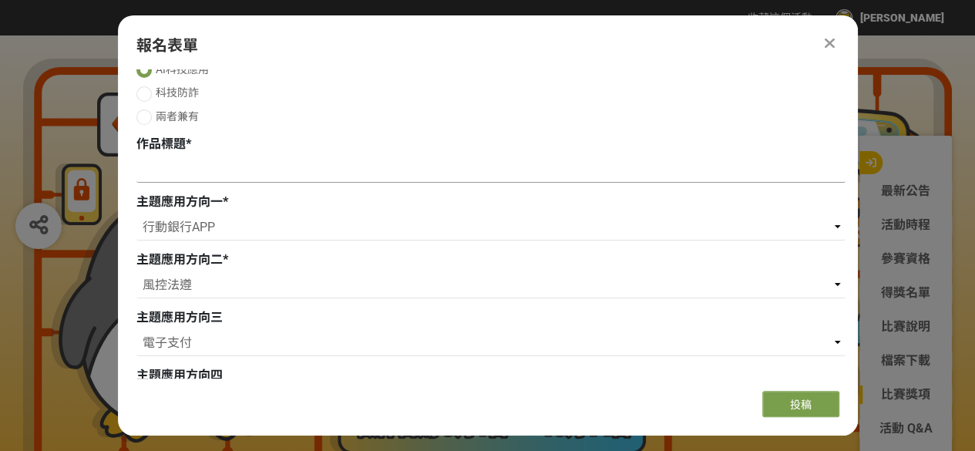
drag, startPoint x: 218, startPoint y: 153, endPoint x: 218, endPoint y: 163, distance: 10.0
click at [218, 155] on div "作品標題 *" at bounding box center [490, 161] width 709 height 52
click at [219, 168] on input at bounding box center [490, 169] width 709 height 26
paste input "臺企-AI 智能理財助理 FinBuddy"
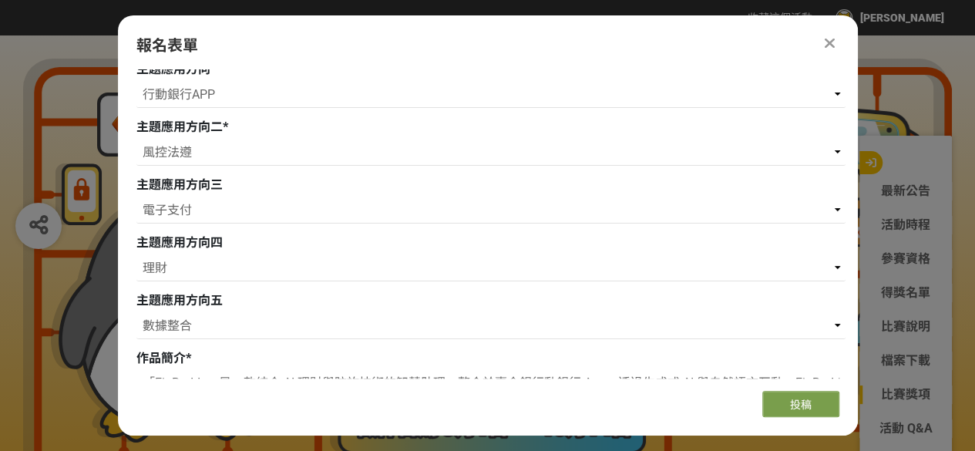
scroll to position [797, 0]
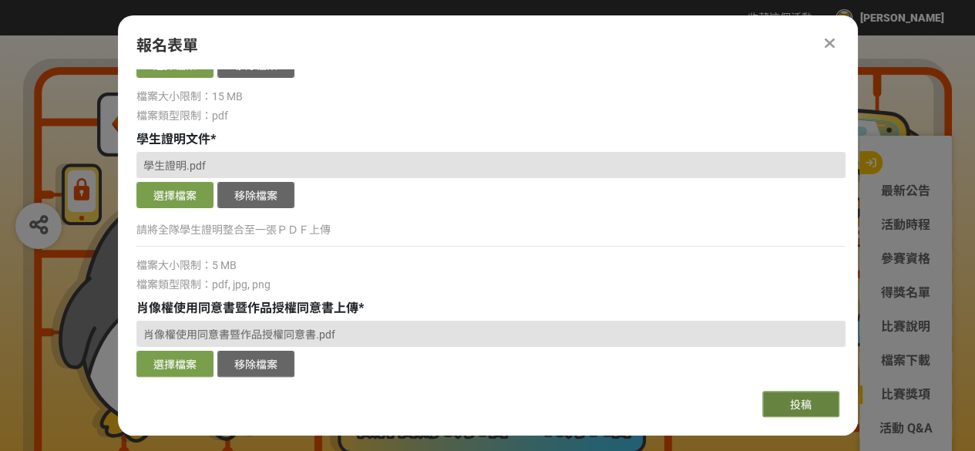
type input "臺企-AI 智能理財助理 FinBuddy"
click at [782, 395] on button "投稿" at bounding box center [800, 404] width 77 height 26
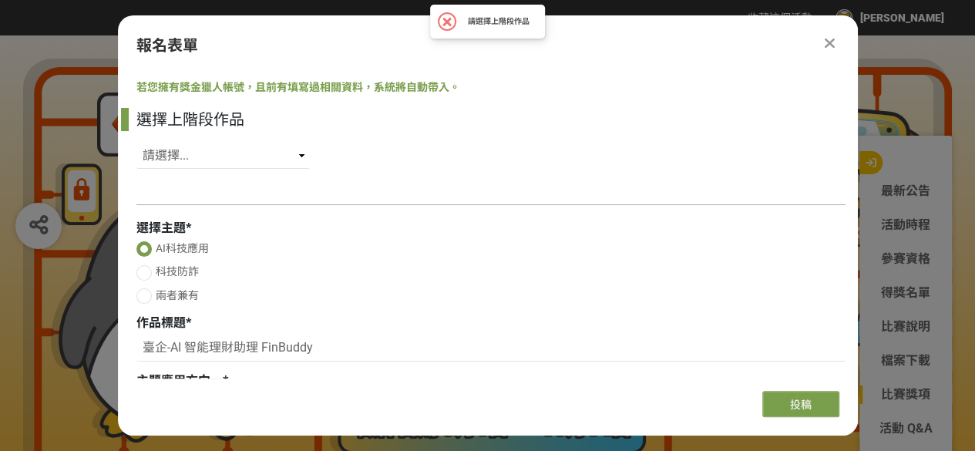
scroll to position [26, 0]
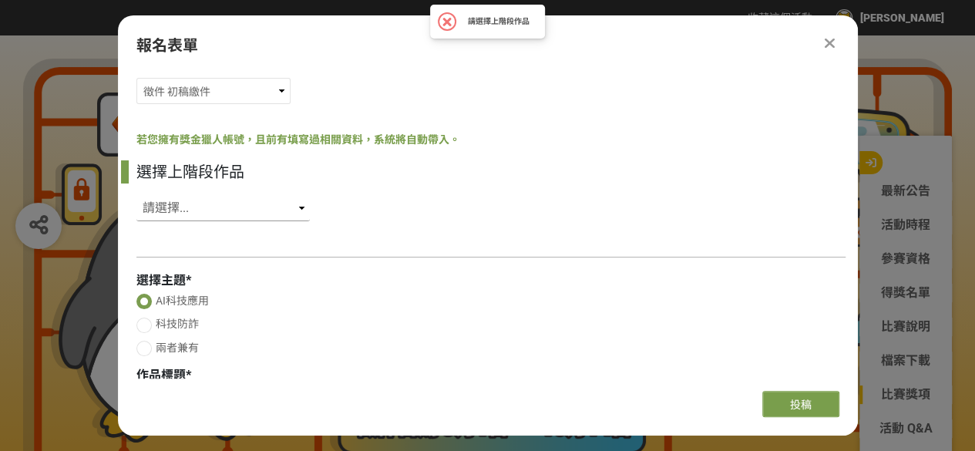
click at [211, 206] on select "請選擇... SID: 350389, 標題: (未知標題)" at bounding box center [222, 208] width 173 height 26
select select "350389"
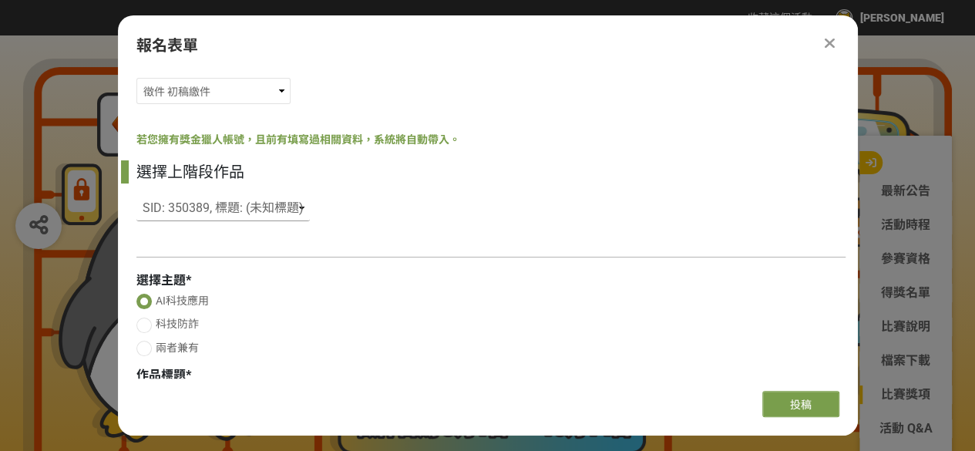
click at [136, 195] on select "請選擇... SID: 350389, 標題: (未知標題)" at bounding box center [222, 208] width 173 height 26
click at [787, 391] on div "報名表單 組別與階段選擇 徵件 社群挑戰 徵件 初稿繳件 徵件 初稿報名 若您擁有獎金獵人帳號，且前有填寫過相關資料，系統將自動帶入。 選擇上階段作品 請選擇…" at bounding box center [488, 225] width 740 height 420
click at [789, 398] on button "投稿" at bounding box center [800, 404] width 77 height 26
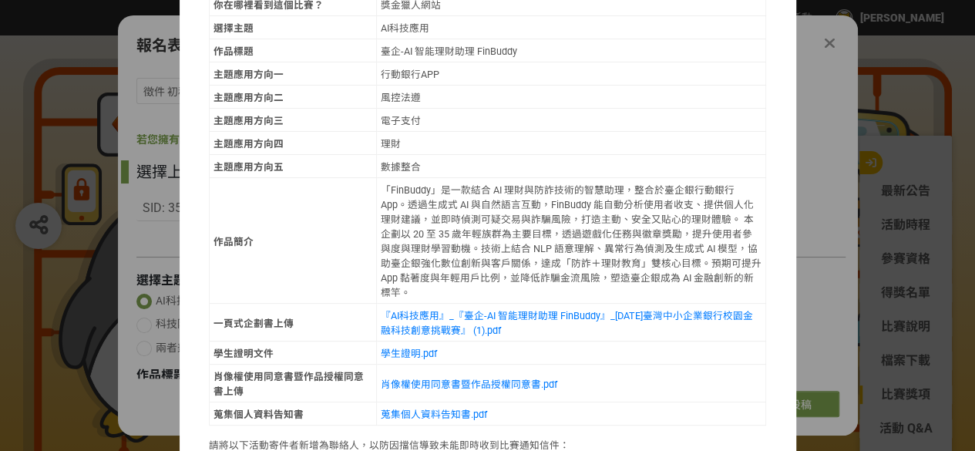
scroll to position [795, 0]
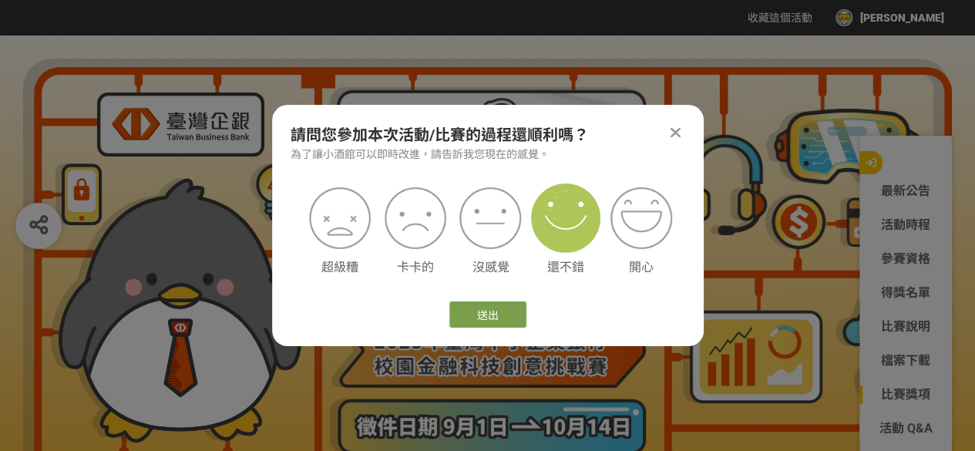
click at [539, 230] on img at bounding box center [565, 217] width 69 height 69
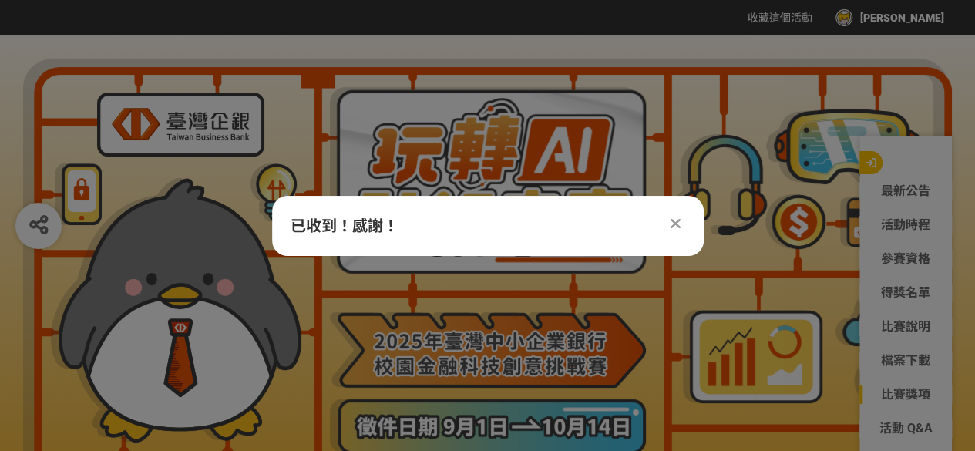
click at [671, 219] on icon at bounding box center [676, 223] width 10 height 15
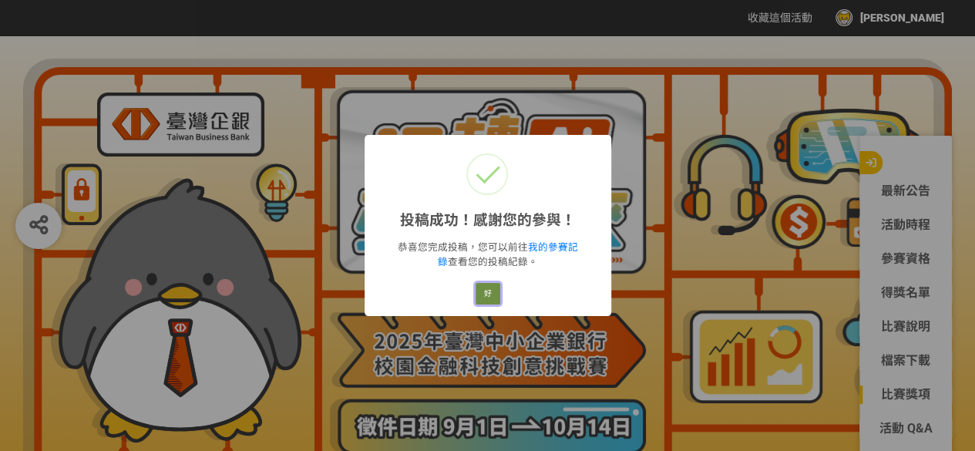
click at [496, 286] on button "好" at bounding box center [488, 294] width 25 height 22
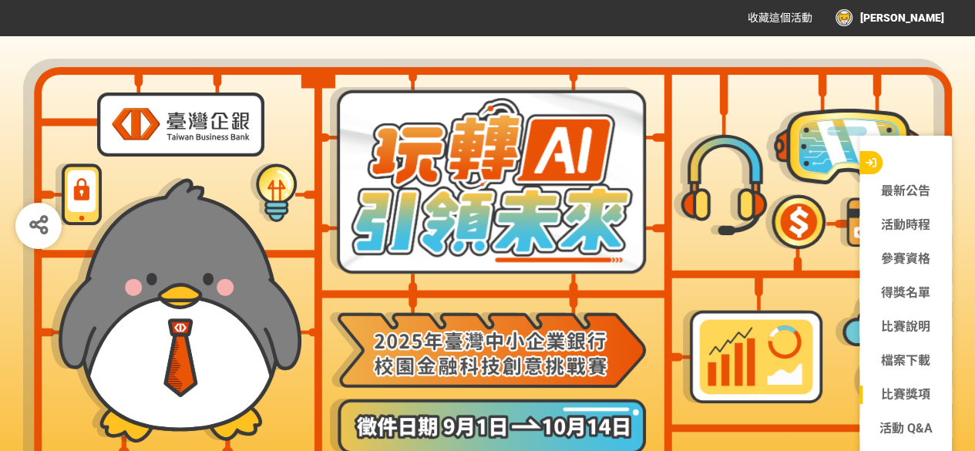
scroll to position [540, 0]
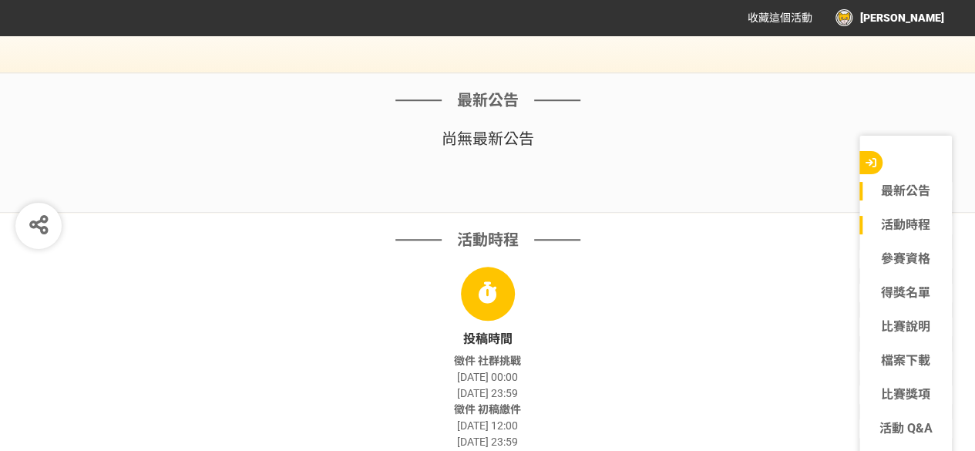
click at [933, 192] on link "最新公告" at bounding box center [905, 191] width 93 height 19
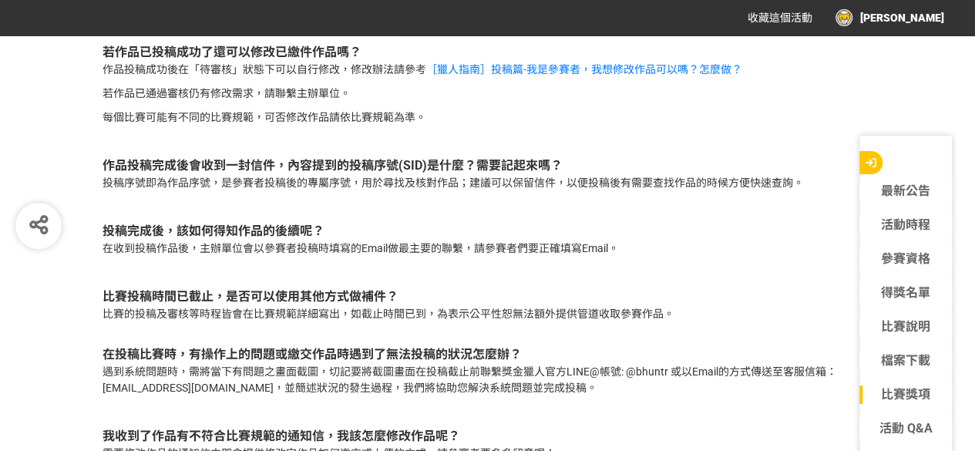
scroll to position [4624, 0]
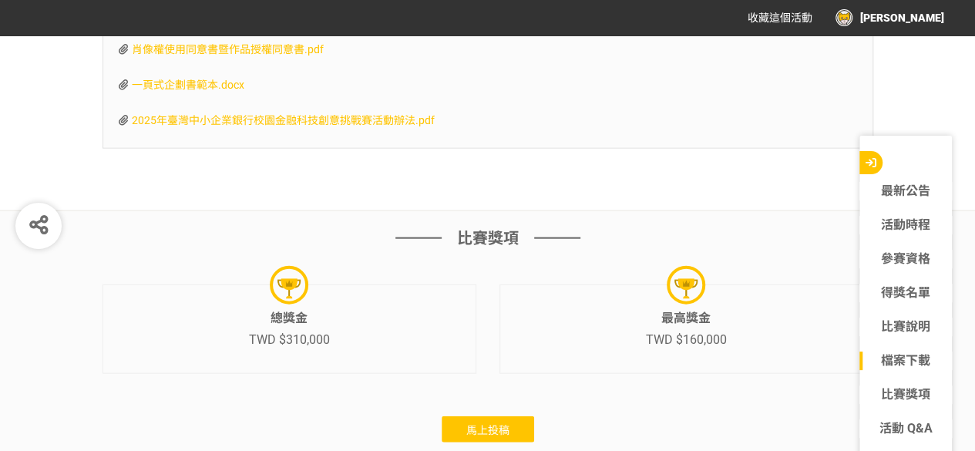
click at [484, 416] on button "馬上投稿" at bounding box center [488, 429] width 93 height 26
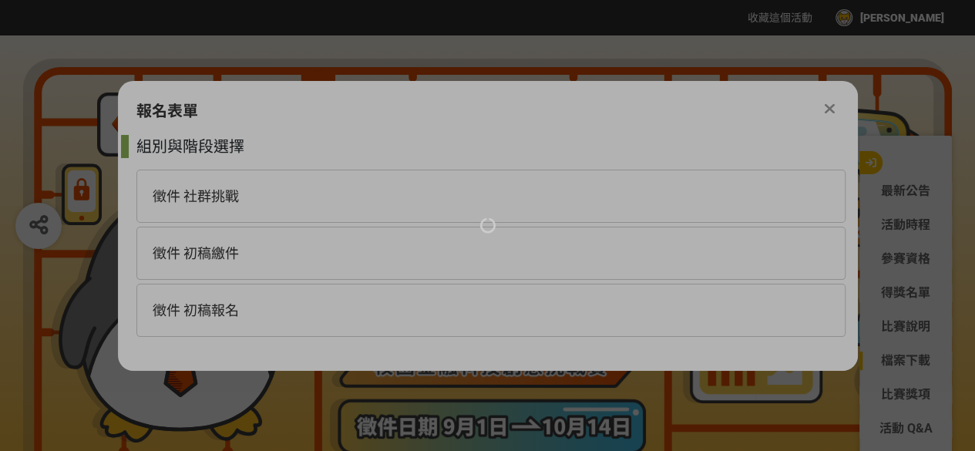
scroll to position [0, 0]
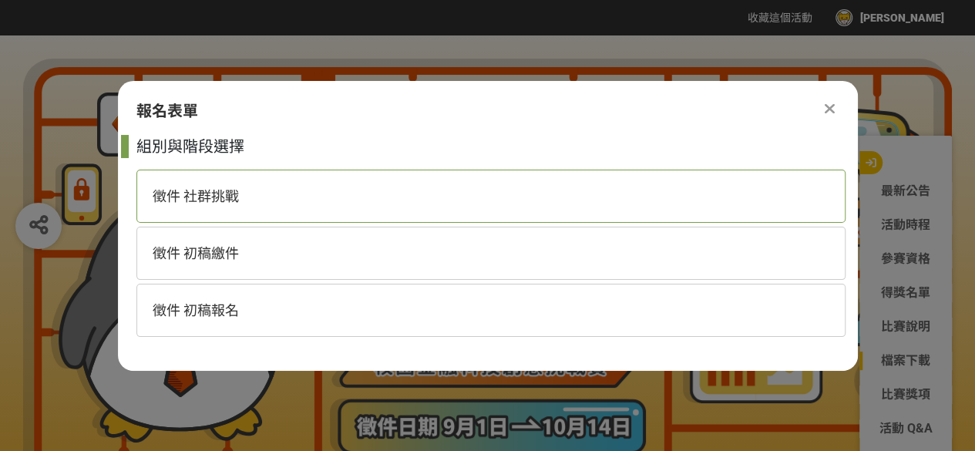
click at [323, 198] on div "徵件 社群挑戰" at bounding box center [490, 196] width 709 height 53
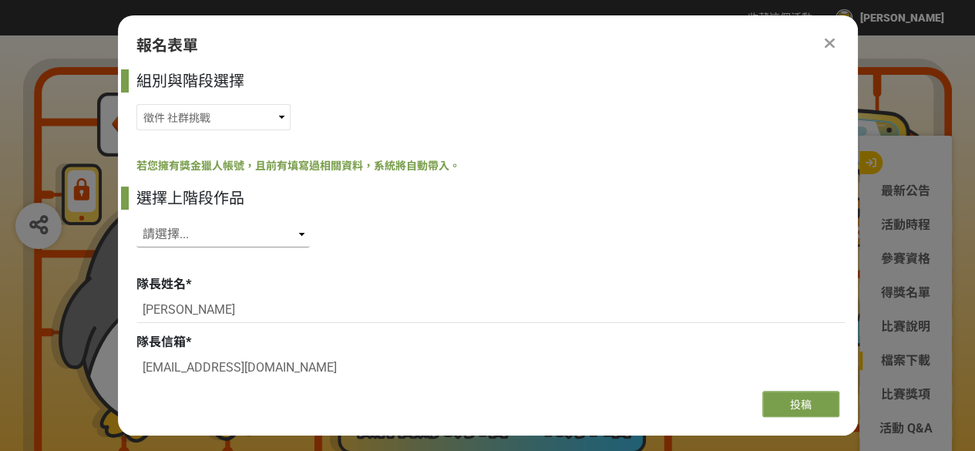
click at [244, 235] on select "請選擇... SID: 350389, 標題: (未知標題)" at bounding box center [222, 234] width 173 height 26
select select "350389"
click at [136, 221] on select "請選擇... SID: 350389, 標題: (未知標題)" at bounding box center [222, 234] width 173 height 26
type input "致理科技大學"
type input "行銷與流通管理系"
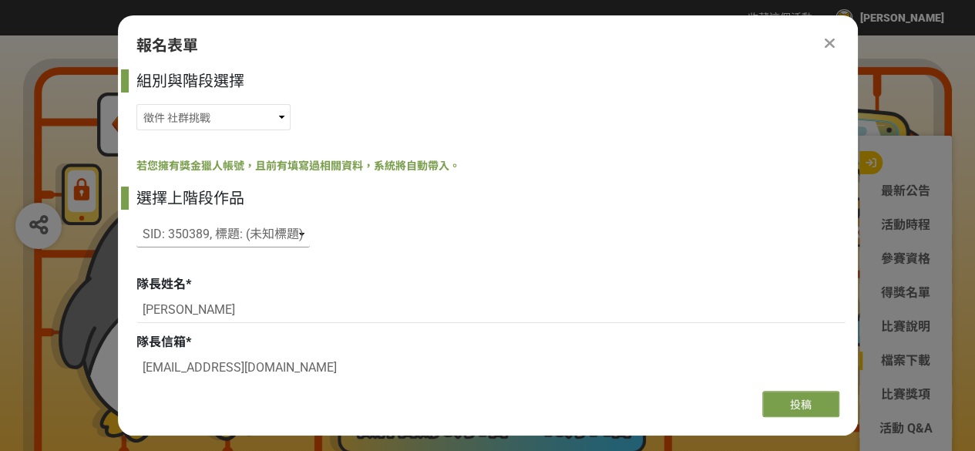
type input "趙氏紅葉"
type input "Trieuhongdiepatk@gmail.com"
type input "2002/01/17"
type input "致理科技大學"
type input "行銷與流通管理系"
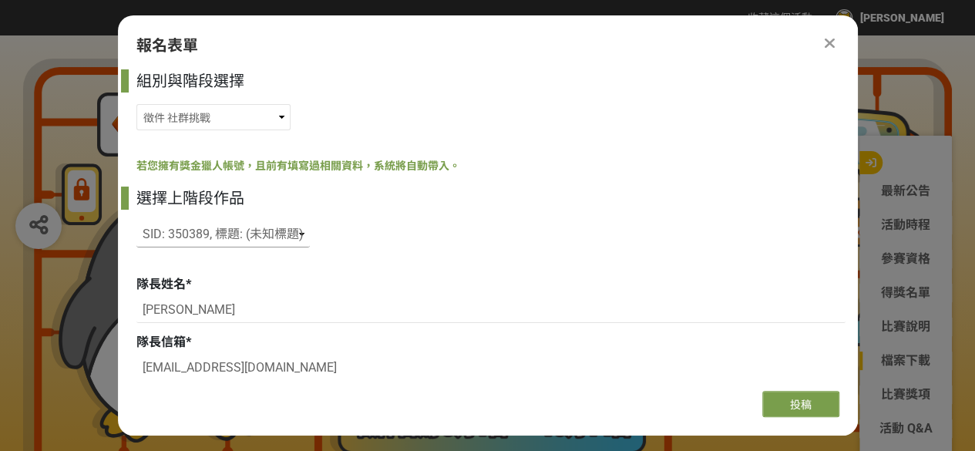
type input "0900218485"
type input "陳氏芳草"
type input "pt13022002@gmail.com"
type input "0966356213"
type input "2002/02/13"
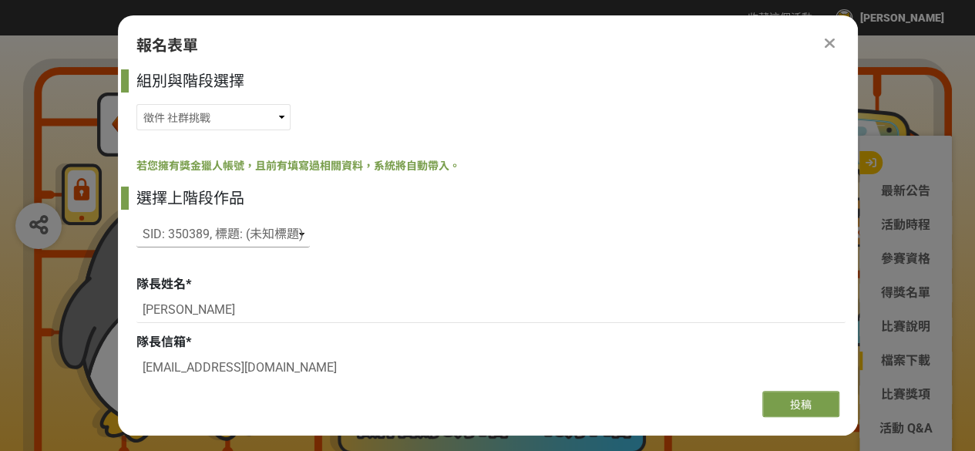
type input "致理科技大學"
type input "行銷與流通管理系"
radio input "true"
type input "2004/01/16"
select select "獎金獵人網站"
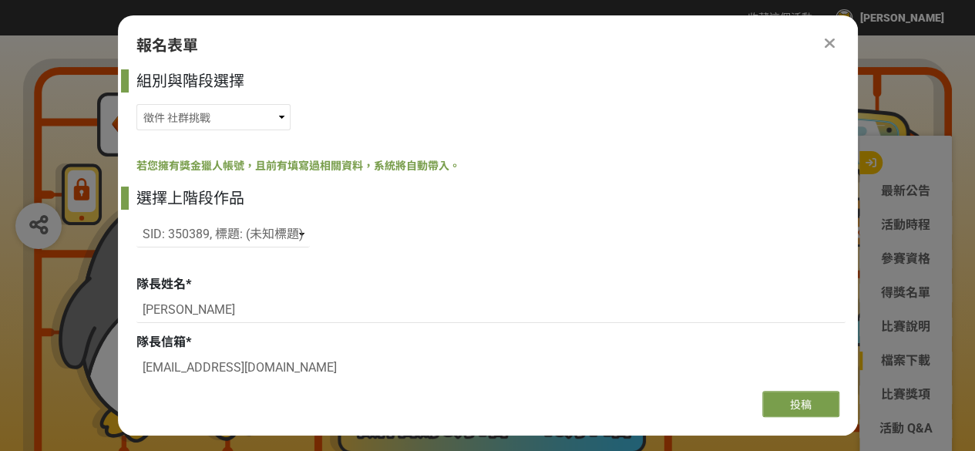
click at [825, 42] on icon at bounding box center [830, 42] width 10 height 15
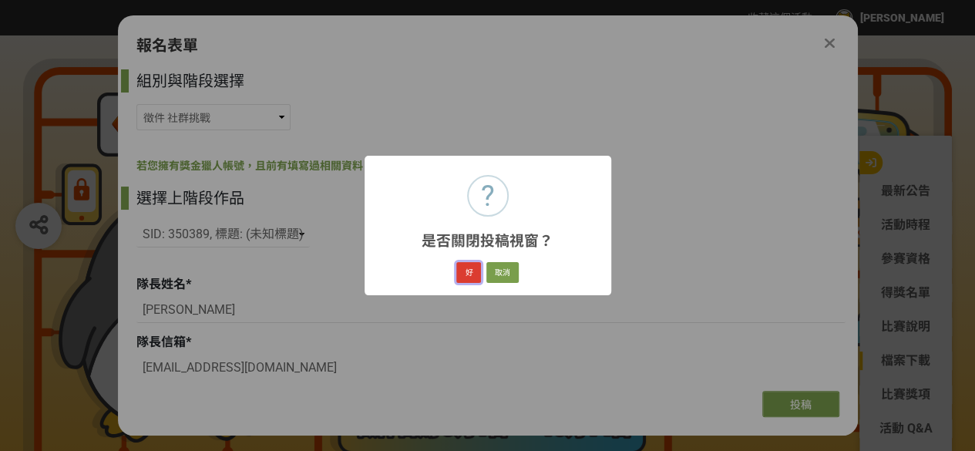
click at [470, 273] on button "好" at bounding box center [468, 273] width 25 height 22
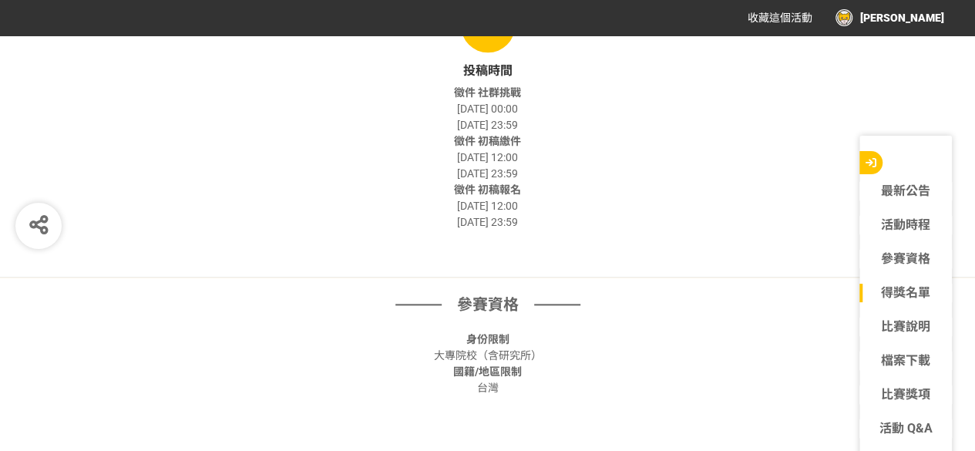
scroll to position [1002, 0]
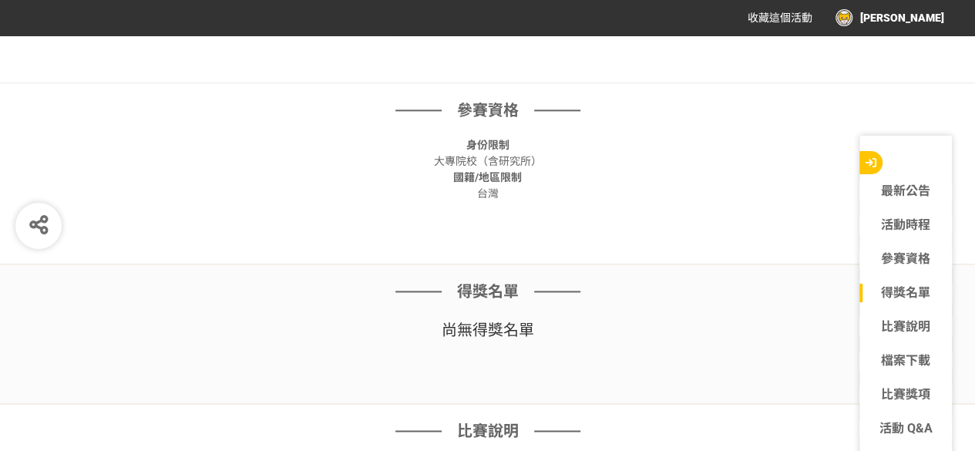
click at [917, 16] on div "宋亦祥" at bounding box center [890, 17] width 109 height 17
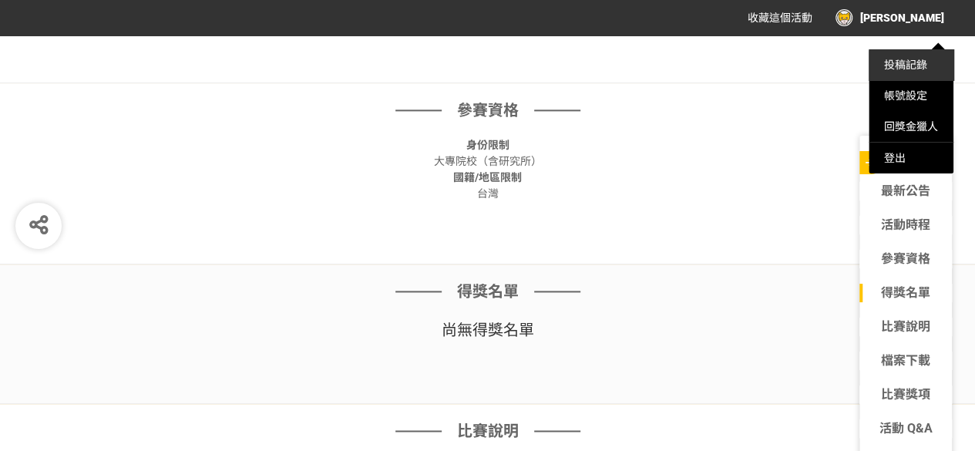
click at [916, 67] on link "投稿記錄" at bounding box center [905, 65] width 43 height 12
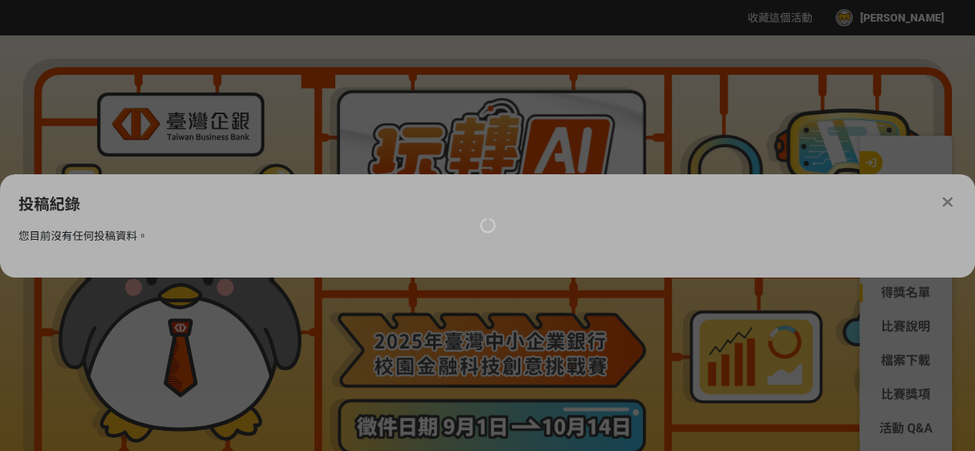
scroll to position [0, 0]
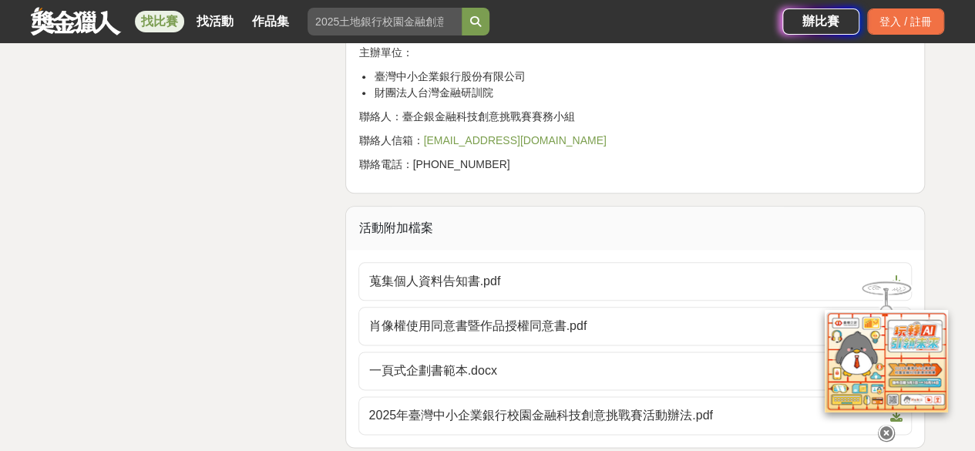
scroll to position [3700, 0]
